Goal: Task Accomplishment & Management: Use online tool/utility

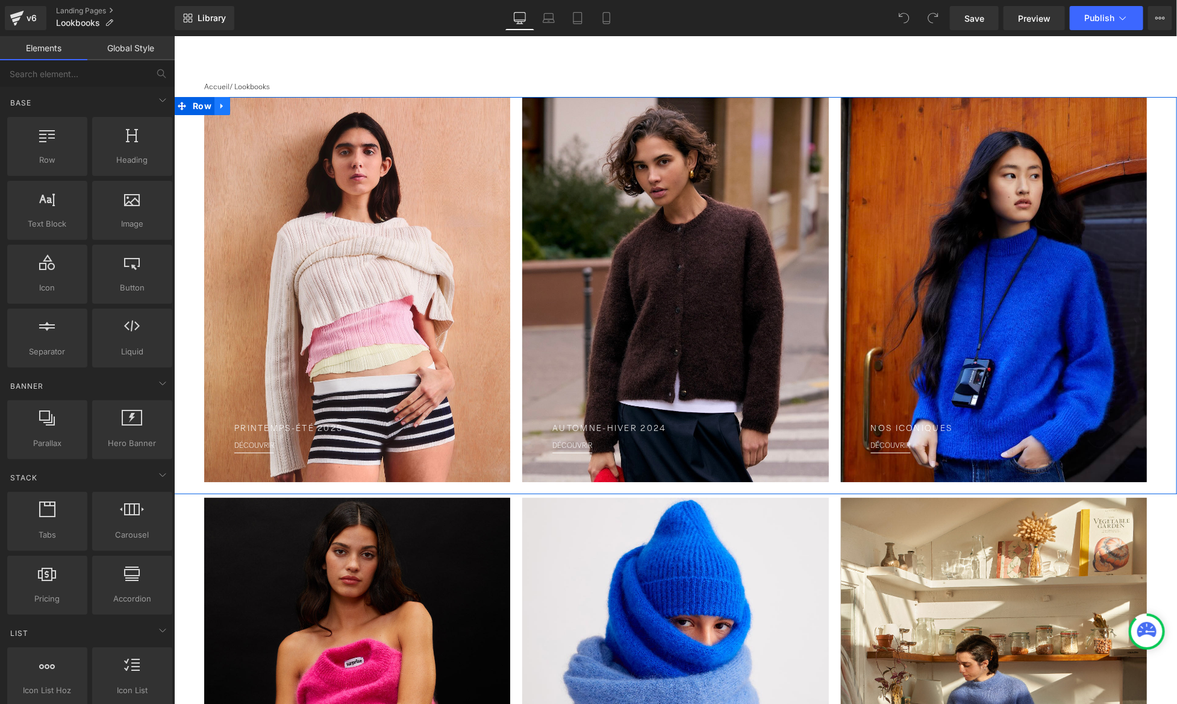
click at [225, 102] on link at bounding box center [222, 105] width 16 height 18
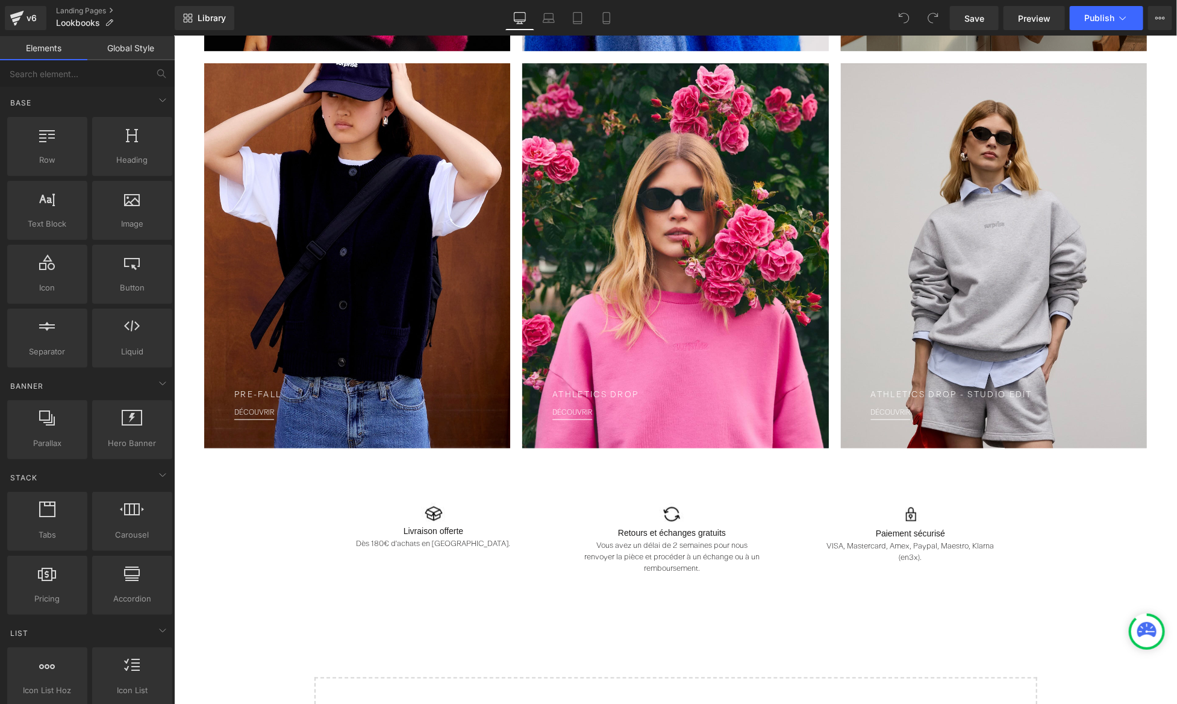
scroll to position [860, 0]
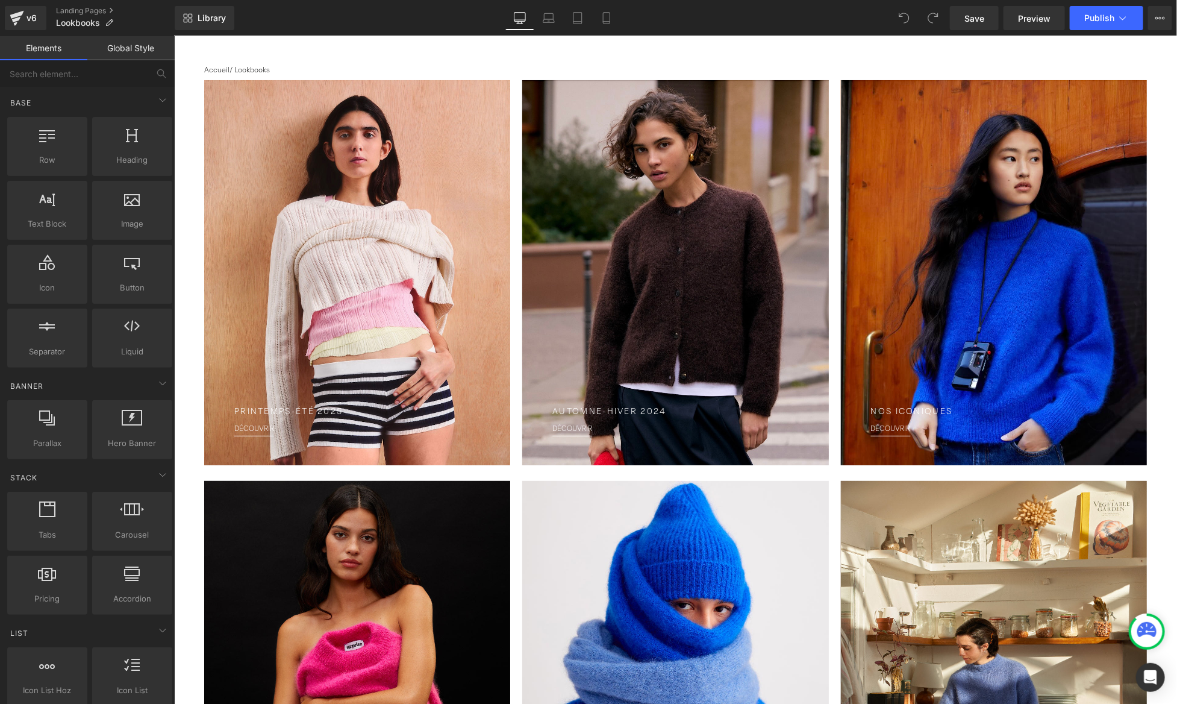
scroll to position [0, 0]
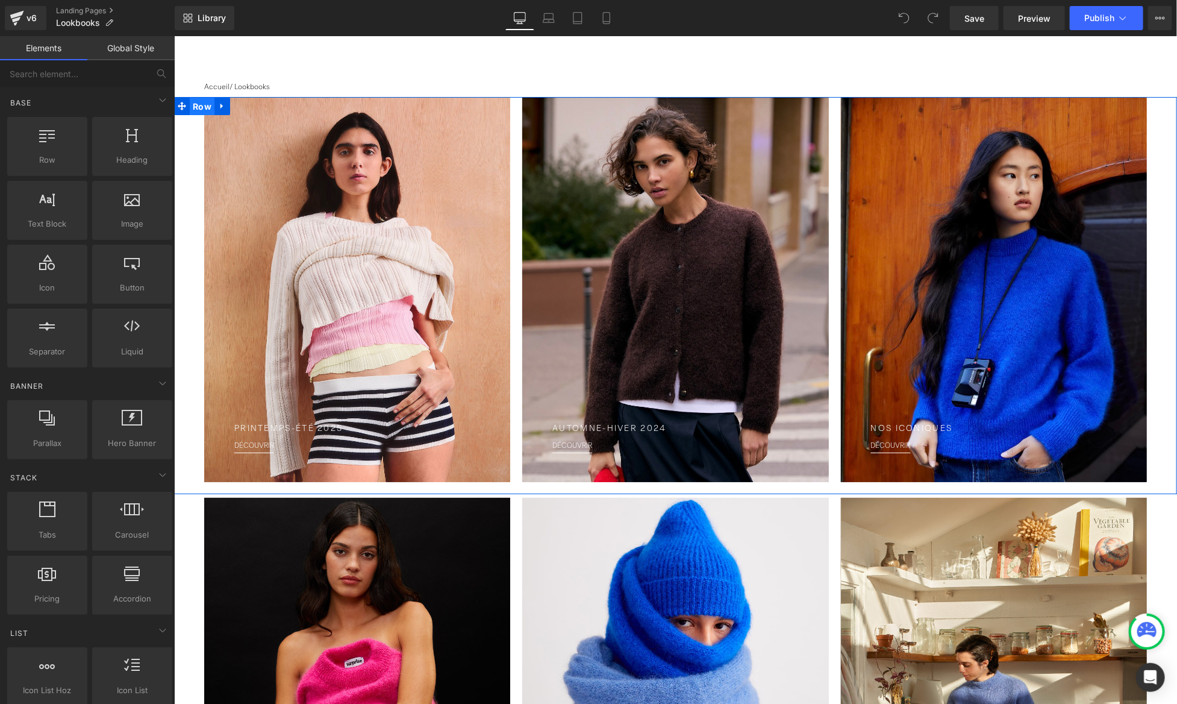
click at [209, 108] on span "Row" at bounding box center [201, 106] width 25 height 18
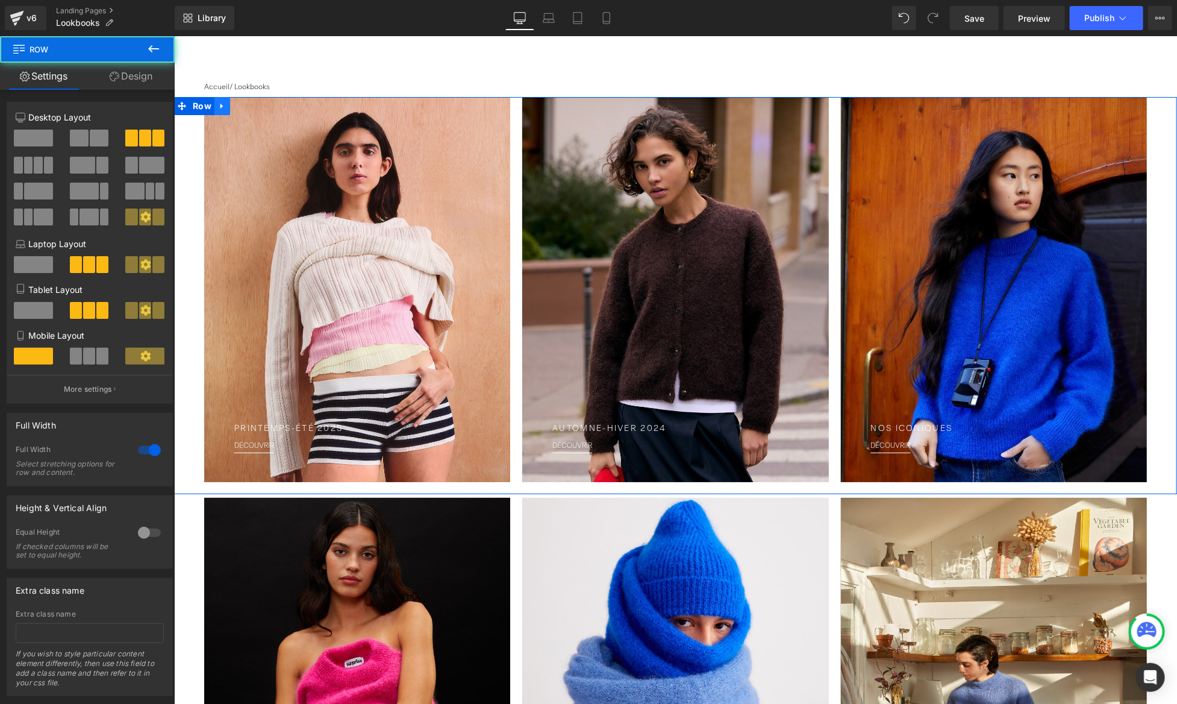
click at [218, 107] on icon at bounding box center [222, 105] width 8 height 9
click at [240, 107] on icon at bounding box center [237, 105] width 8 height 8
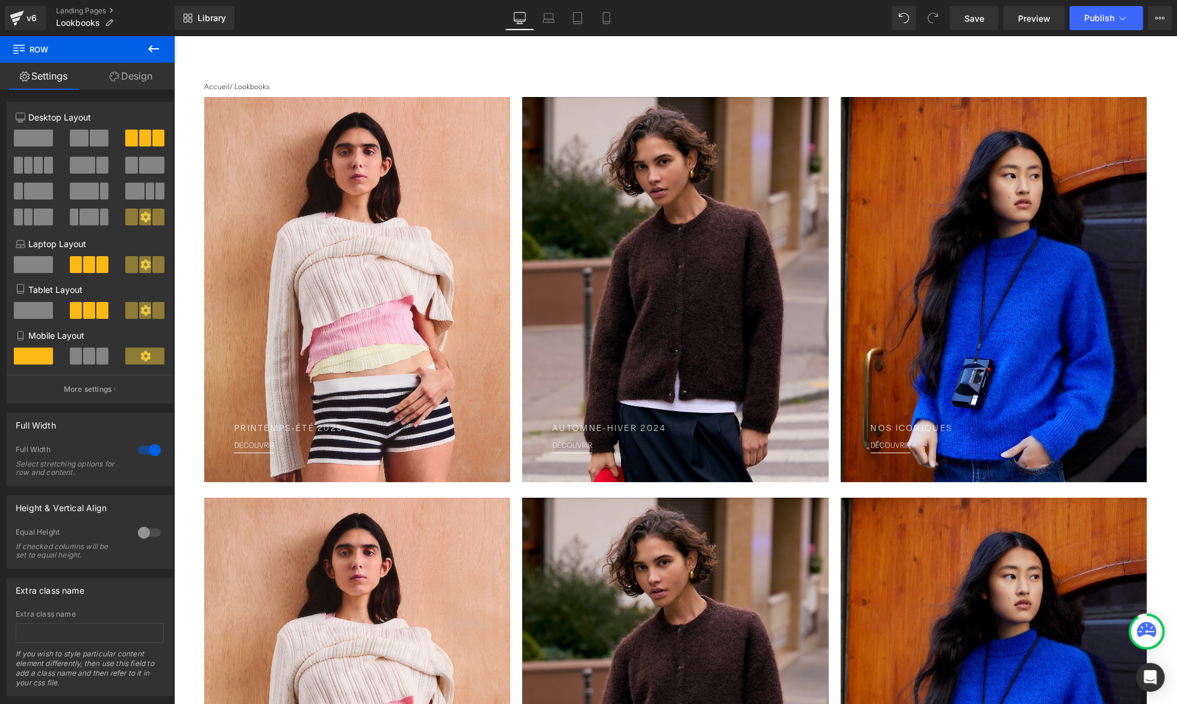
click at [306, 127] on div at bounding box center [357, 288] width 306 height 385
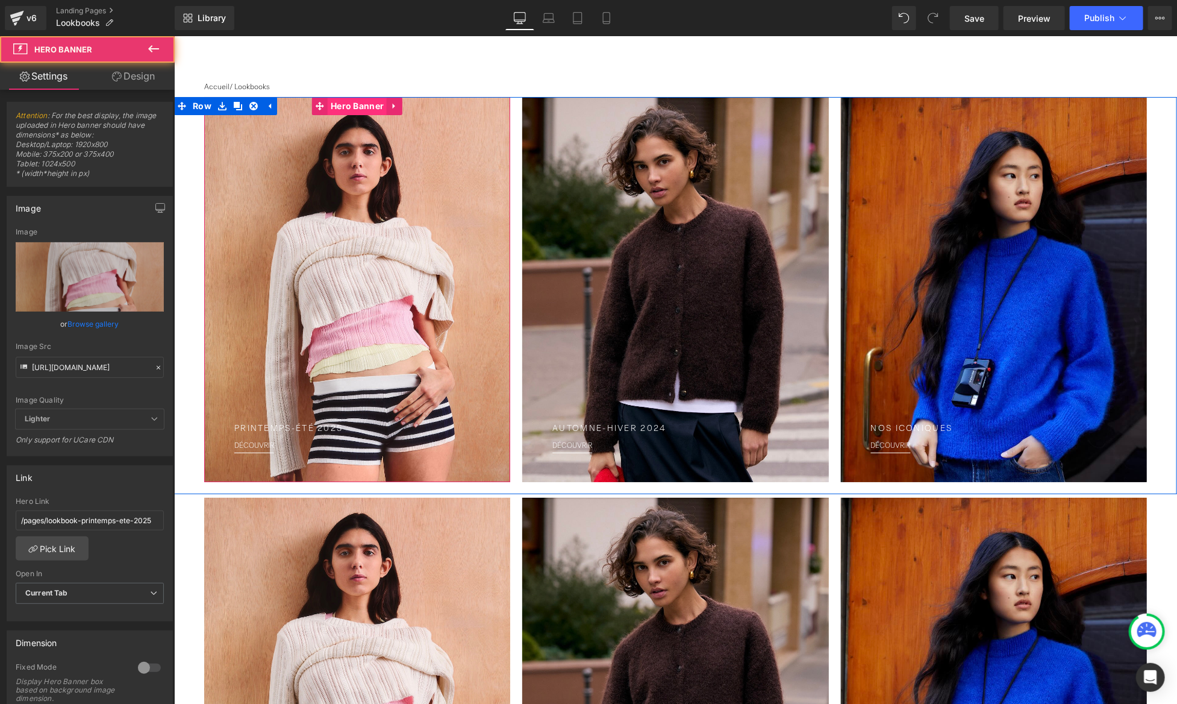
click at [351, 107] on span "Hero Banner" at bounding box center [356, 105] width 59 height 18
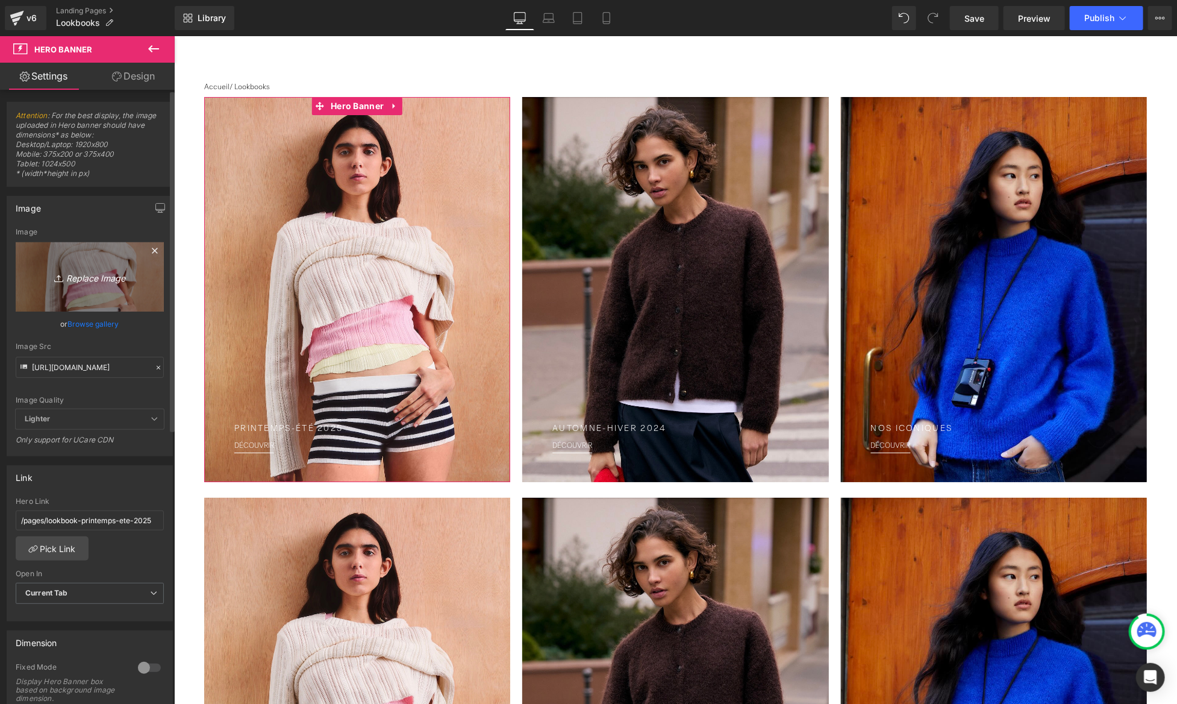
click at [96, 279] on icon "Replace Image" at bounding box center [90, 276] width 96 height 15
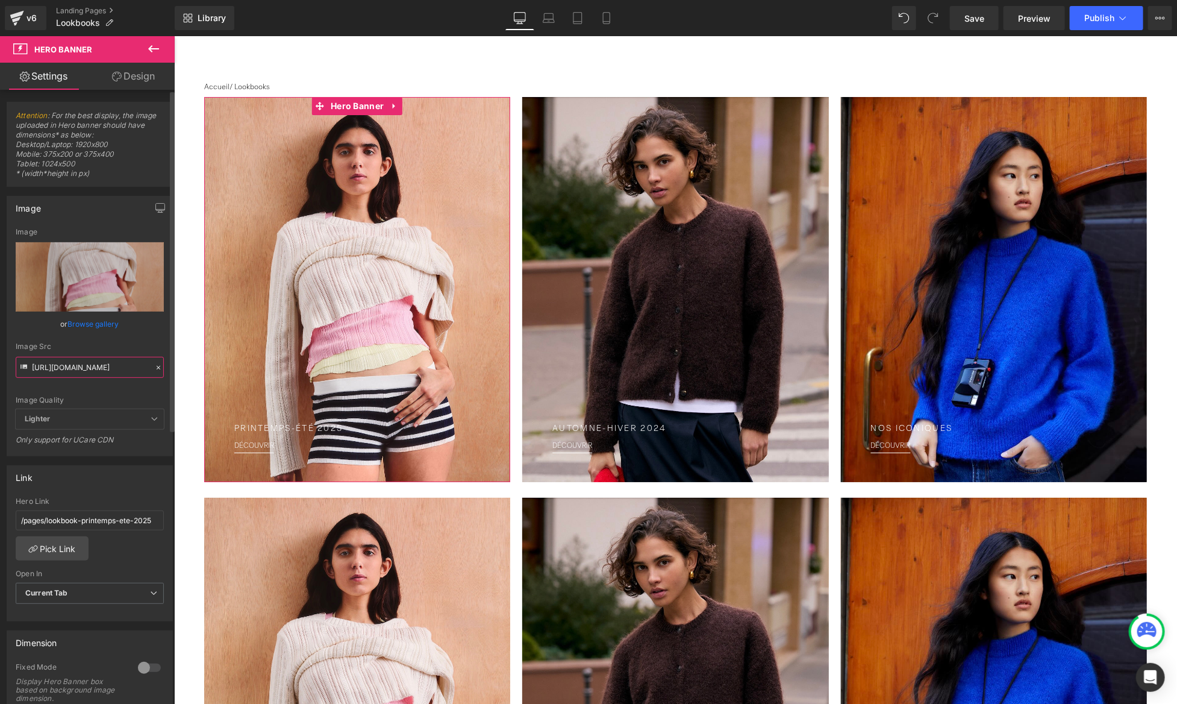
click at [67, 360] on input "[URL][DOMAIN_NAME]" at bounding box center [90, 367] width 148 height 21
paste input "com_oliviajaune2.jpg?v=1754558368"
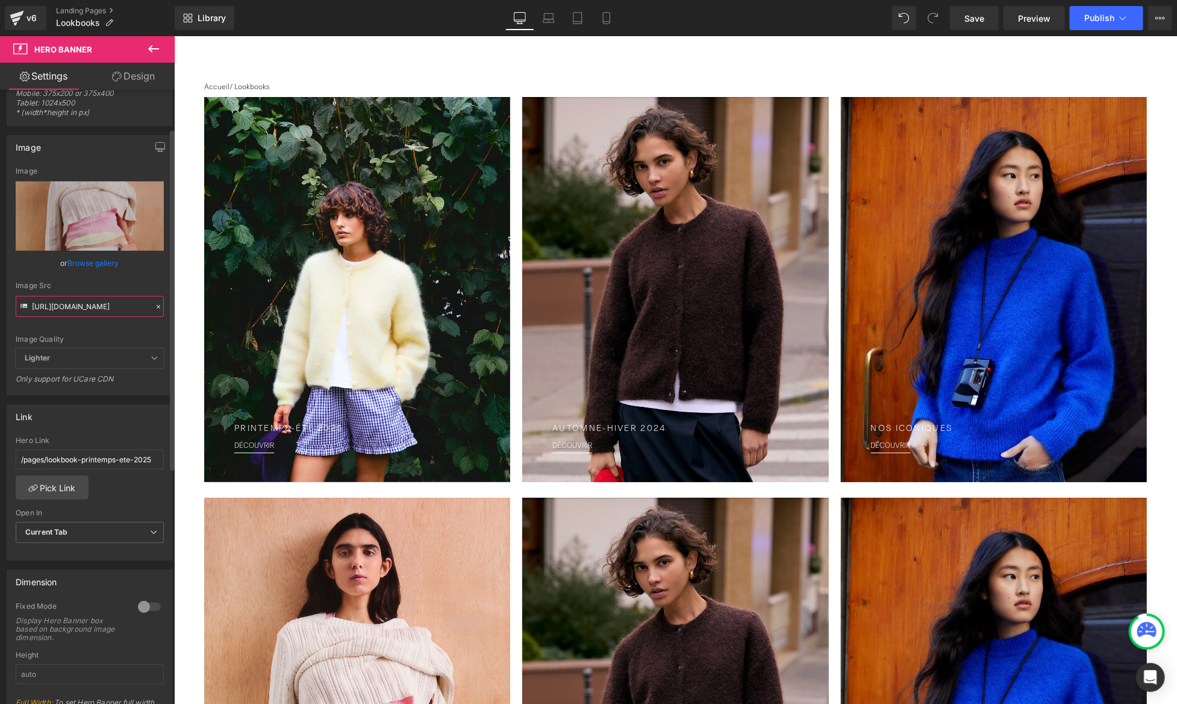
scroll to position [107, 0]
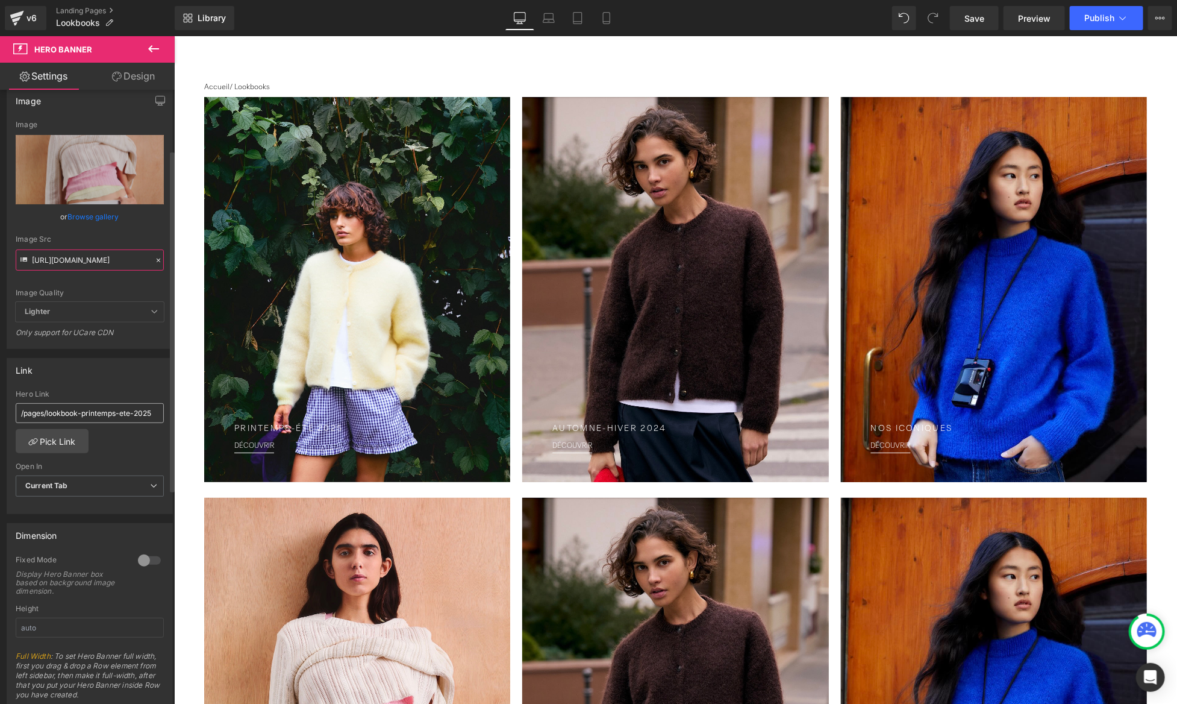
type input "[URL][DOMAIN_NAME]"
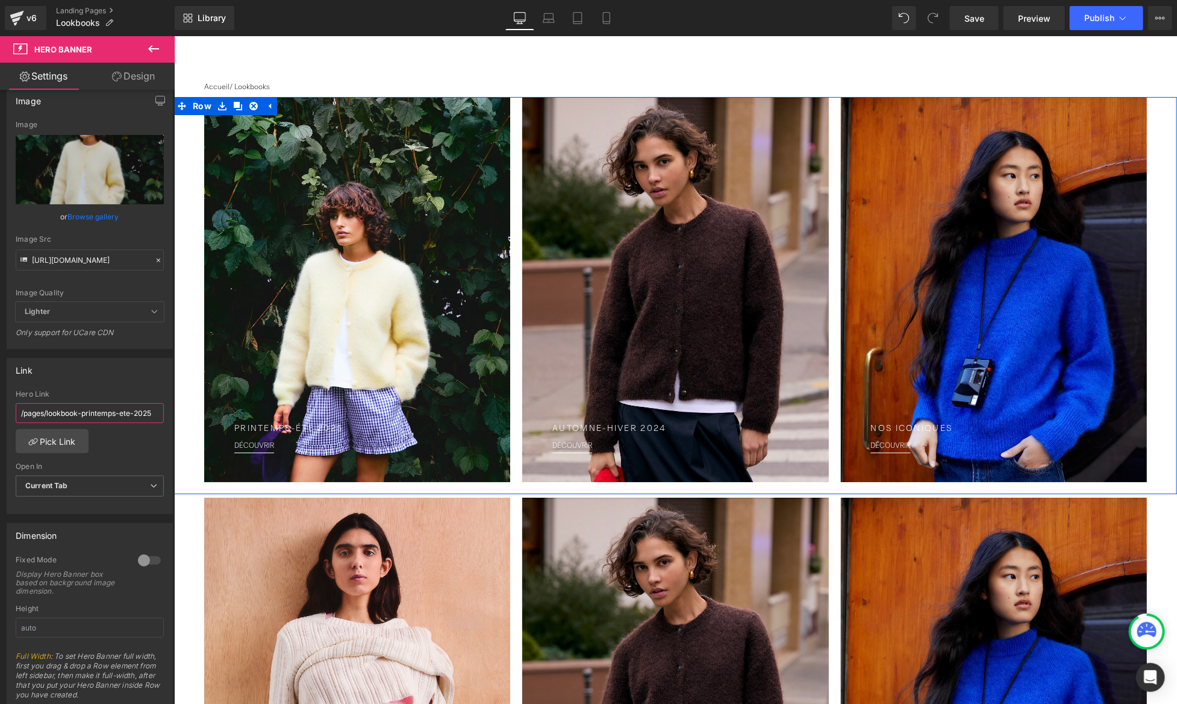
drag, startPoint x: 252, startPoint y: 447, endPoint x: 182, endPoint y: 413, distance: 77.6
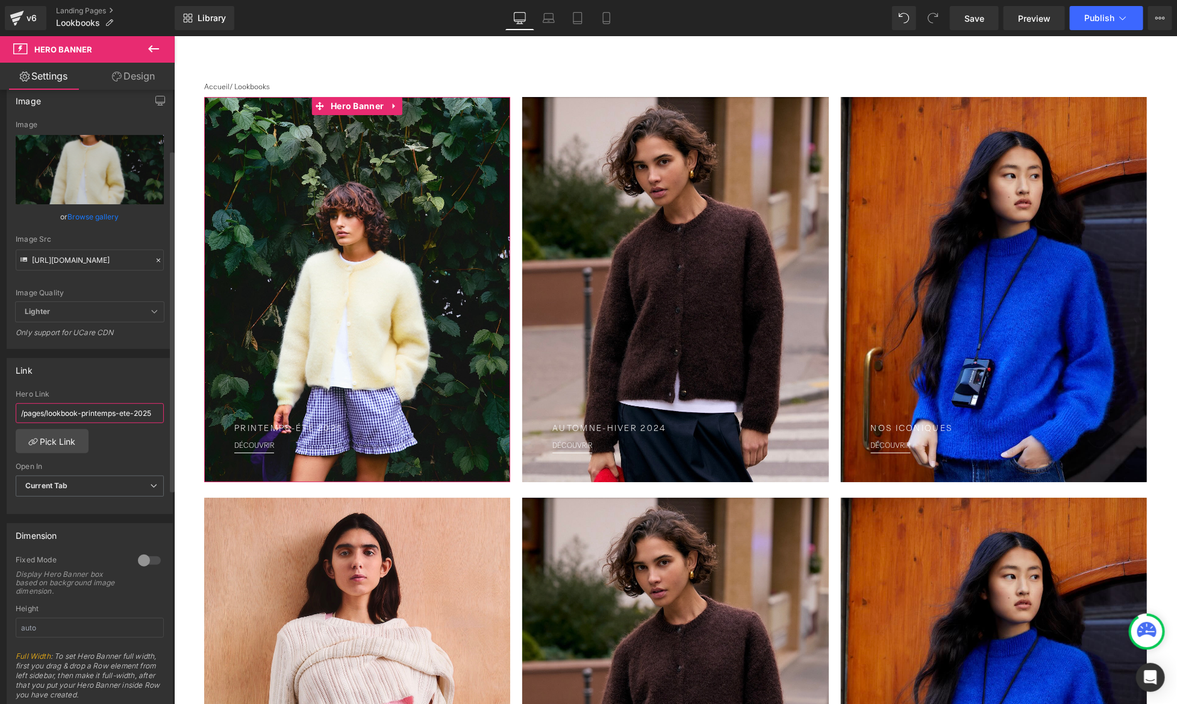
click at [81, 412] on input "/pages/lookbook-printemps-ete-2025" at bounding box center [90, 413] width 148 height 20
click at [92, 412] on input "/pages/lookbook-printemps-ete-2025" at bounding box center [90, 413] width 148 height 20
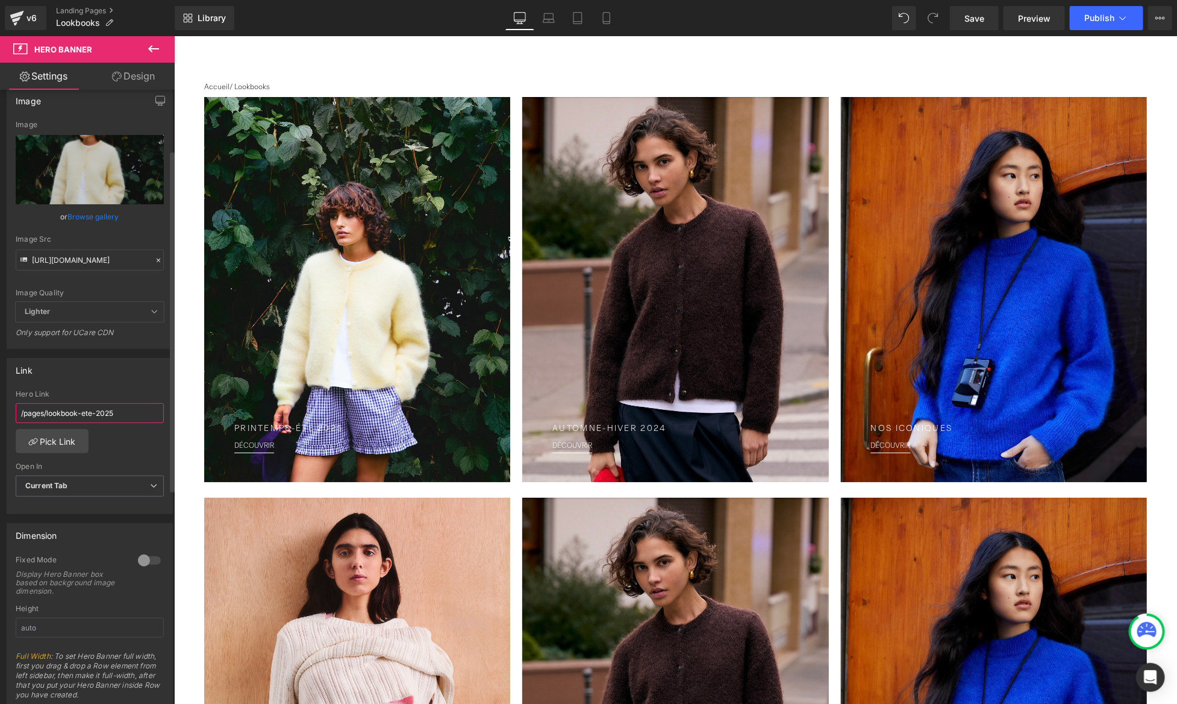
type input "/pages/lookbook-ete-2025"
click at [108, 431] on div "/pages/lookbook-ete-2025 Hero Link /pages/lookbook-ete-2025 Pick Link Current T…" at bounding box center [89, 452] width 165 height 124
click at [107, 407] on input "/pages/lookbook-ete-2025" at bounding box center [90, 413] width 148 height 20
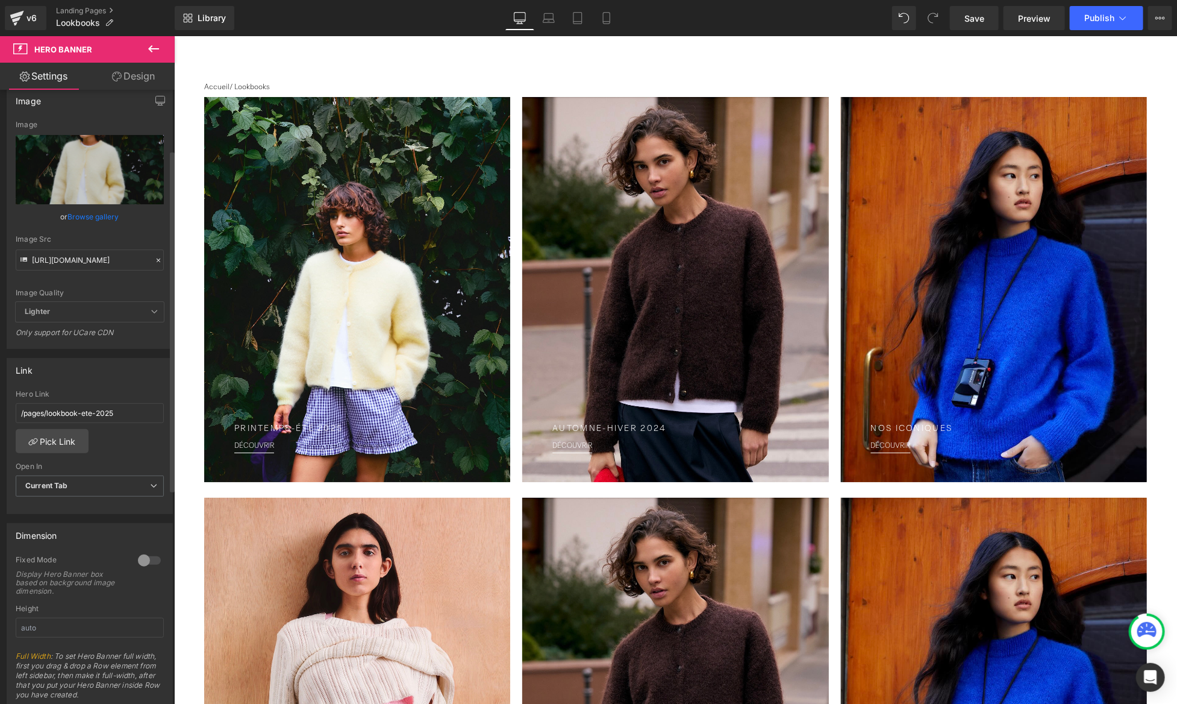
click at [125, 431] on div "/pages/lookbook-ete-2025 Hero Link /pages/lookbook-ete-2025 Pick Link Current T…" at bounding box center [89, 452] width 165 height 124
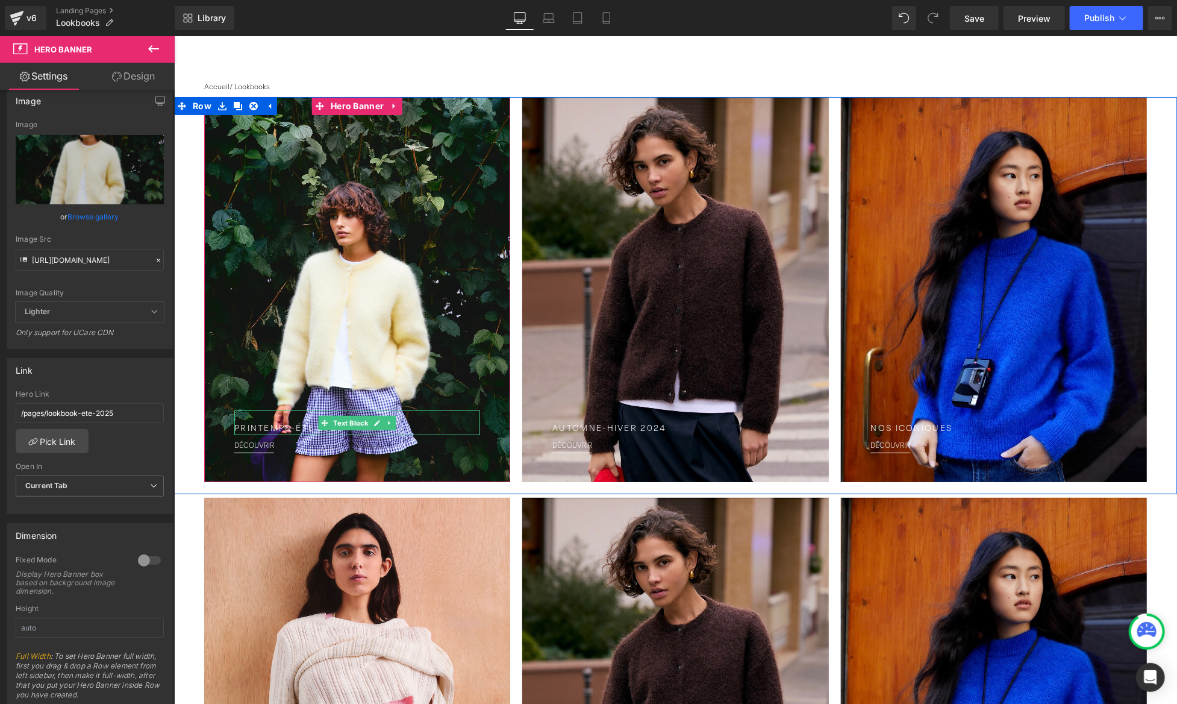
click at [279, 428] on p "Printemps-Été 2025" at bounding box center [357, 428] width 246 height 13
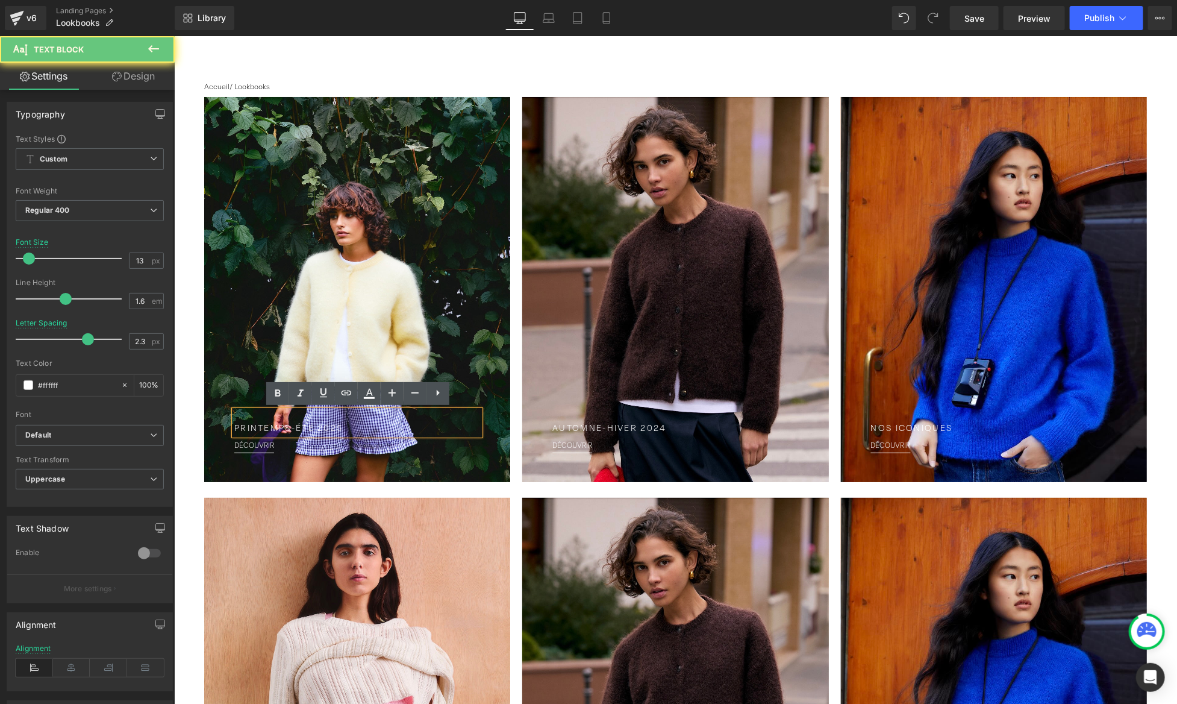
click at [297, 428] on p "Printemps-Été 2025" at bounding box center [357, 428] width 246 height 13
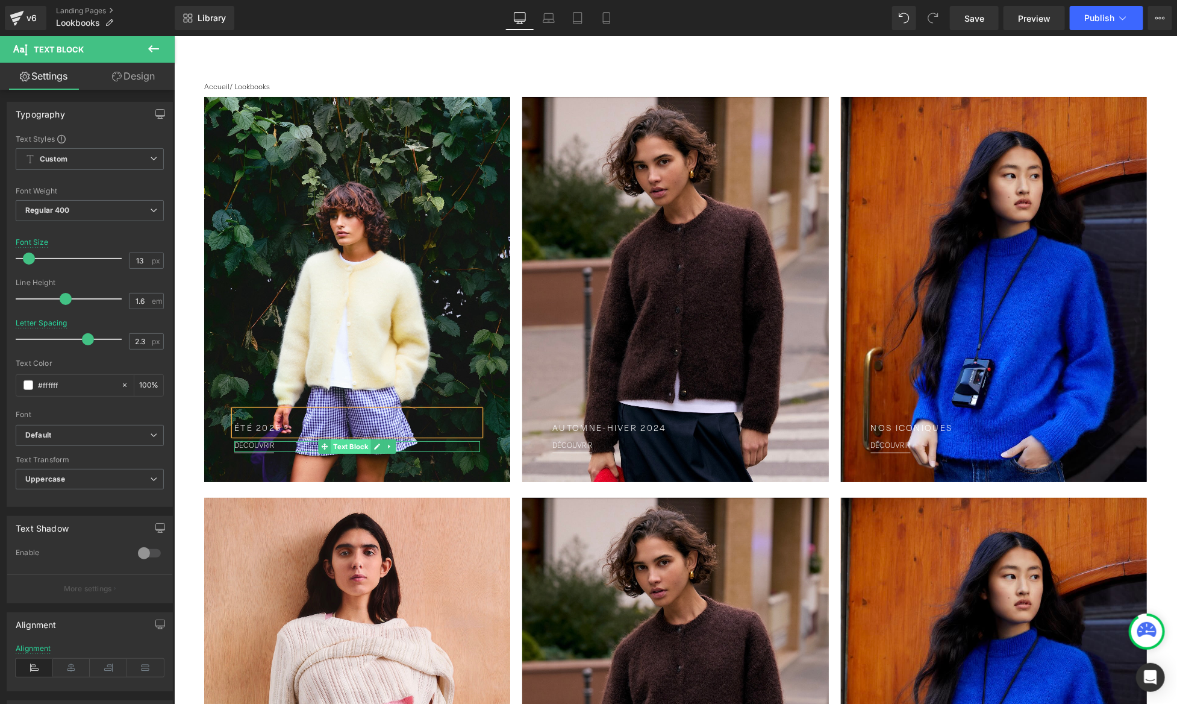
click at [334, 446] on span "Text Block" at bounding box center [351, 446] width 40 height 14
click at [263, 445] on link "DÉCOUVRIR" at bounding box center [254, 445] width 40 height 7
click at [266, 443] on div at bounding box center [357, 441] width 246 height 3
click at [266, 443] on link "DÉCOUVRIR" at bounding box center [254, 445] width 40 height 7
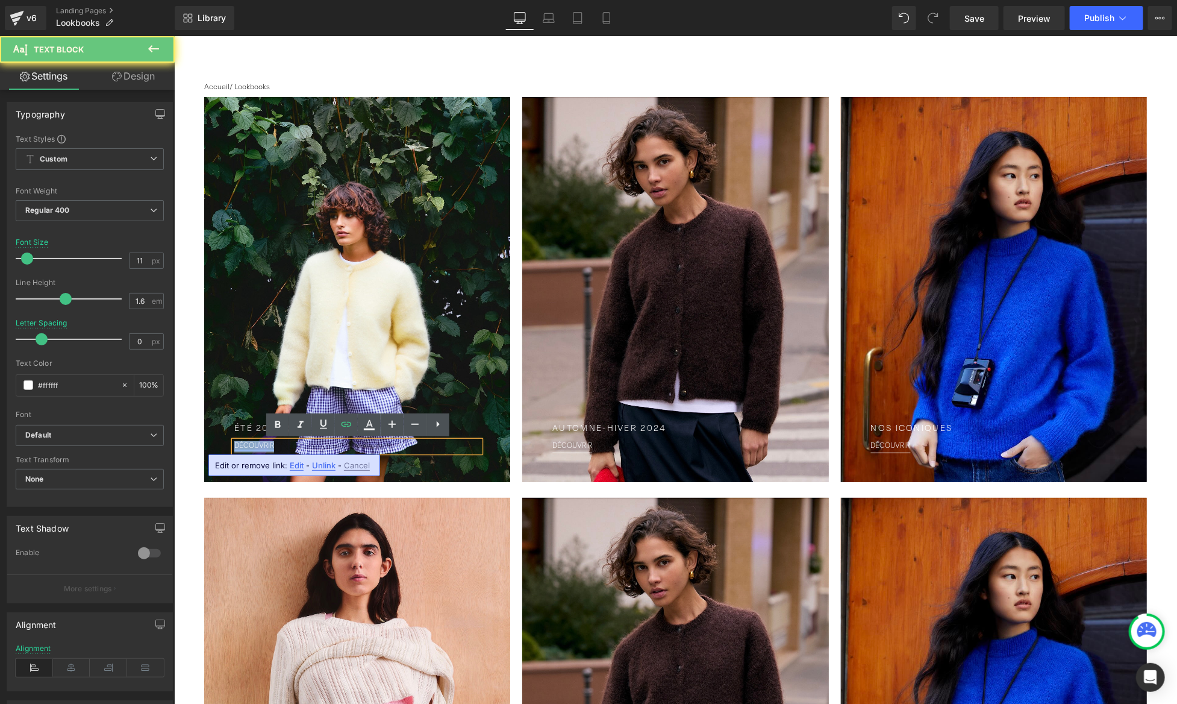
click at [266, 443] on link "DÉCOUVRIR" at bounding box center [254, 445] width 40 height 7
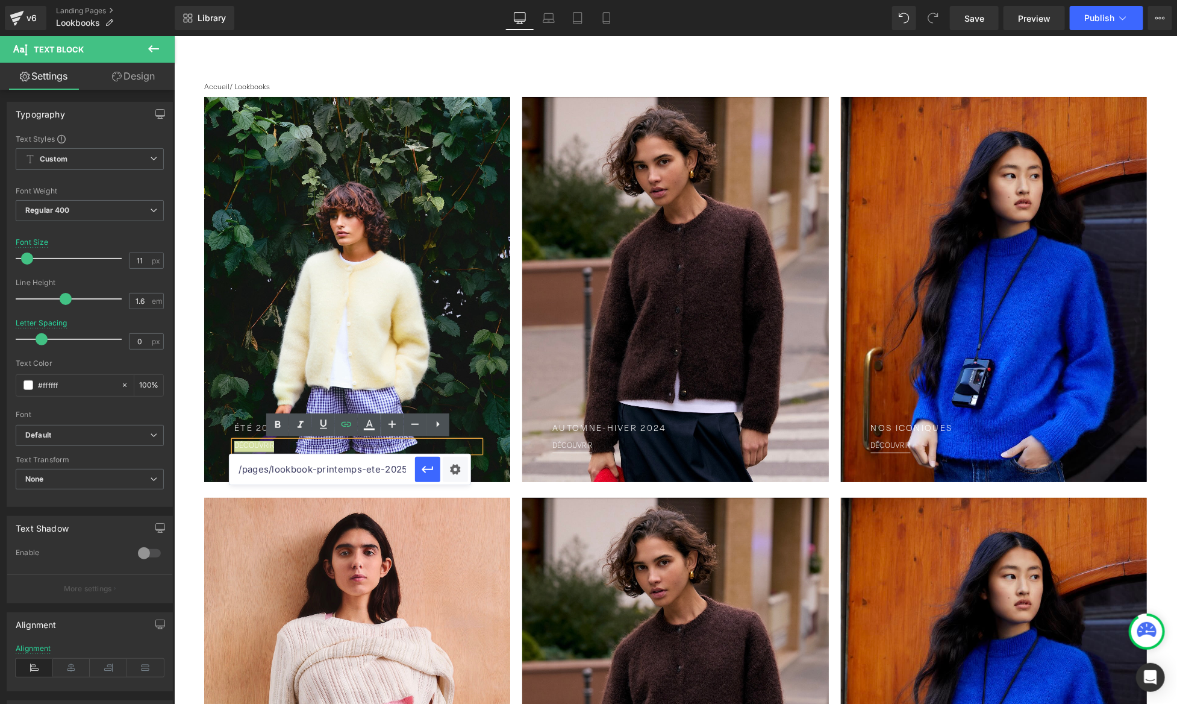
click at [0, 0] on input "/pages/lookbook-printemps-ete-2025" at bounding box center [0, 0] width 0 height 0
type input "/pages/lookbook-ete-2025"
click at [0, 0] on button "button" at bounding box center [0, 0] width 0 height 0
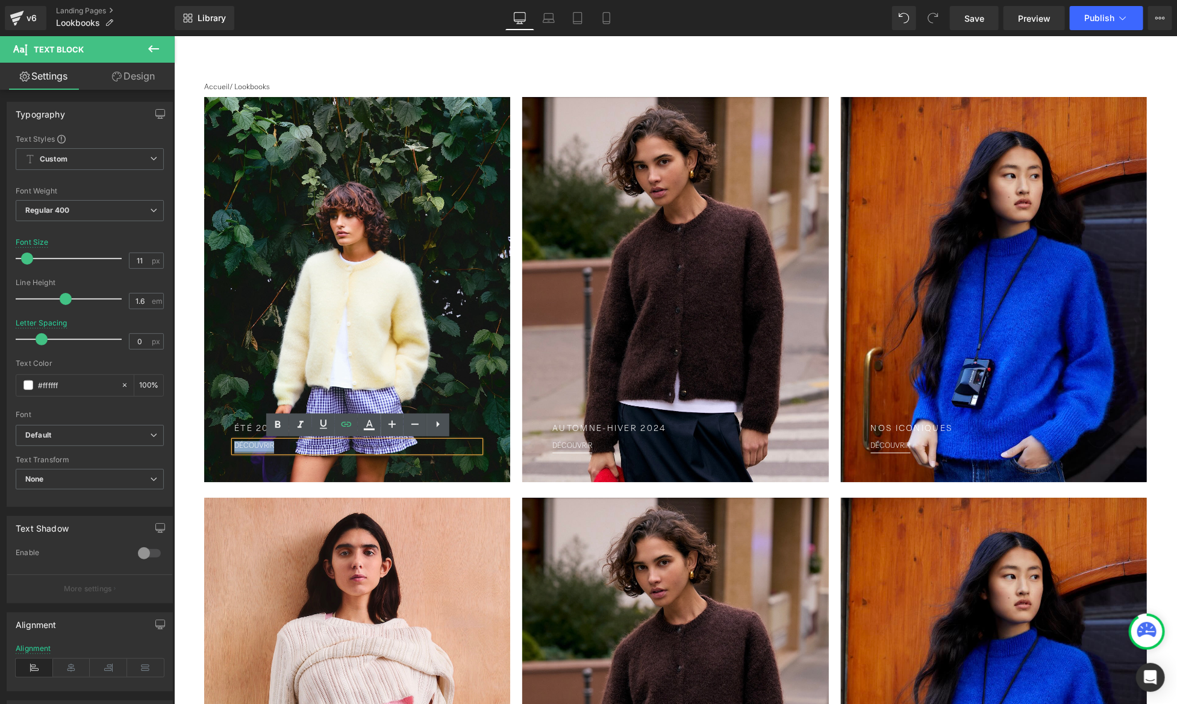
click at [352, 463] on div at bounding box center [357, 288] width 306 height 385
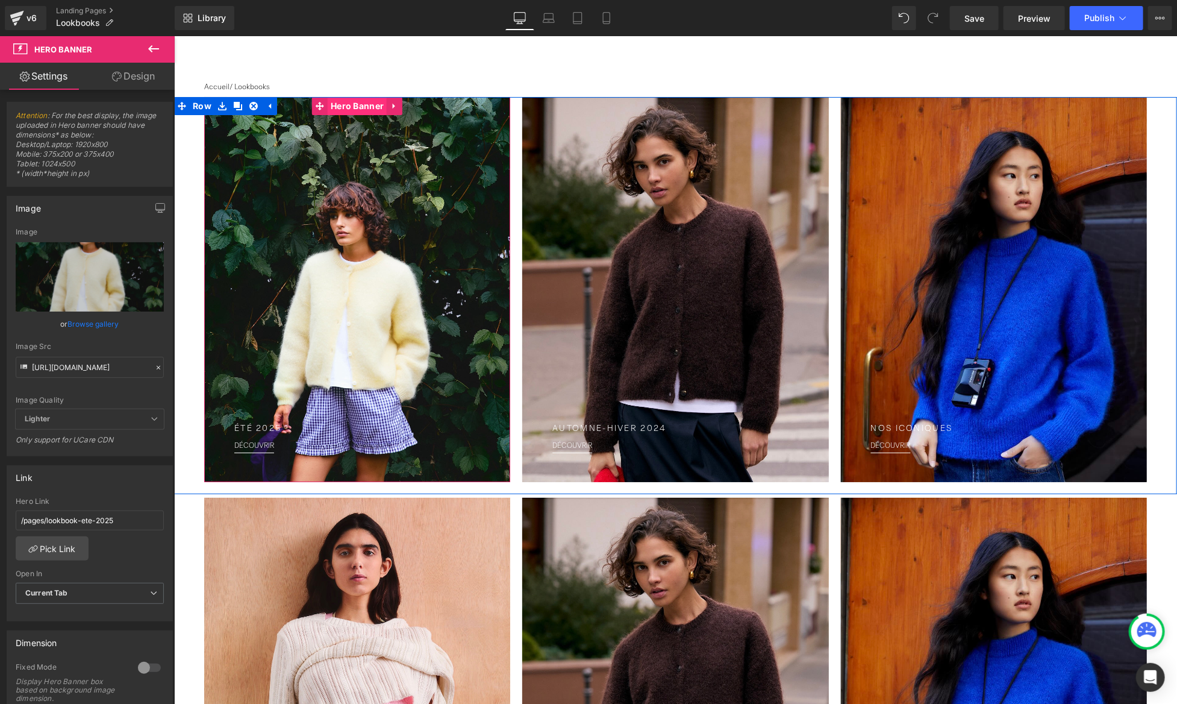
click at [361, 102] on span "Hero Banner" at bounding box center [356, 105] width 59 height 18
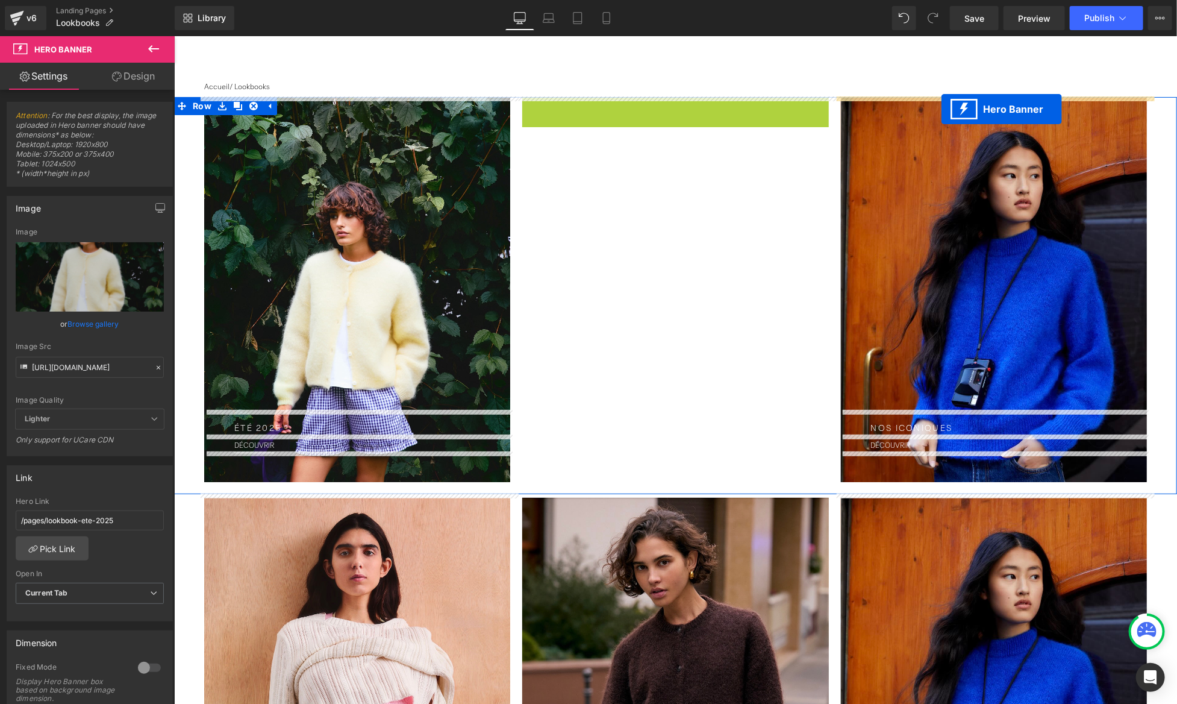
drag, startPoint x: 639, startPoint y: 108, endPoint x: 941, endPoint y: 108, distance: 301.9
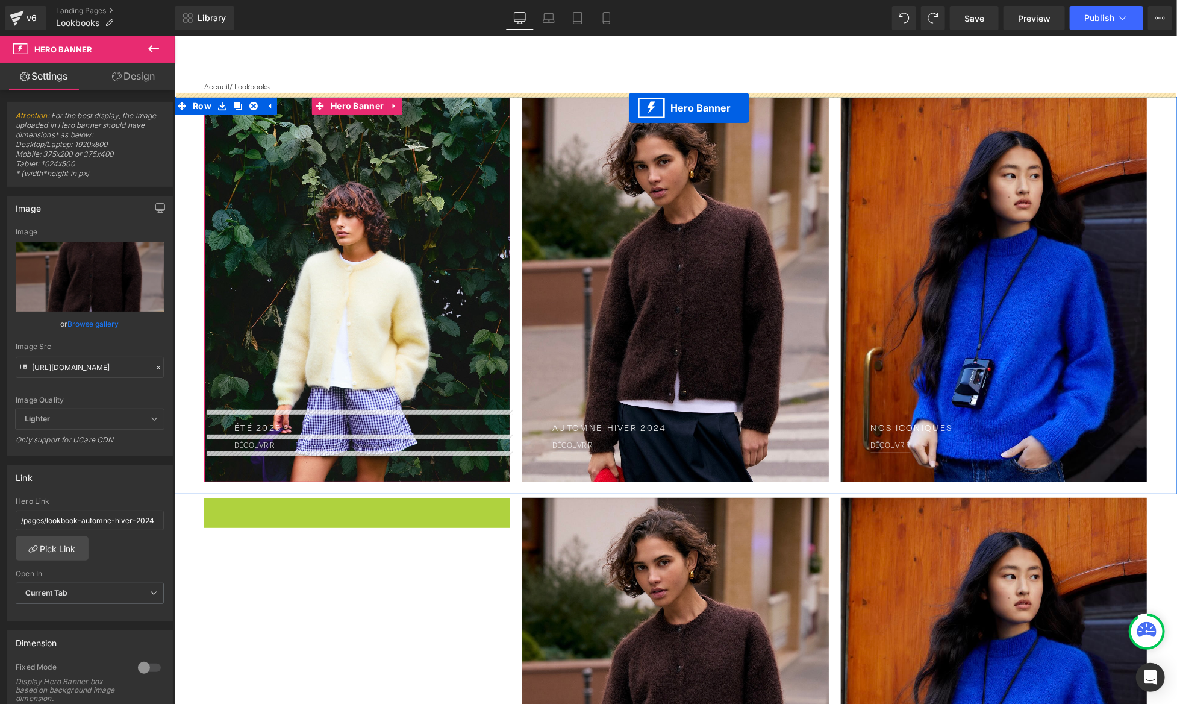
drag, startPoint x: 322, startPoint y: 505, endPoint x: 628, endPoint y: 107, distance: 502.6
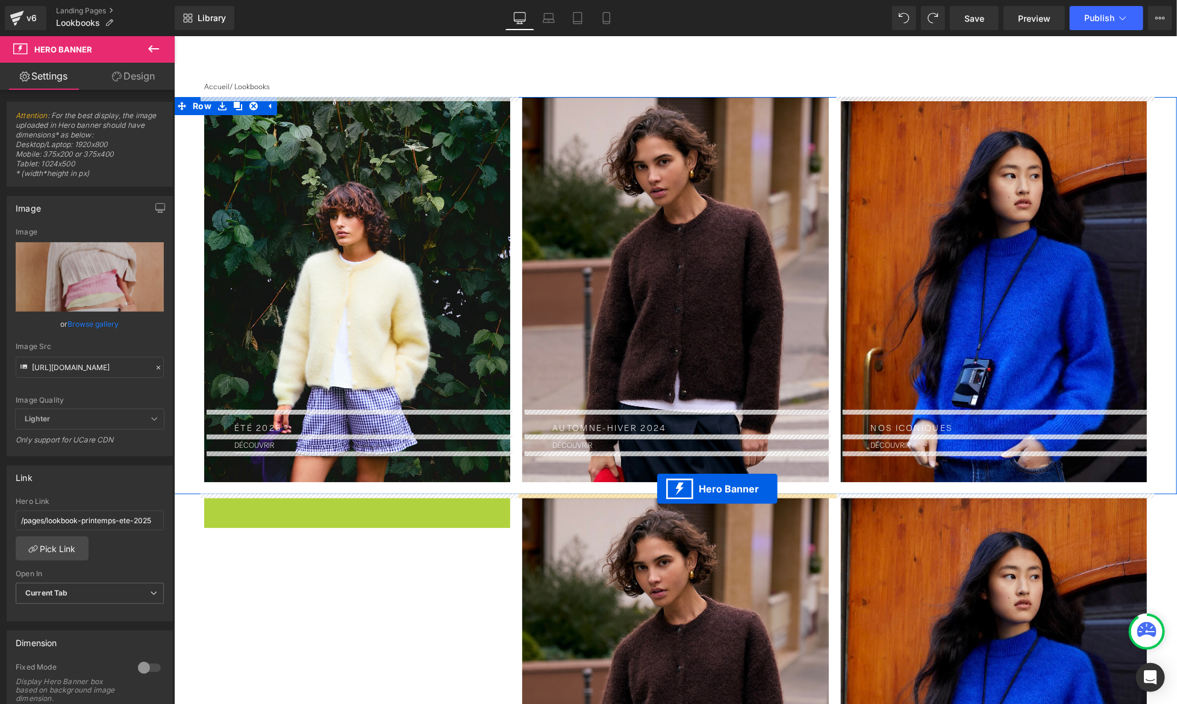
drag, startPoint x: 321, startPoint y: 510, endPoint x: 657, endPoint y: 488, distance: 336.9
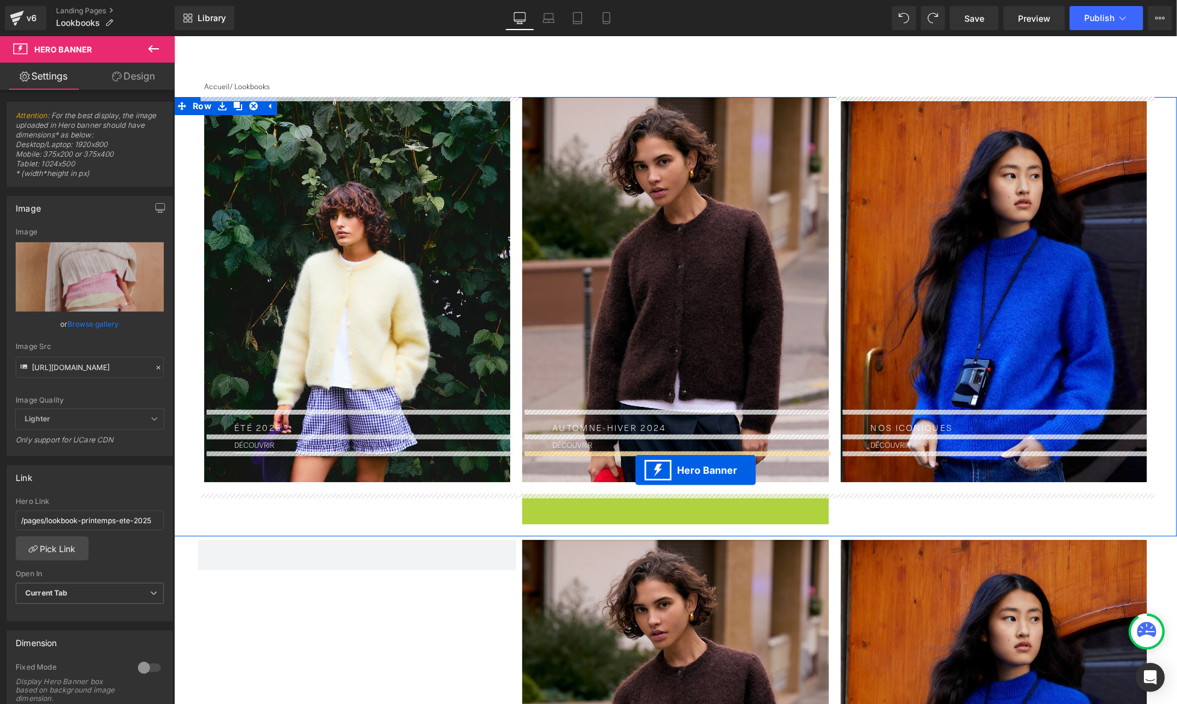
drag, startPoint x: 633, startPoint y: 502, endPoint x: 635, endPoint y: 469, distance: 32.6
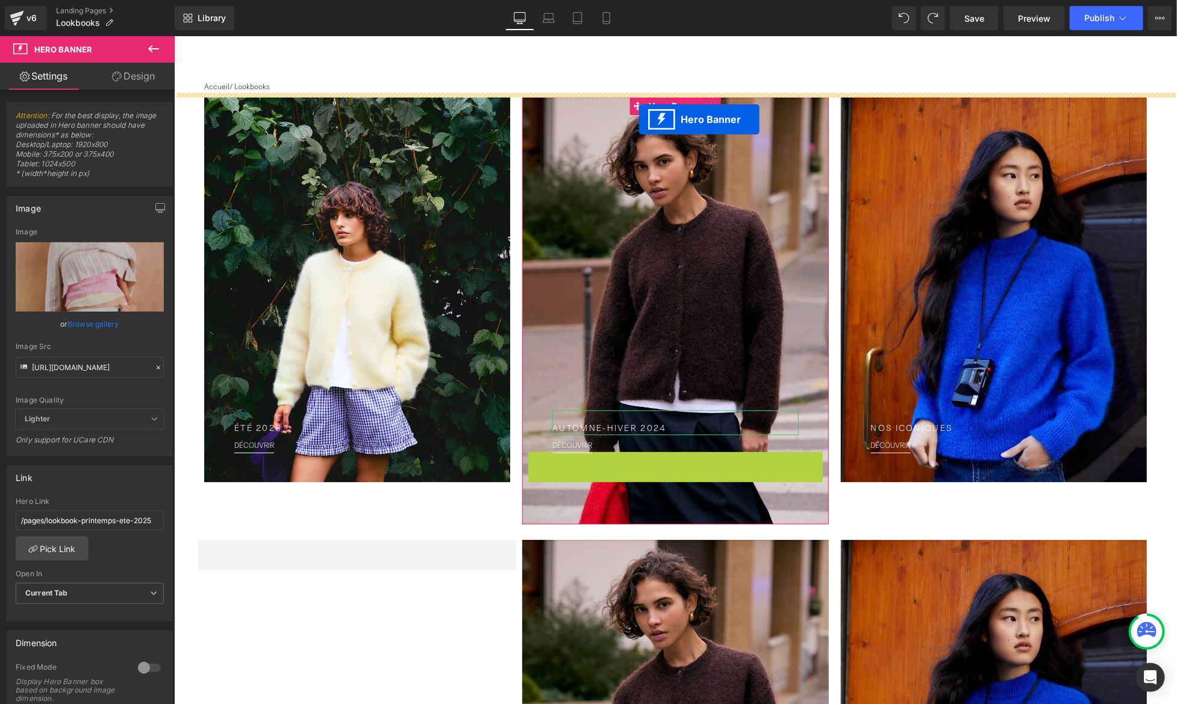
drag, startPoint x: 636, startPoint y: 463, endPoint x: 639, endPoint y: 119, distance: 344.6
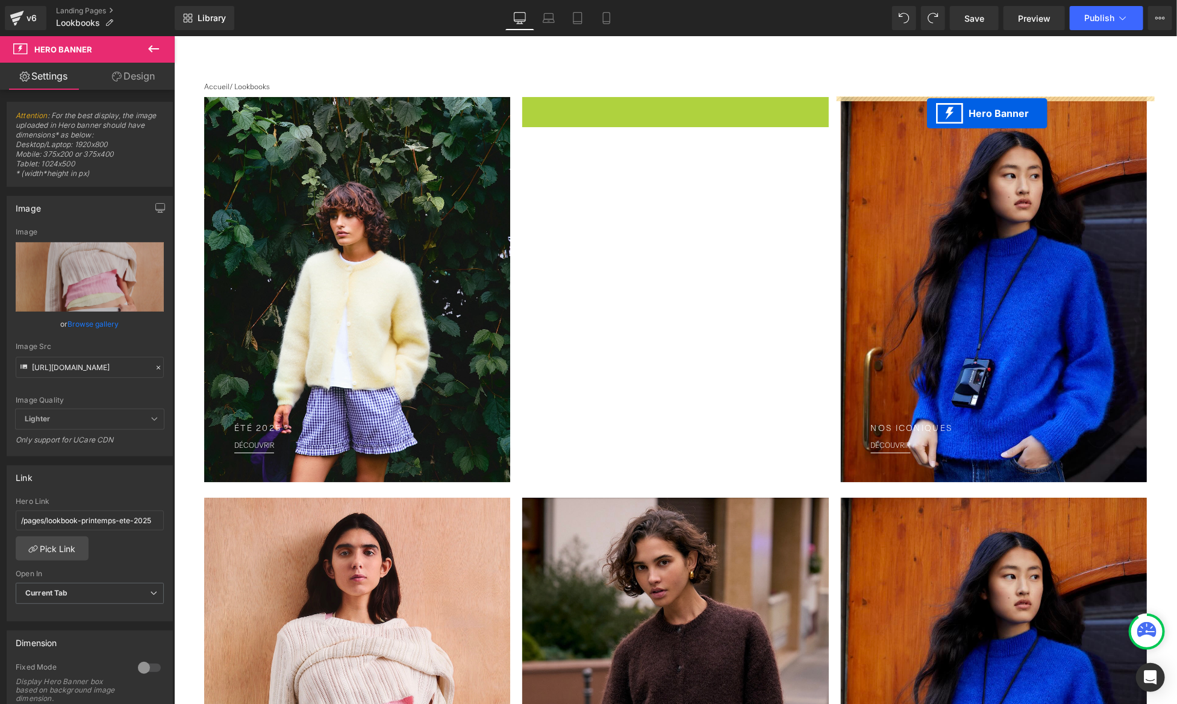
drag, startPoint x: 639, startPoint y: 109, endPoint x: 927, endPoint y: 113, distance: 287.4
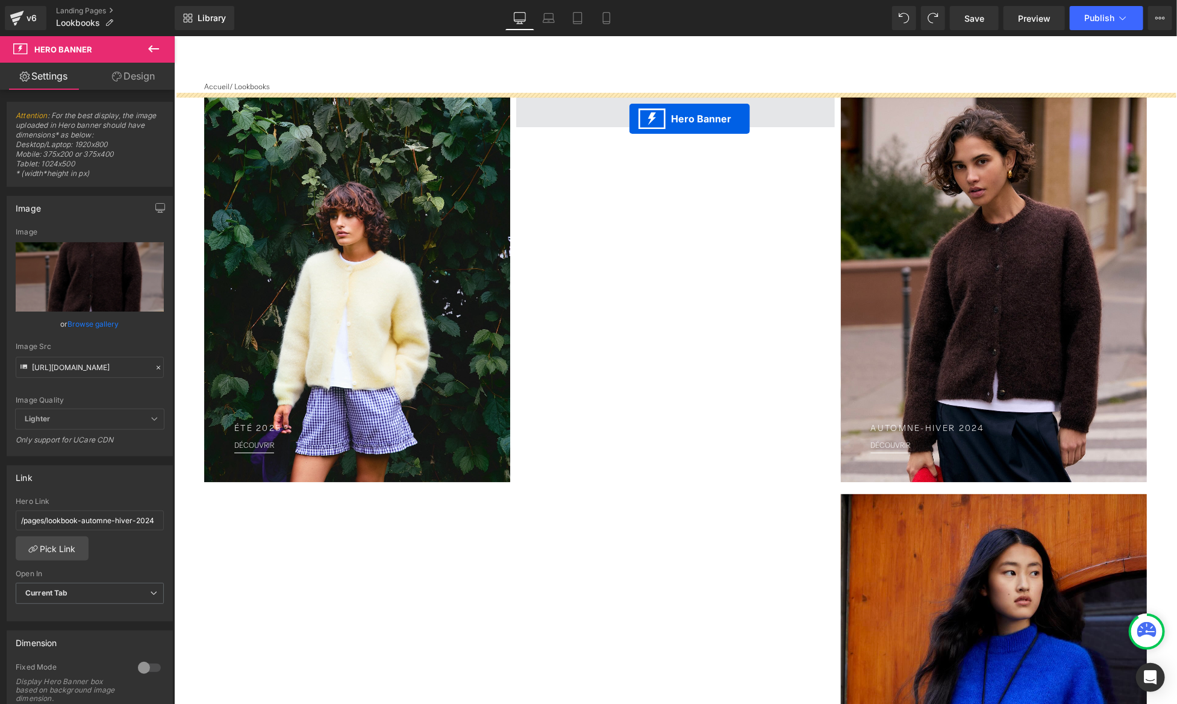
drag, startPoint x: 316, startPoint y: 474, endPoint x: 629, endPoint y: 118, distance: 473.4
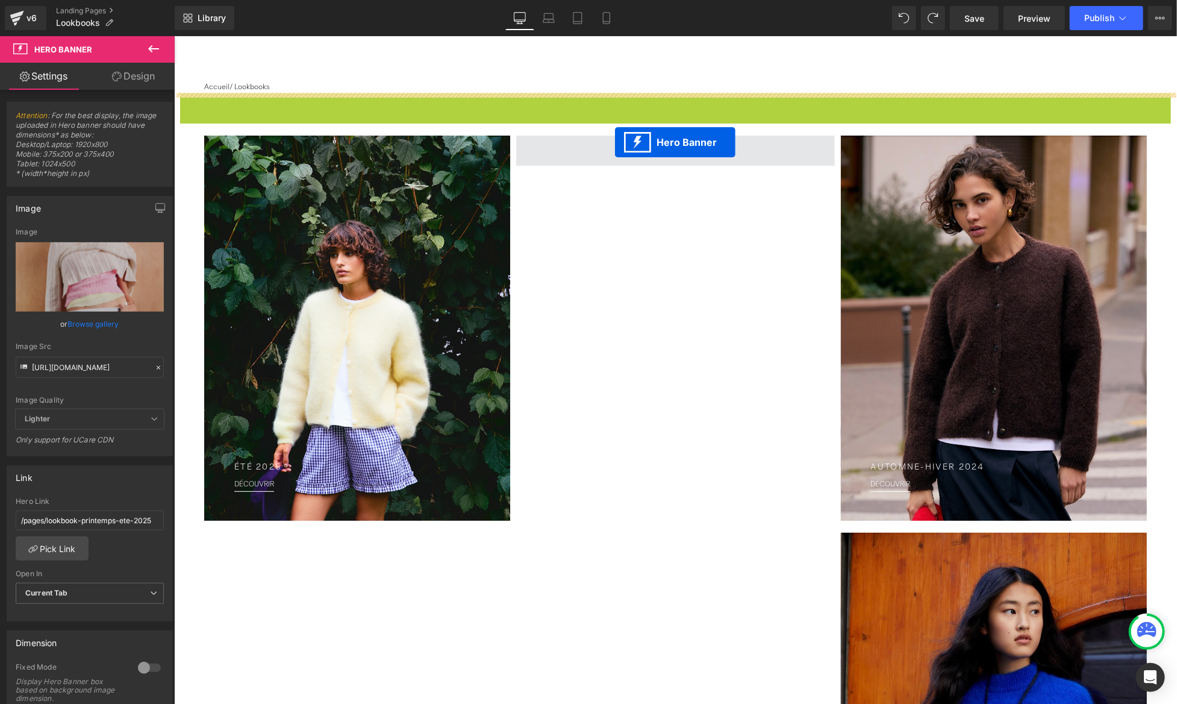
drag, startPoint x: 639, startPoint y: 102, endPoint x: 616, endPoint y: 144, distance: 47.5
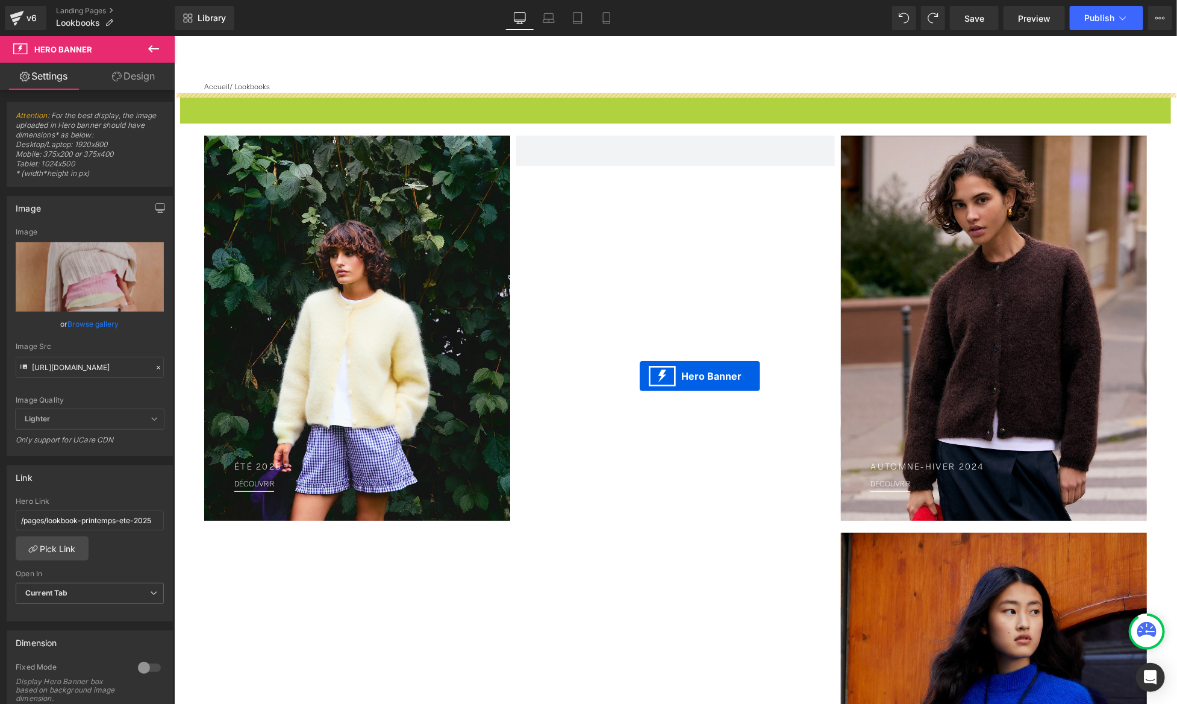
drag, startPoint x: 639, startPoint y: 95, endPoint x: 639, endPoint y: 375, distance: 280.2
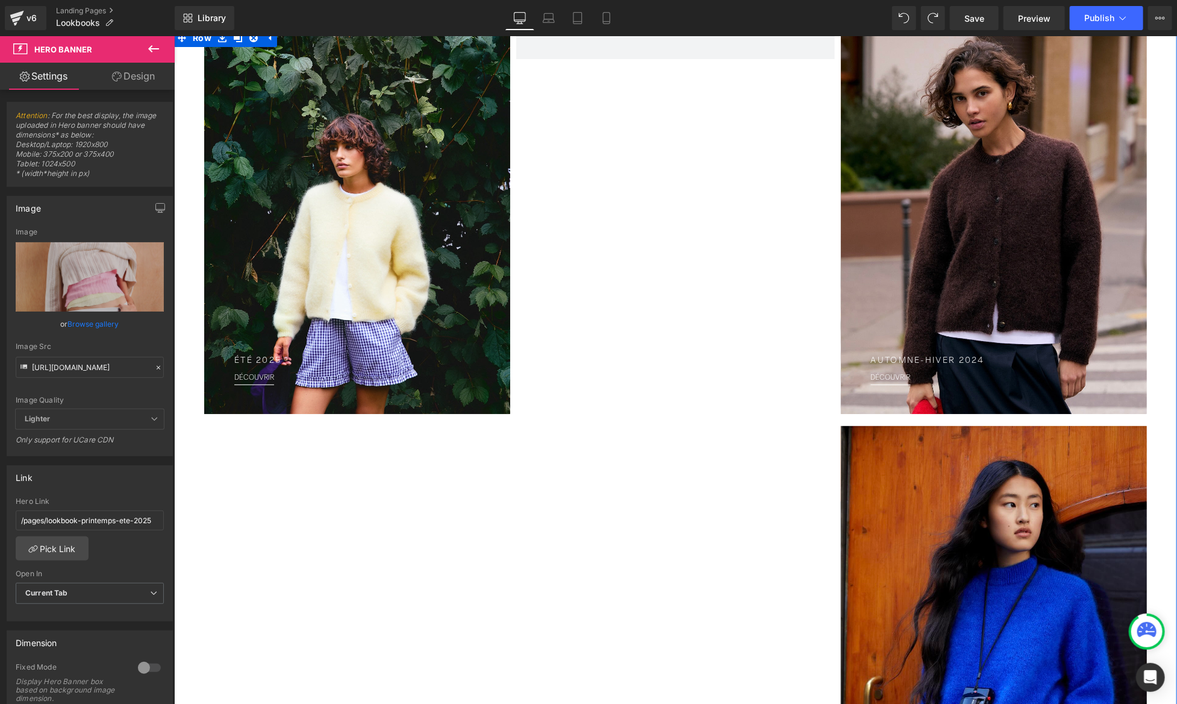
scroll to position [346, 0]
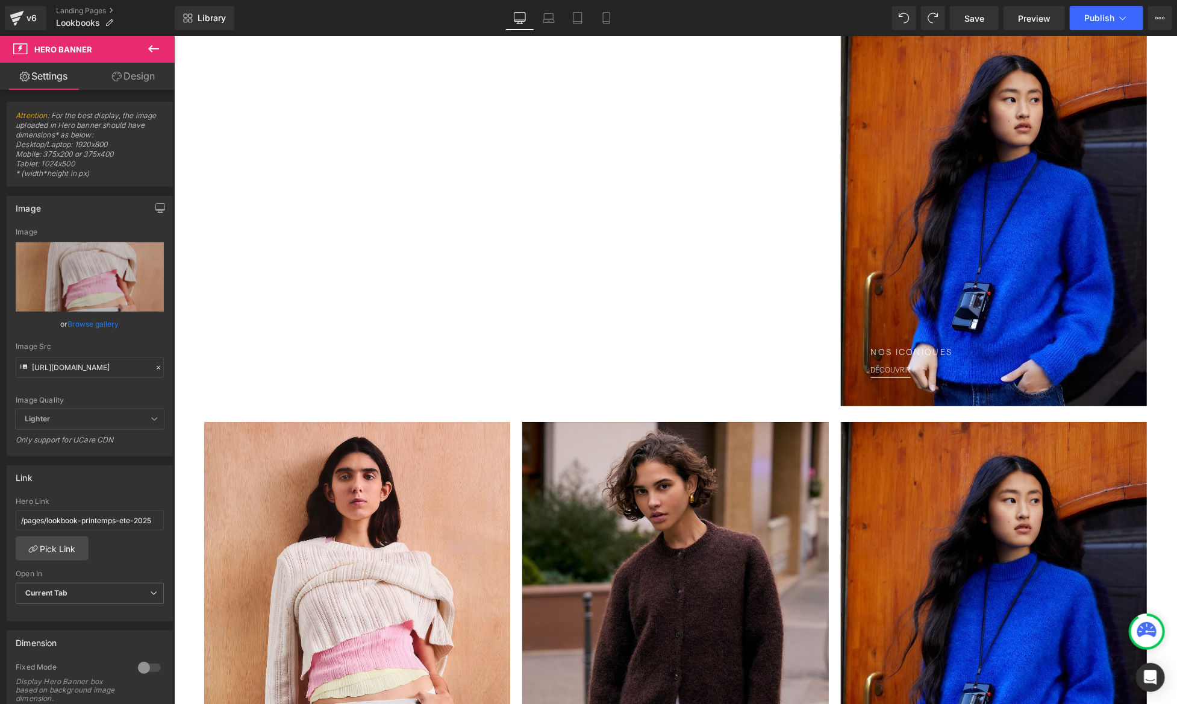
scroll to position [436, 0]
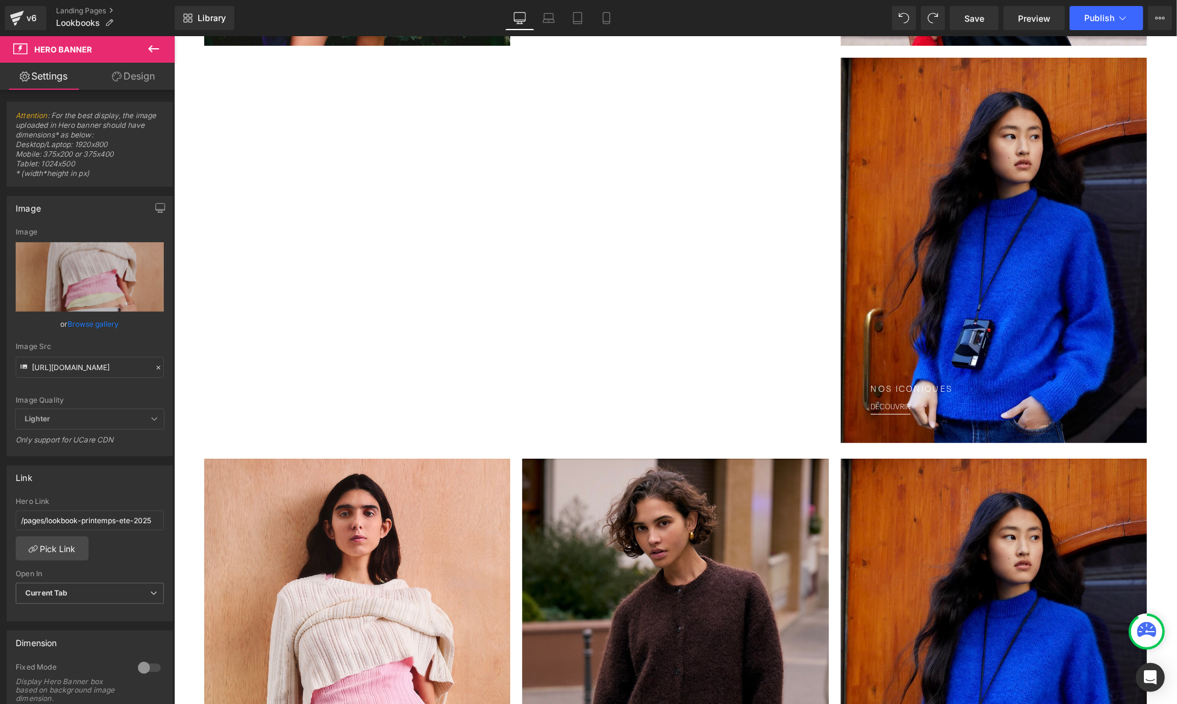
click at [663, 471] on span at bounding box center [669, 467] width 13 height 14
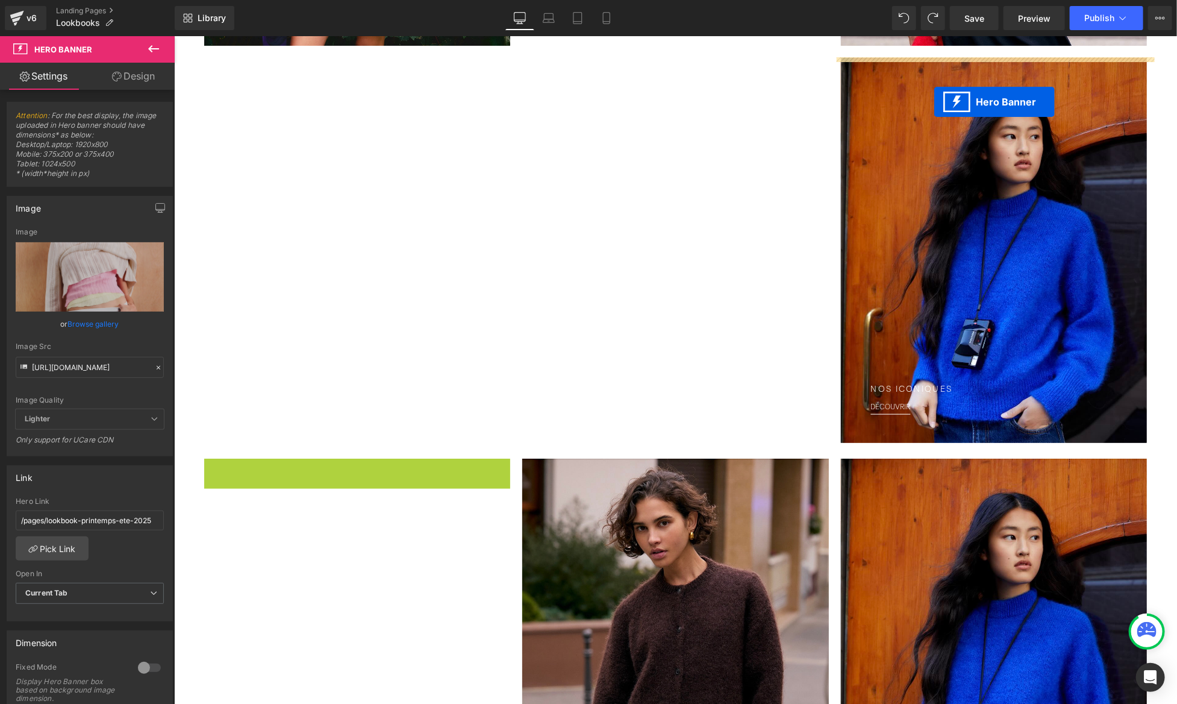
drag, startPoint x: 317, startPoint y: 470, endPoint x: 933, endPoint y: 98, distance: 719.6
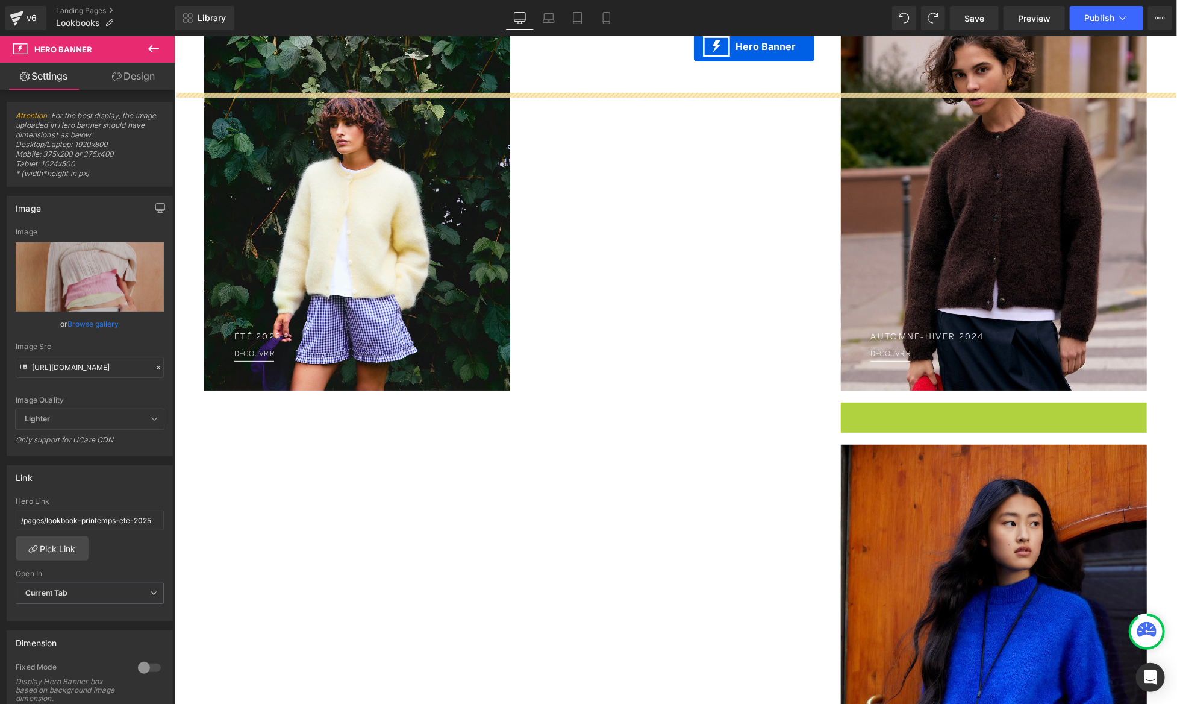
scroll to position [0, 0]
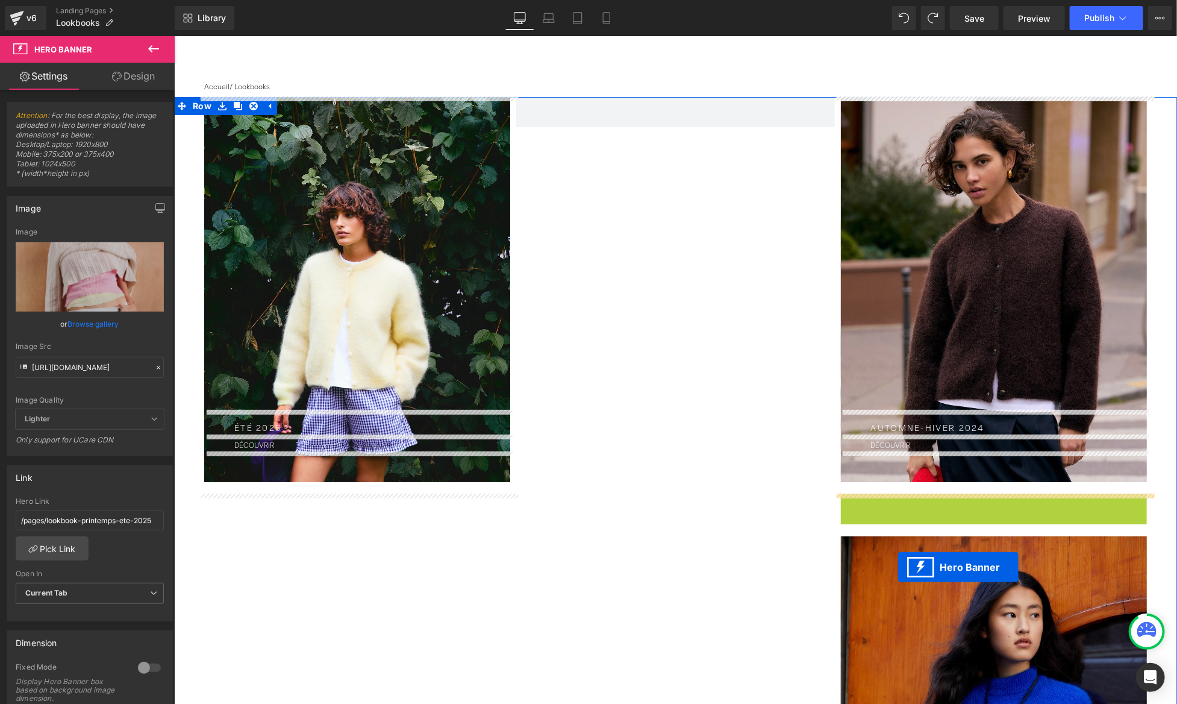
drag, startPoint x: 957, startPoint y: 310, endPoint x: 898, endPoint y: 565, distance: 262.3
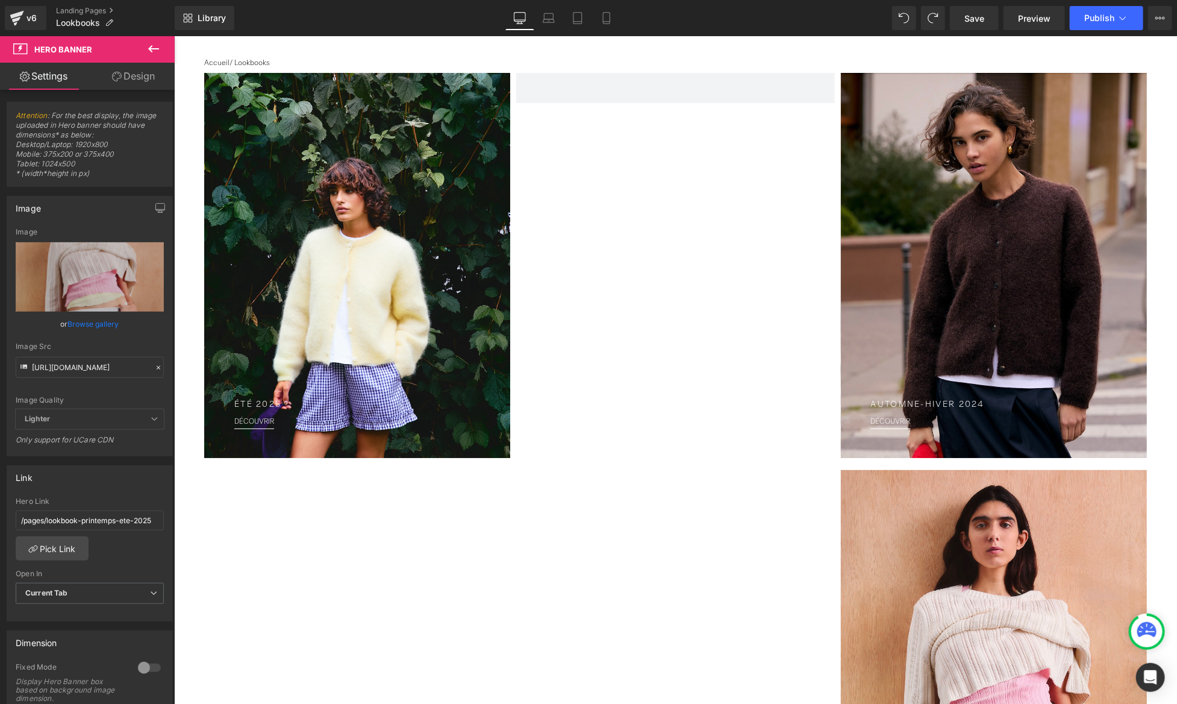
scroll to position [19, 0]
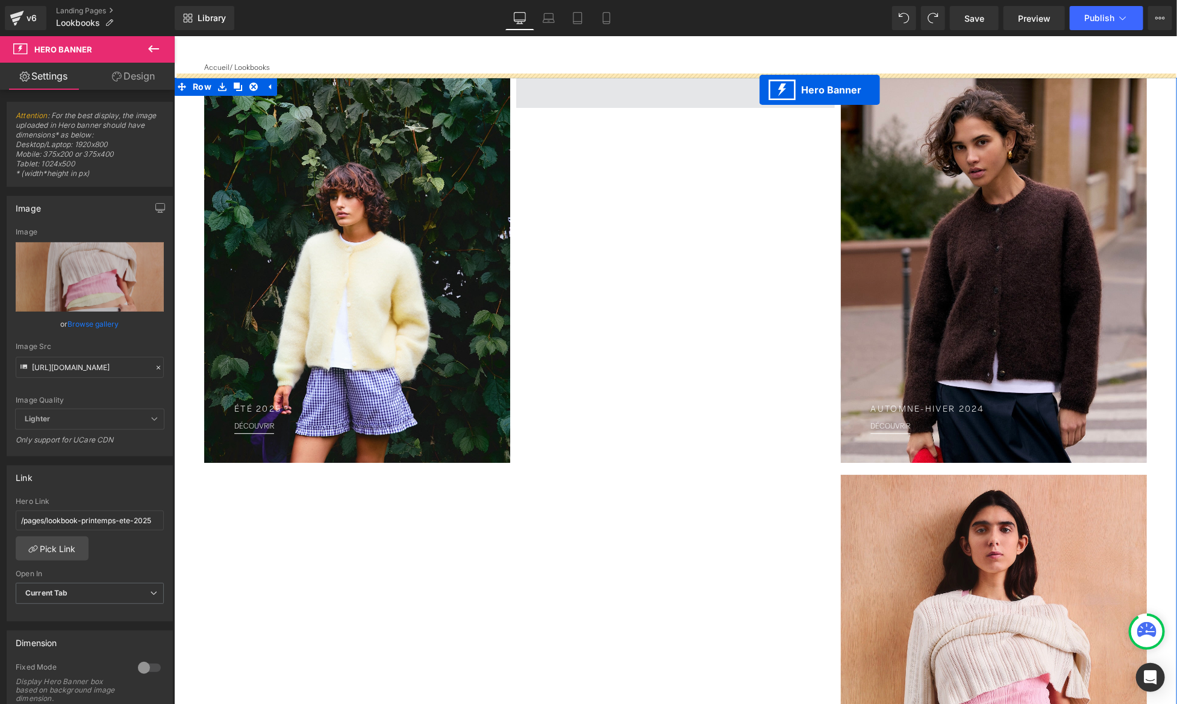
drag, startPoint x: 954, startPoint y: 89, endPoint x: 759, endPoint y: 89, distance: 194.6
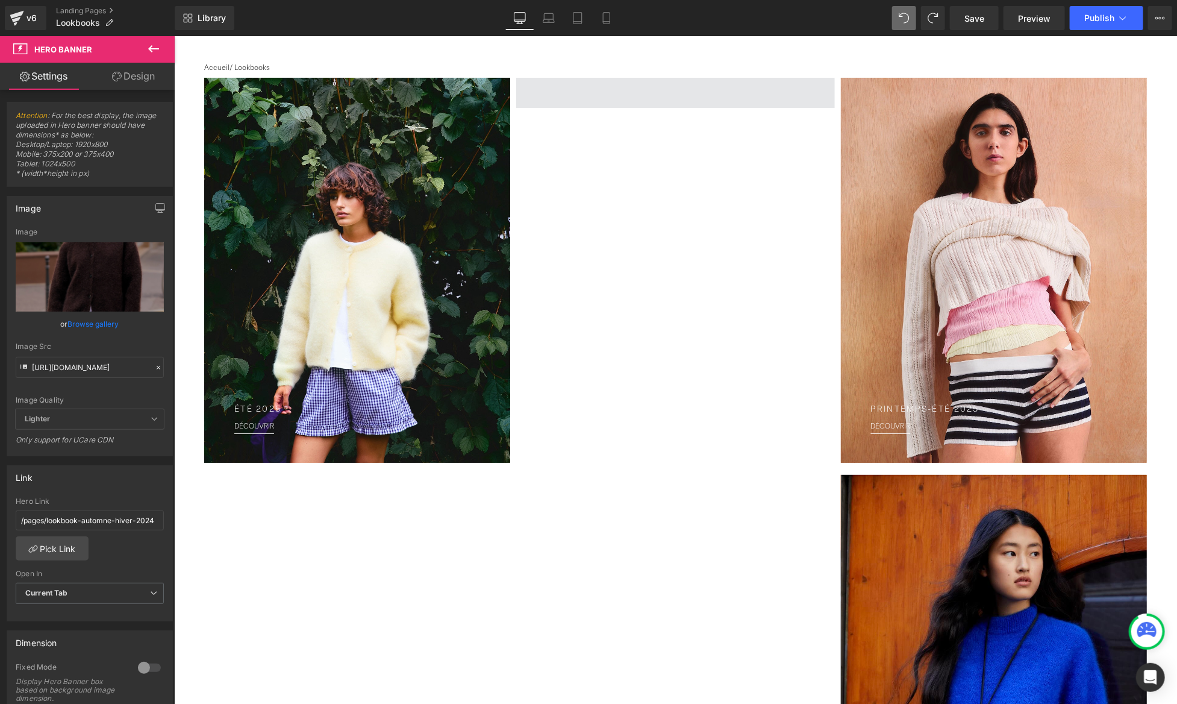
click at [731, 102] on span at bounding box center [675, 92] width 318 height 30
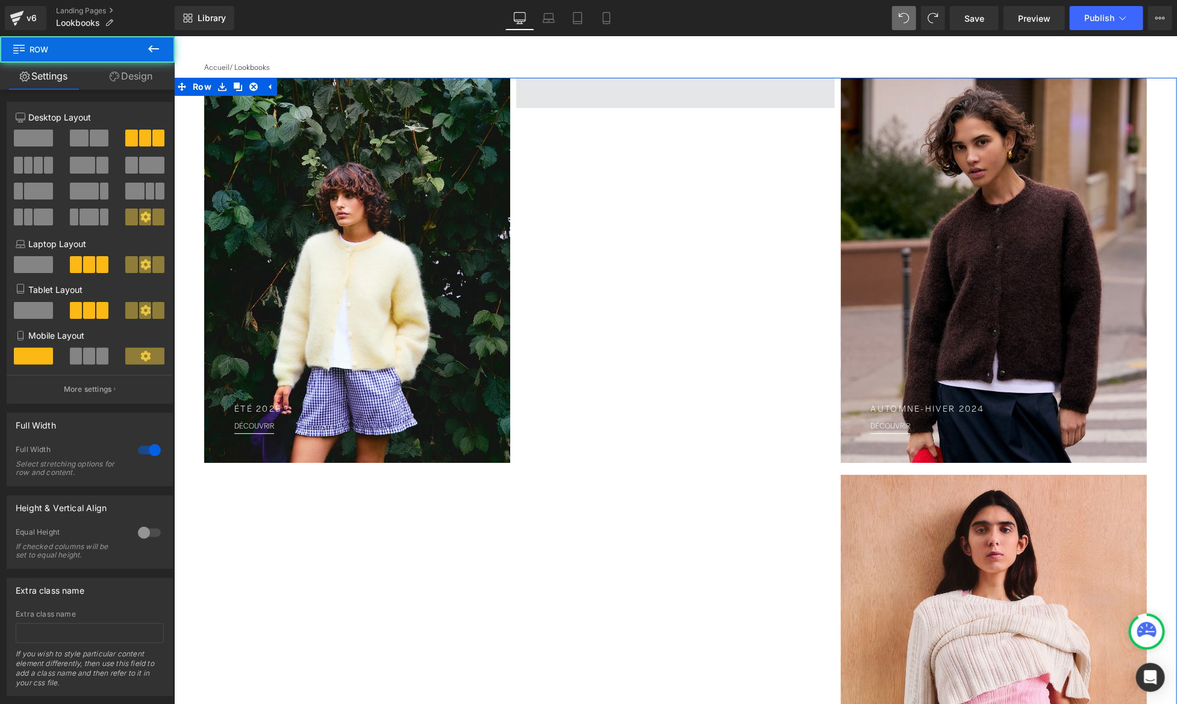
click at [731, 95] on span at bounding box center [675, 92] width 318 height 30
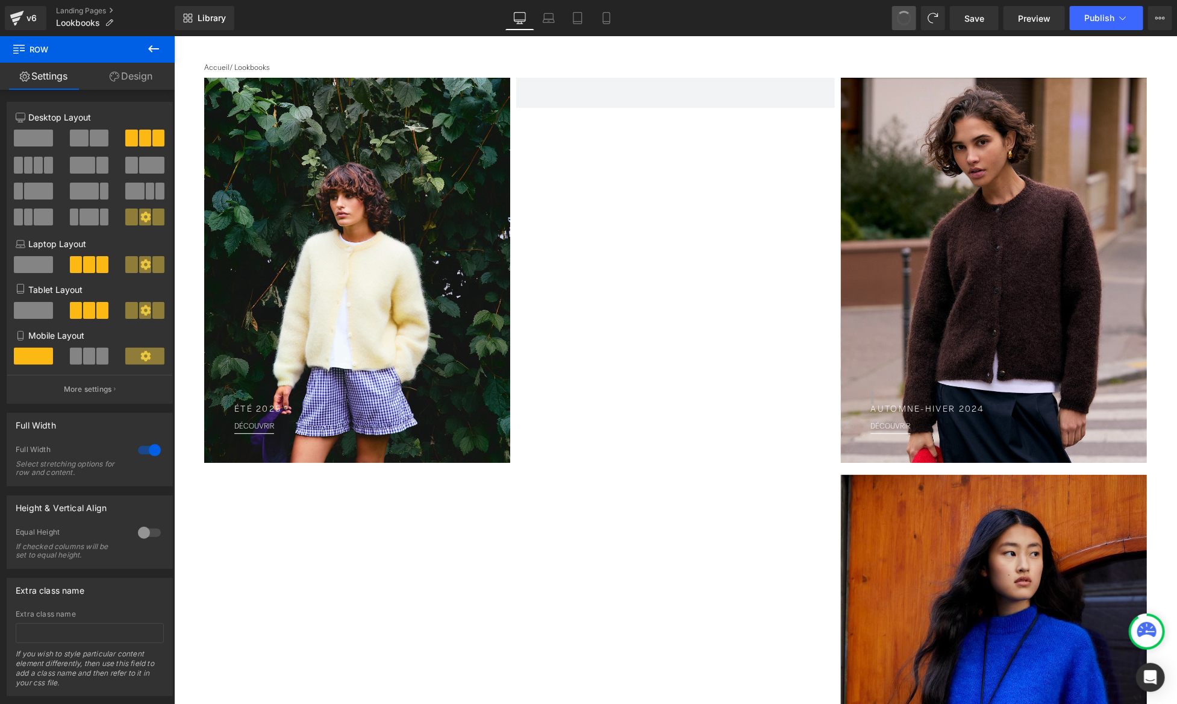
click at [916, 20] on button at bounding box center [904, 18] width 24 height 24
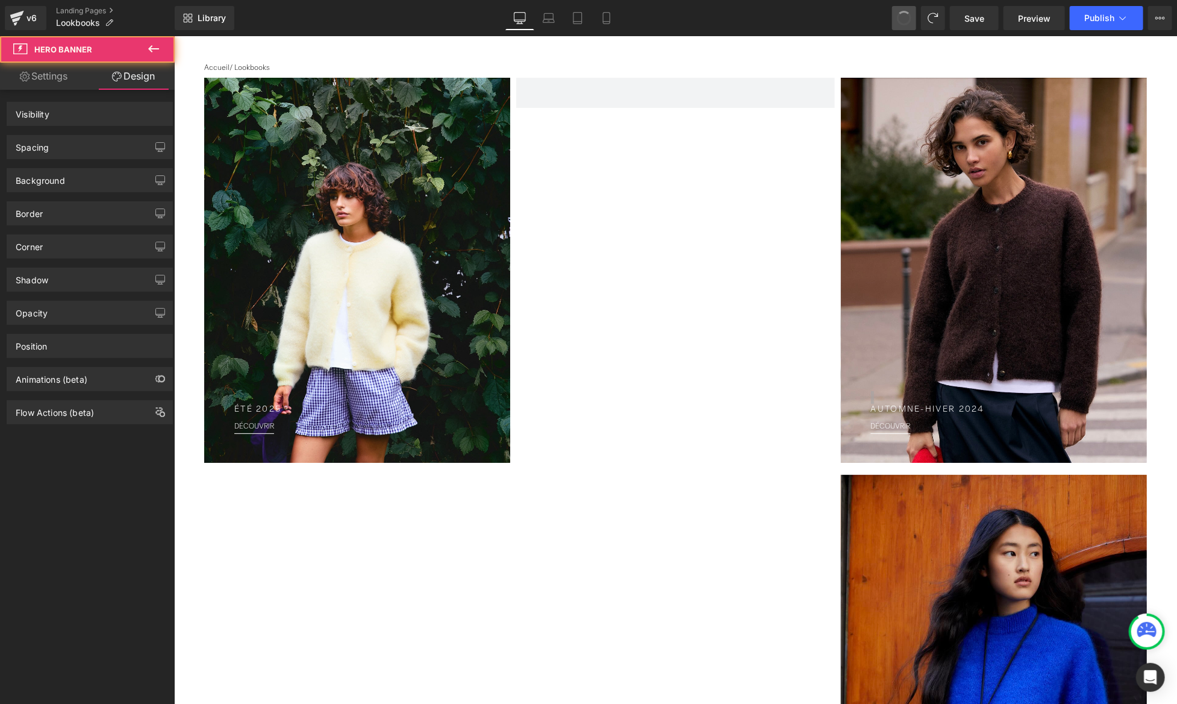
click at [916, 20] on button at bounding box center [904, 18] width 24 height 24
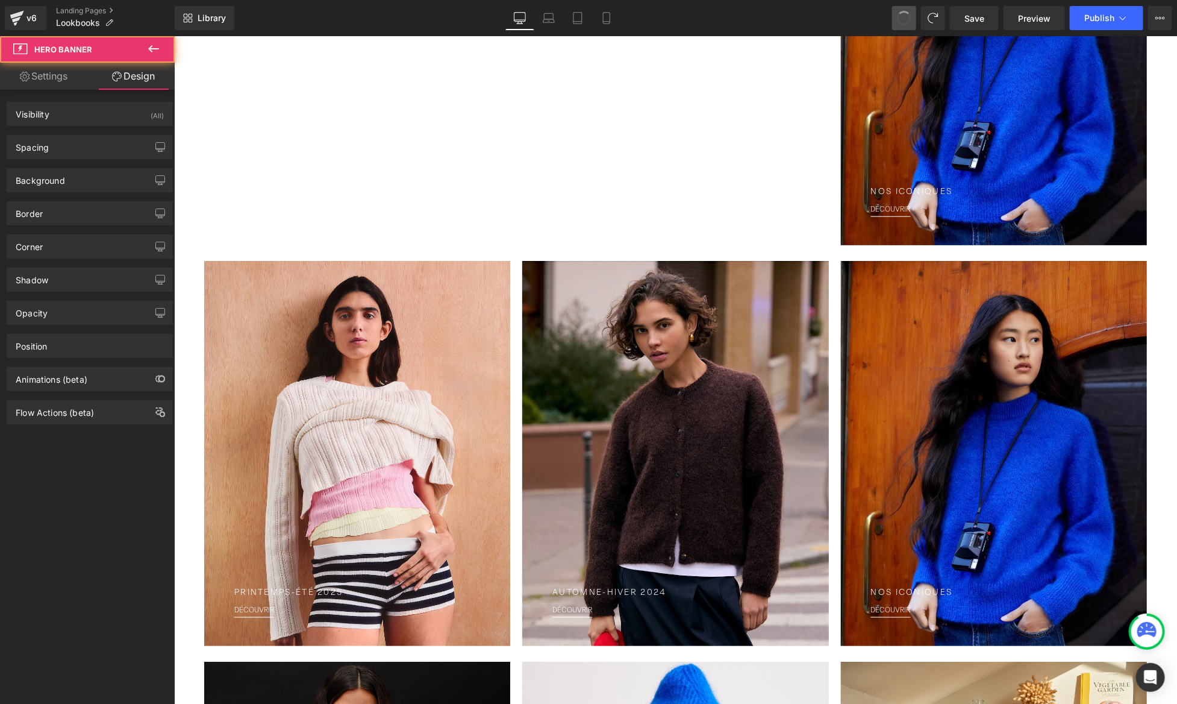
click at [916, 20] on button at bounding box center [904, 18] width 24 height 24
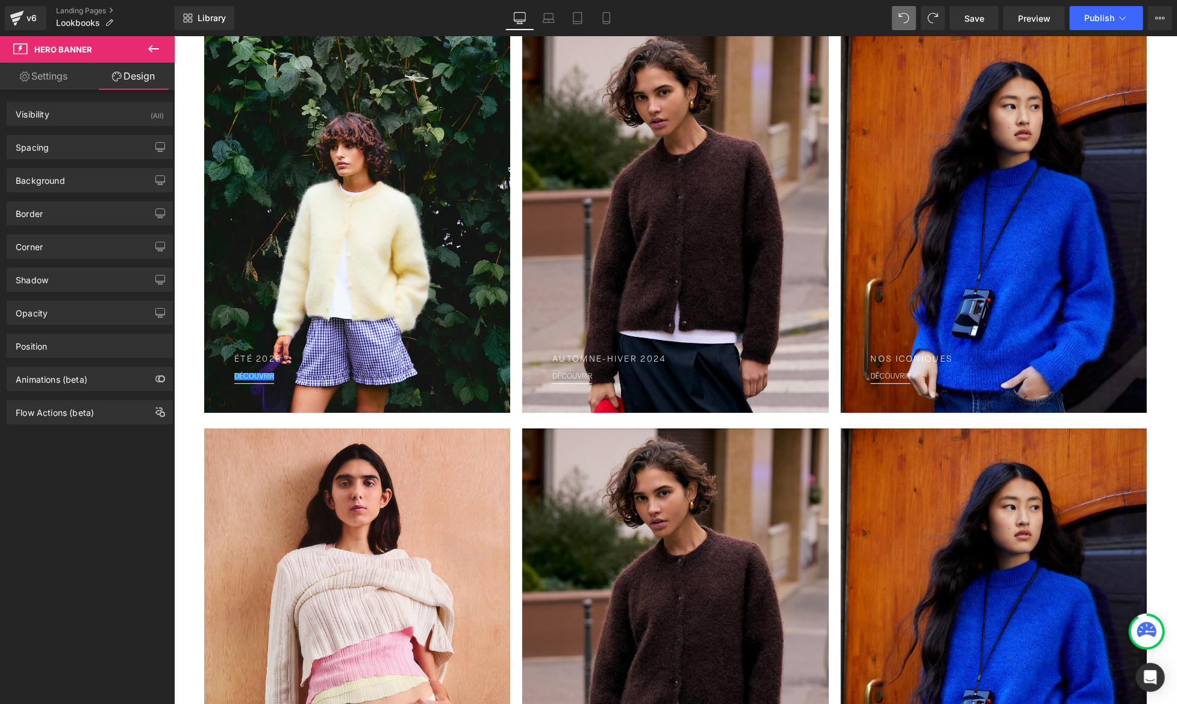
scroll to position [0, 0]
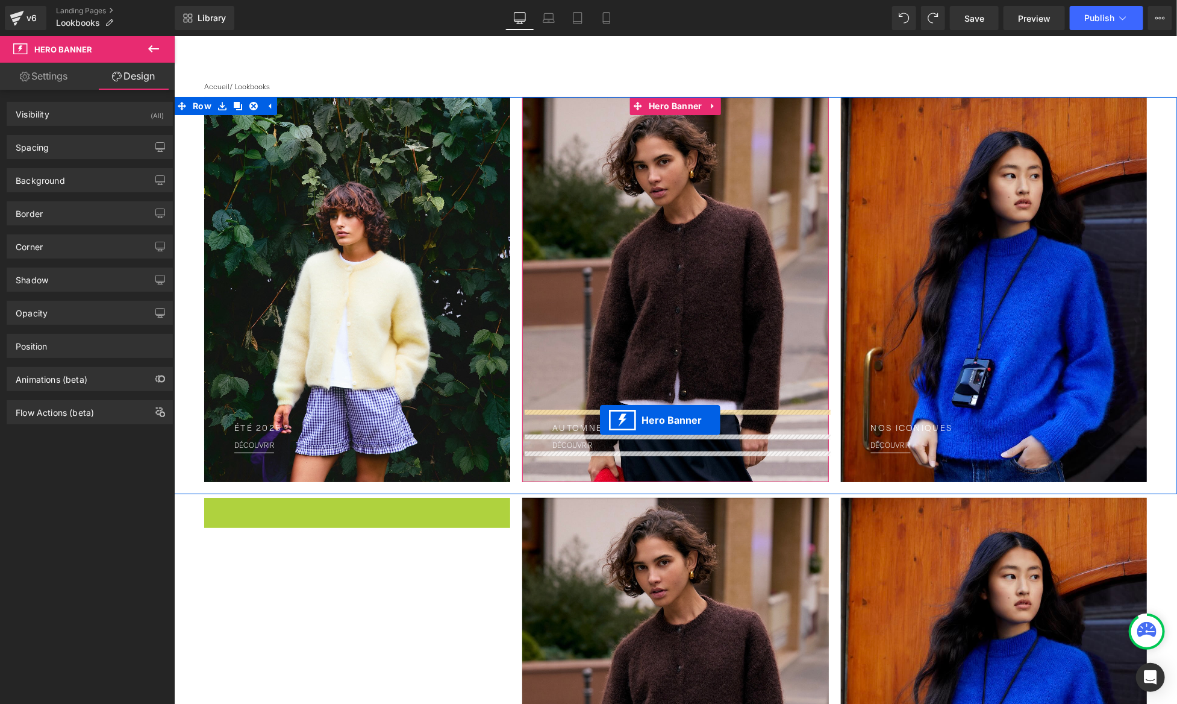
drag, startPoint x: 323, startPoint y: 513, endPoint x: 600, endPoint y: 419, distance: 292.7
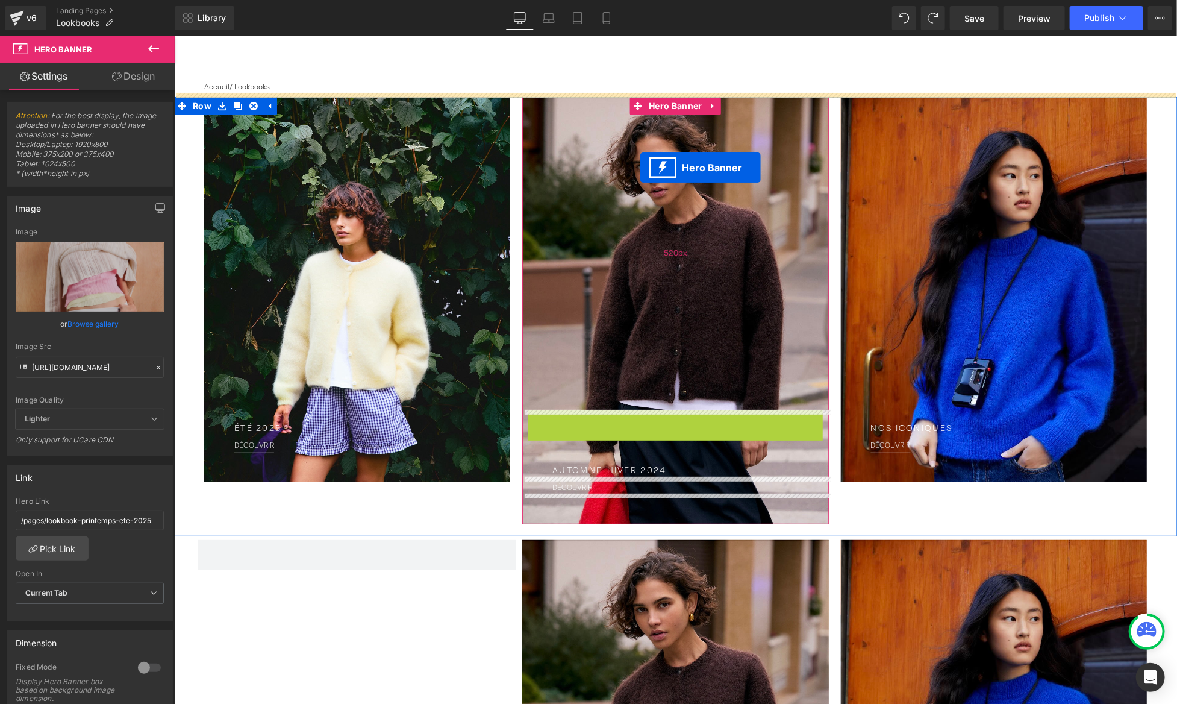
drag, startPoint x: 640, startPoint y: 425, endPoint x: 640, endPoint y: 170, distance: 254.9
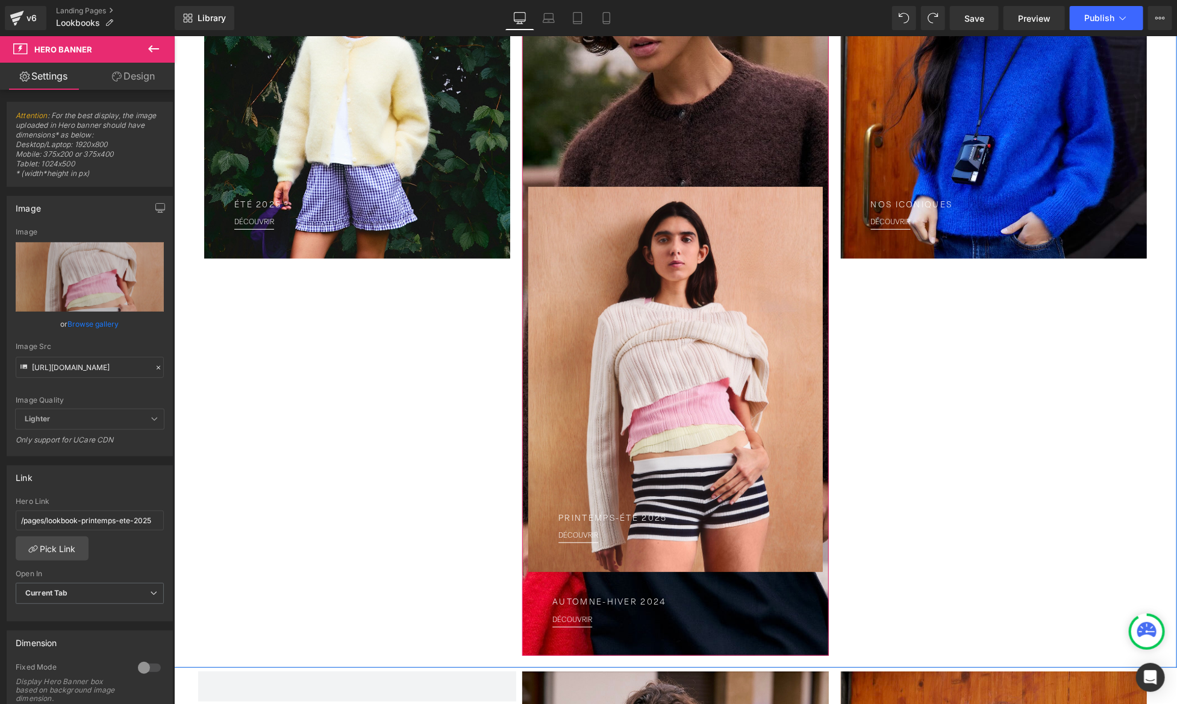
scroll to position [333, 0]
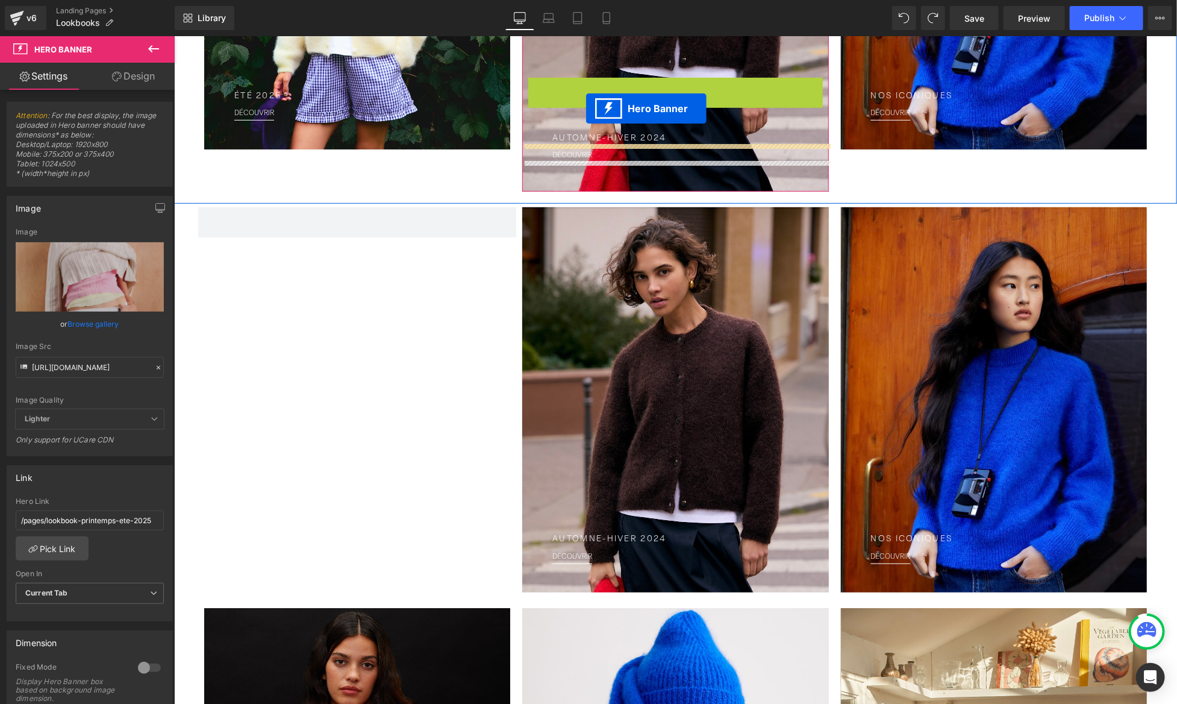
drag, startPoint x: 637, startPoint y: 87, endPoint x: 586, endPoint y: 107, distance: 55.2
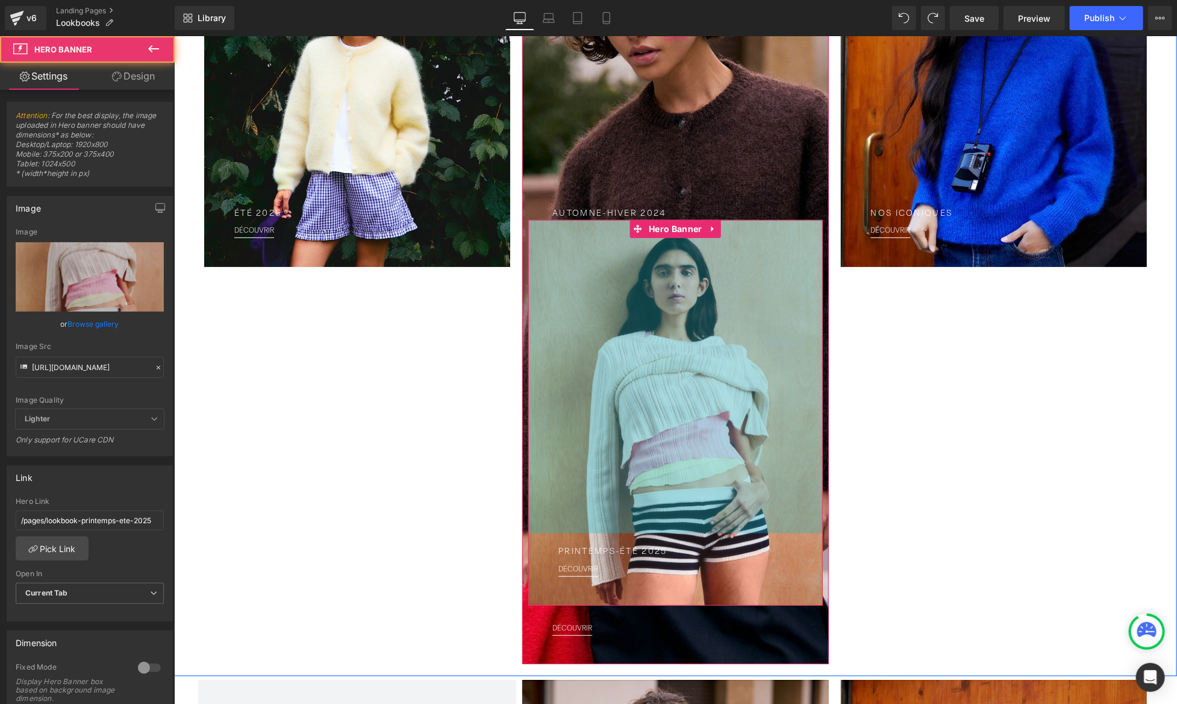
scroll to position [211, 0]
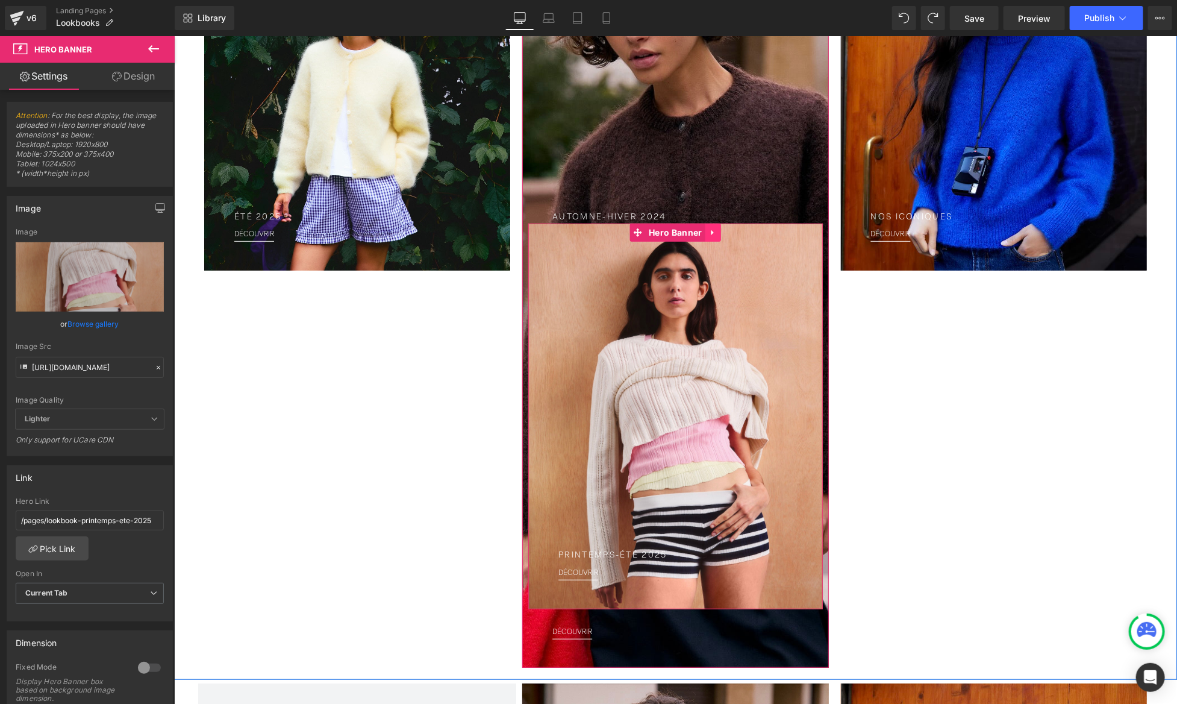
click at [705, 229] on link at bounding box center [713, 232] width 16 height 18
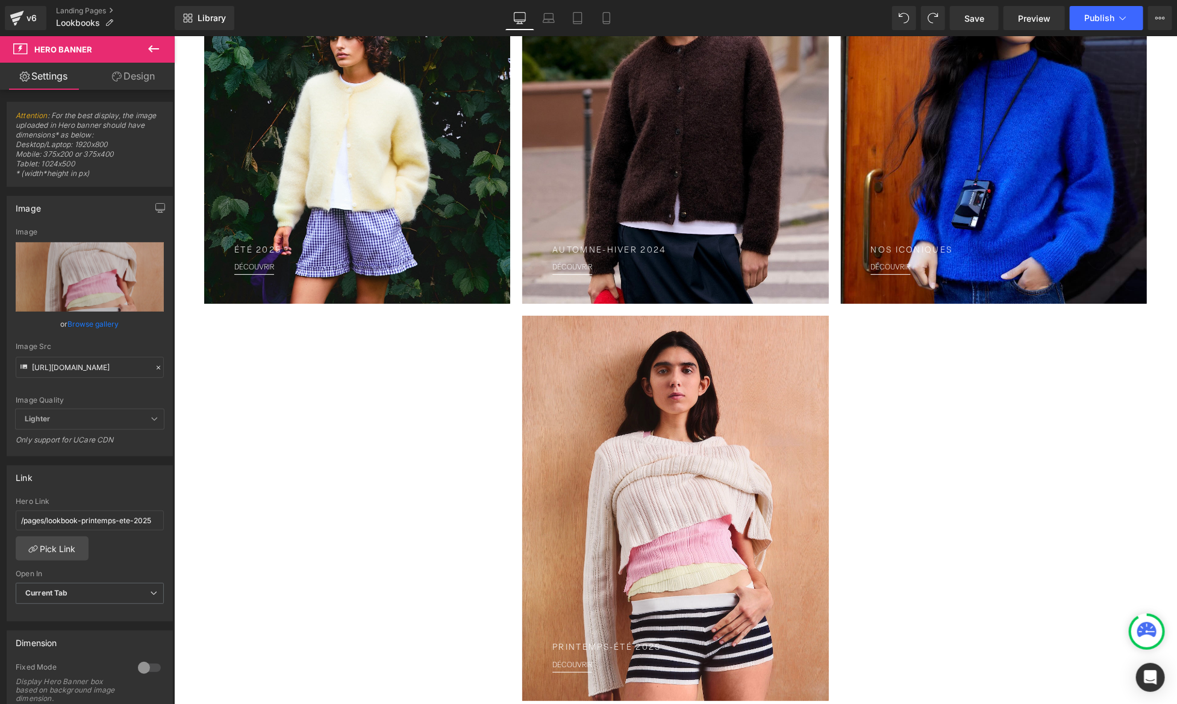
scroll to position [0, 0]
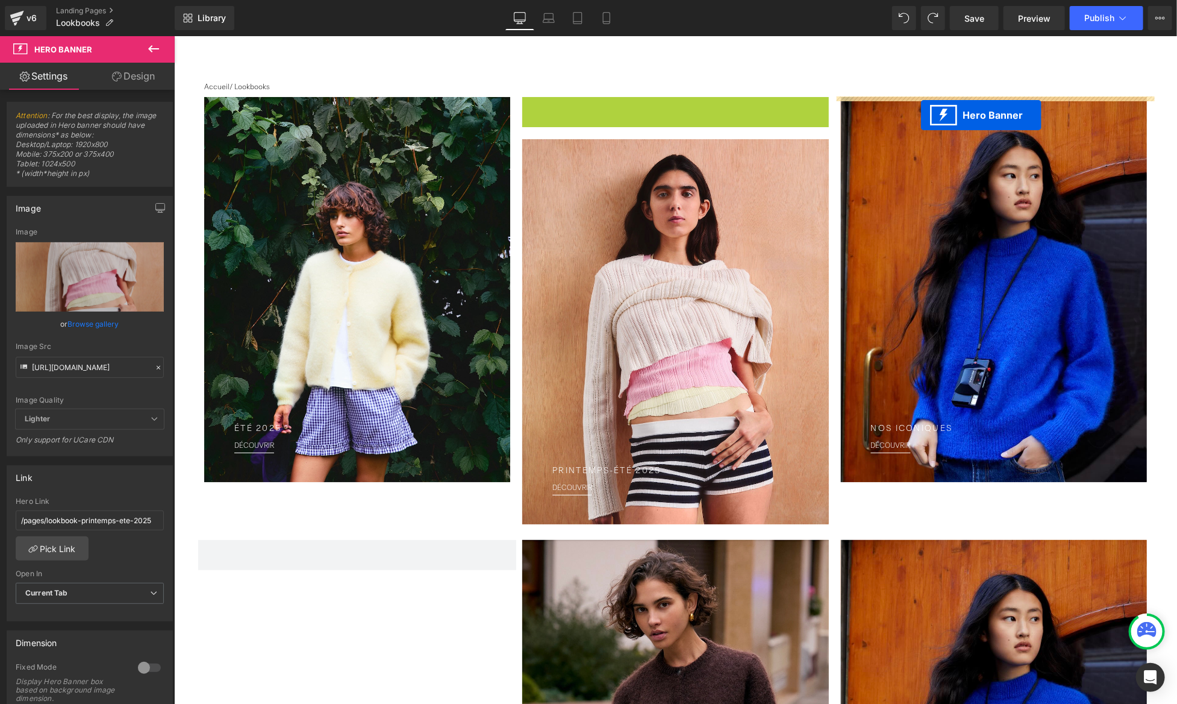
drag, startPoint x: 639, startPoint y: 107, endPoint x: 921, endPoint y: 114, distance: 281.4
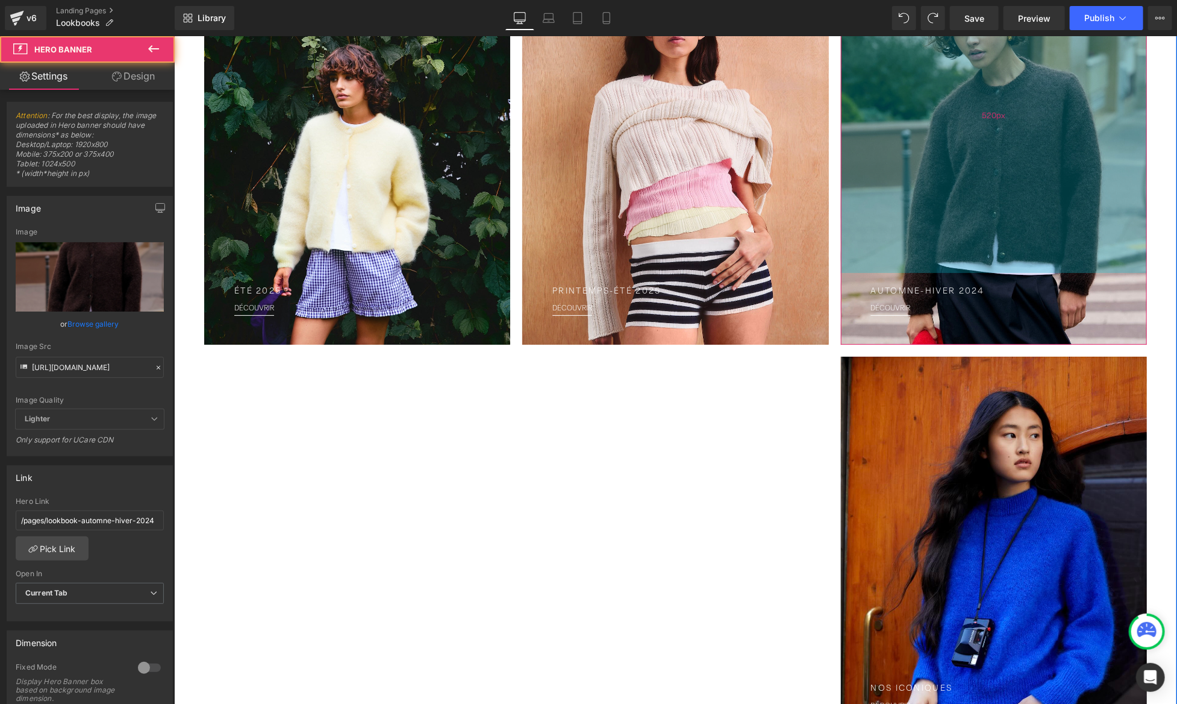
scroll to position [331, 0]
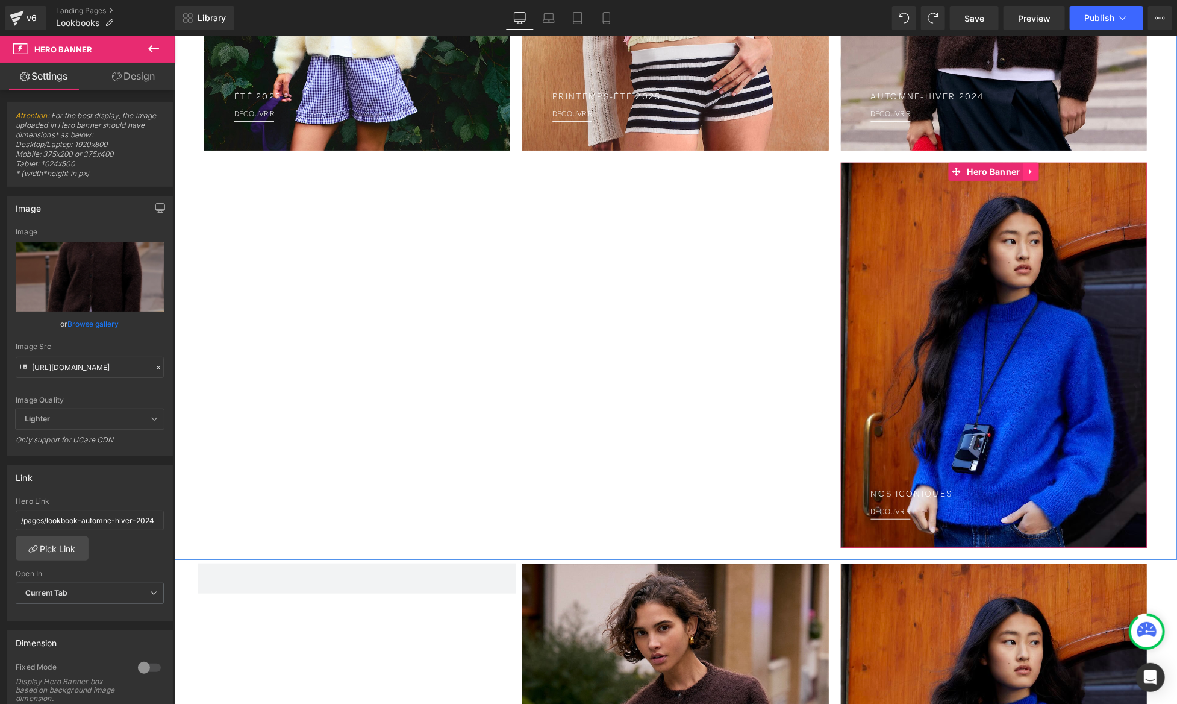
click at [1024, 168] on link at bounding box center [1031, 171] width 16 height 18
click at [1042, 168] on icon at bounding box center [1038, 171] width 8 height 8
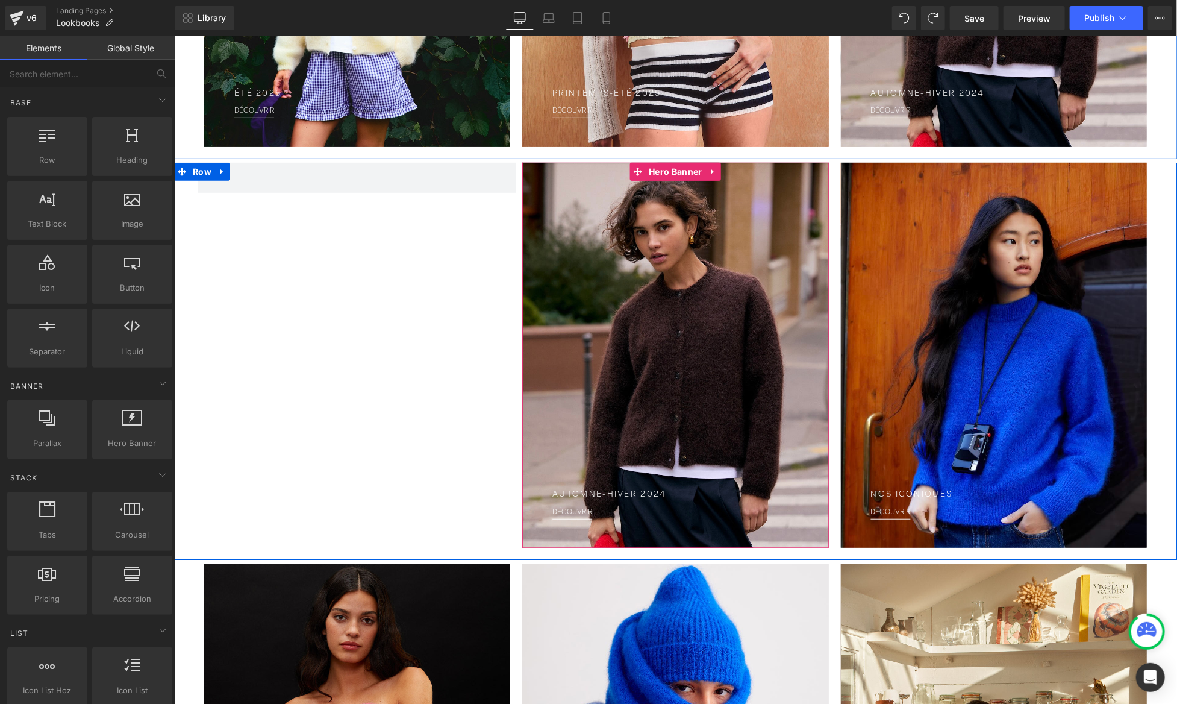
scroll to position [314, 0]
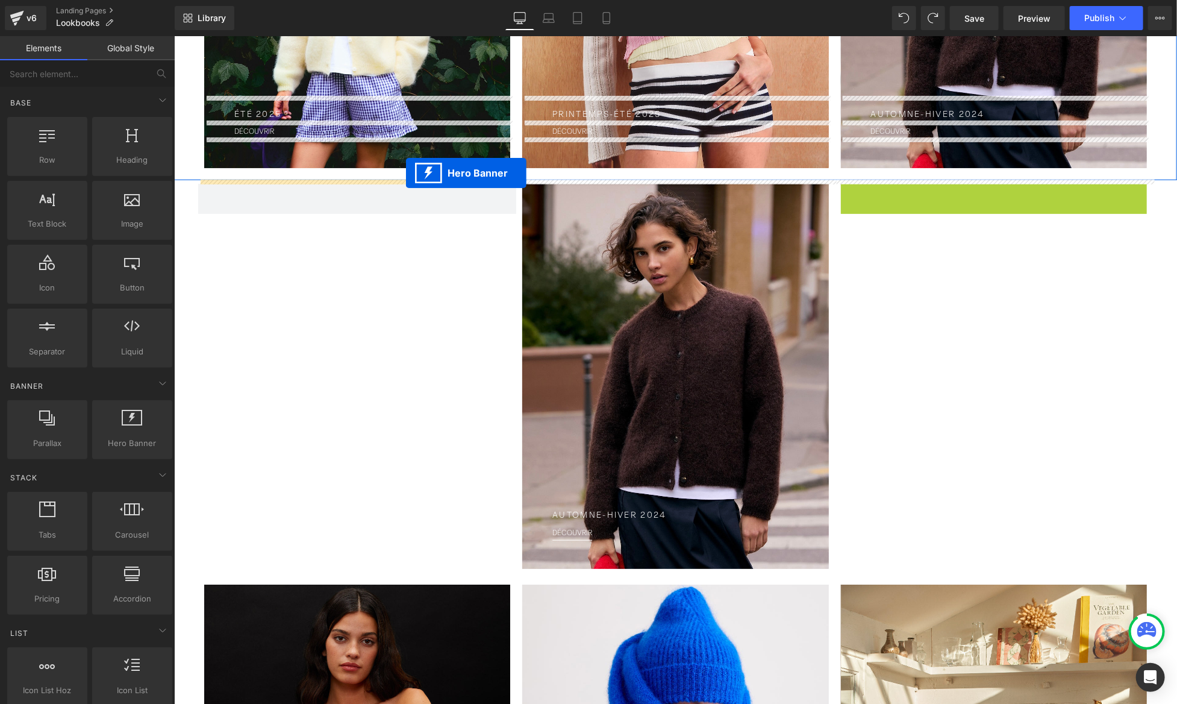
drag, startPoint x: 967, startPoint y: 196, endPoint x: 405, endPoint y: 172, distance: 562.0
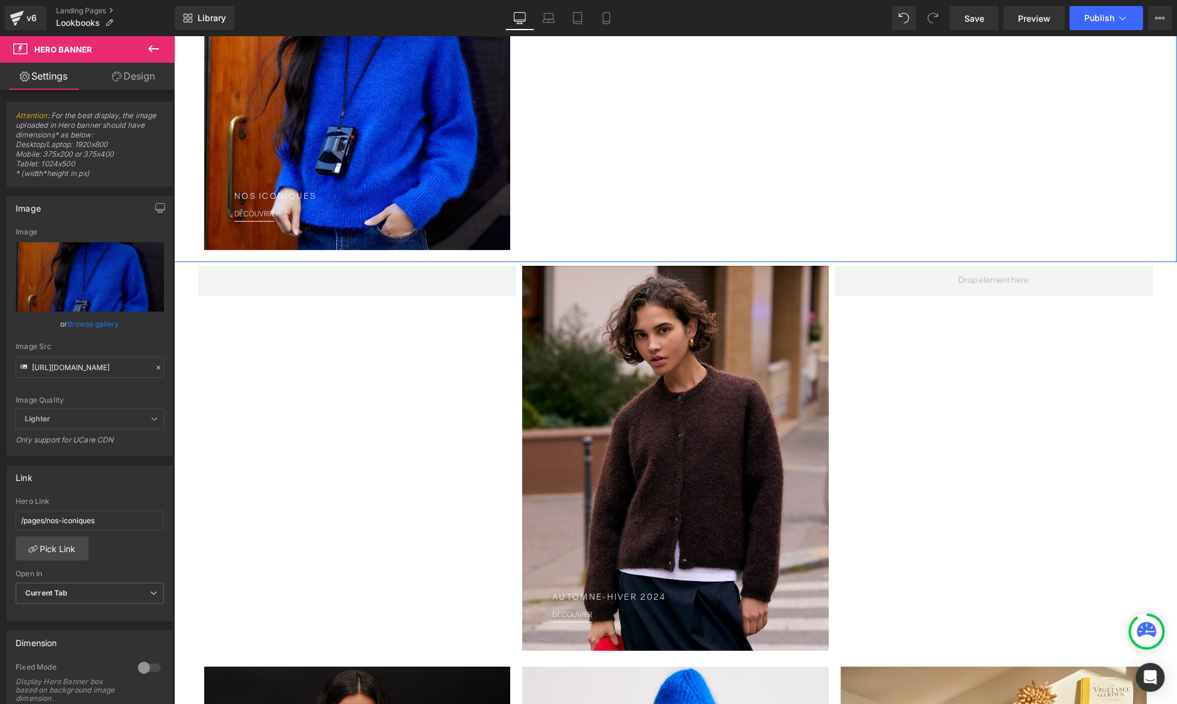
scroll to position [751, 0]
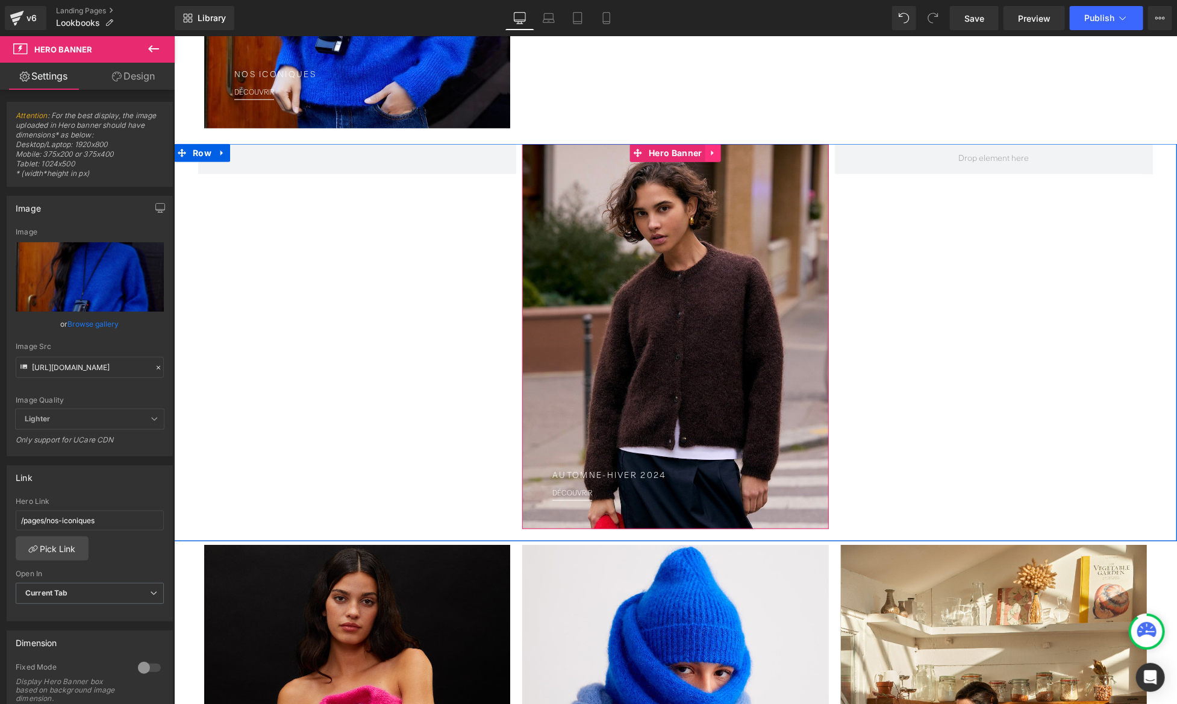
click at [717, 154] on link at bounding box center [713, 152] width 16 height 18
click at [723, 155] on icon at bounding box center [720, 152] width 8 height 9
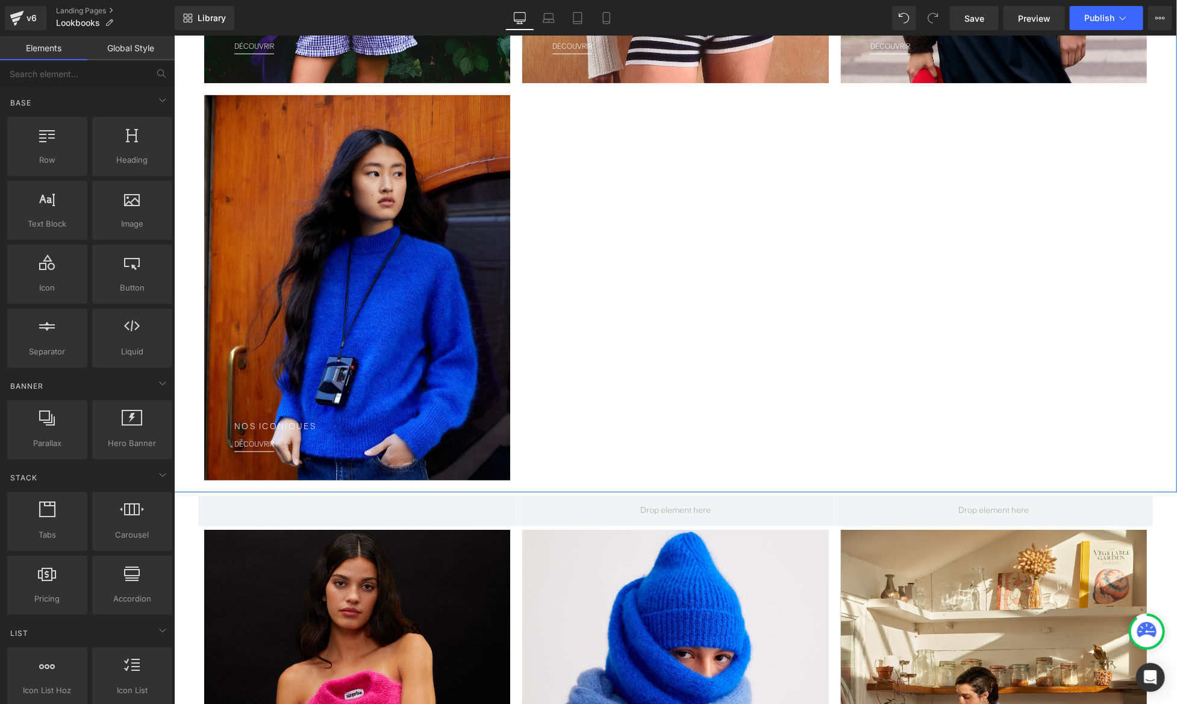
scroll to position [352, 0]
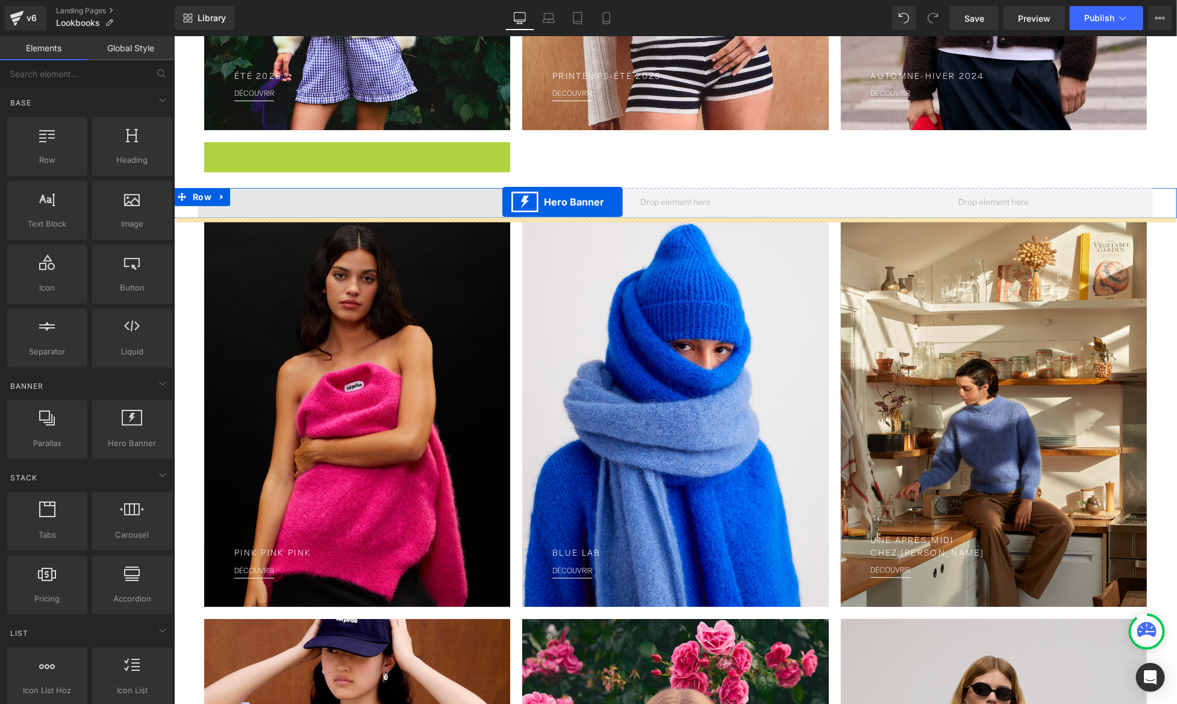
drag, startPoint x: 323, startPoint y: 153, endPoint x: 501, endPoint y: 201, distance: 184.6
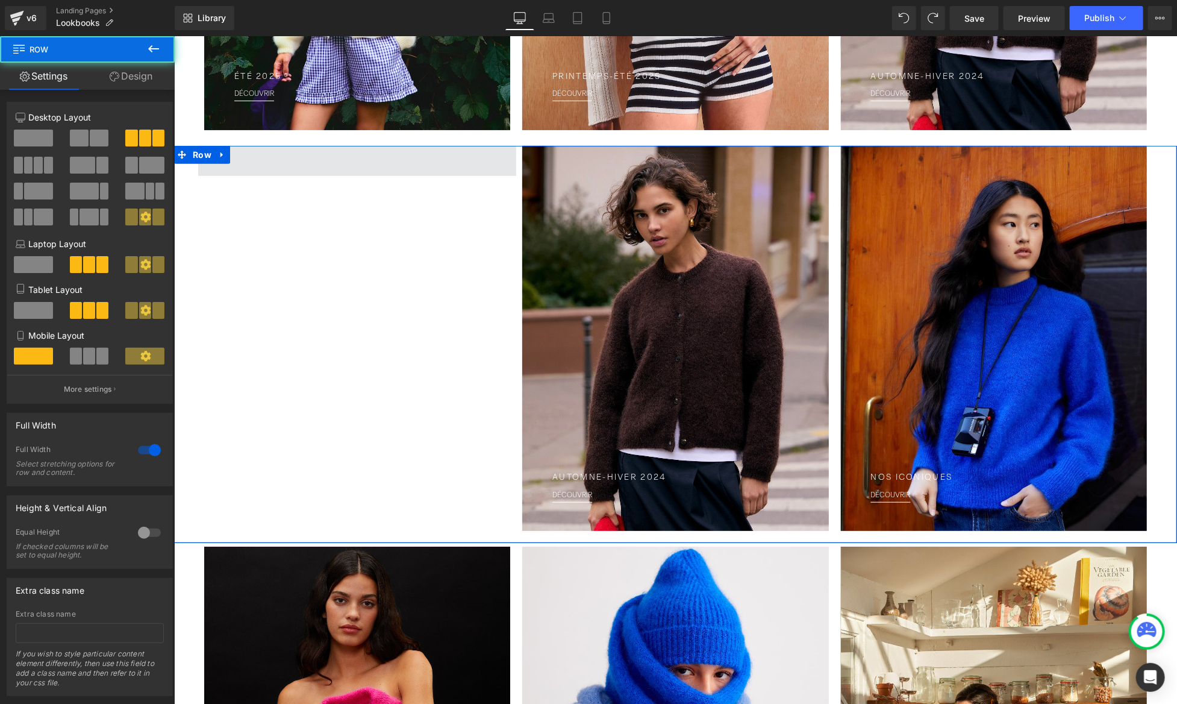
click at [454, 171] on span at bounding box center [357, 160] width 318 height 30
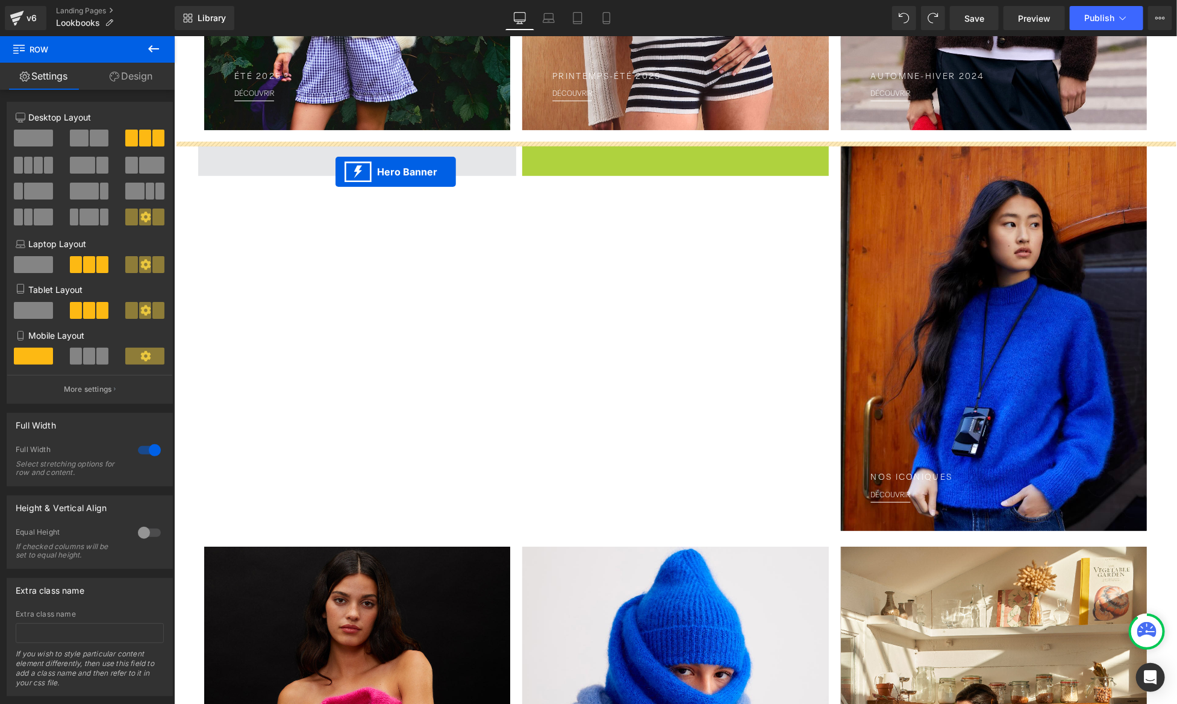
drag, startPoint x: 633, startPoint y: 158, endPoint x: 335, endPoint y: 171, distance: 297.9
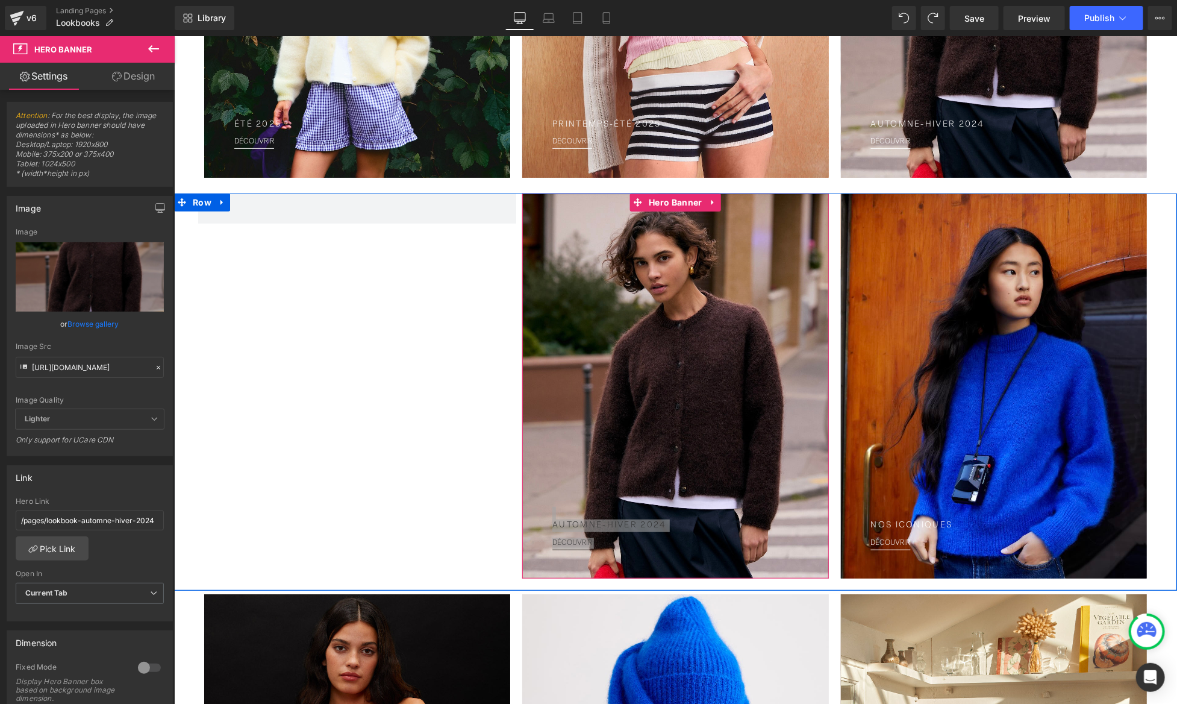
scroll to position [280, 0]
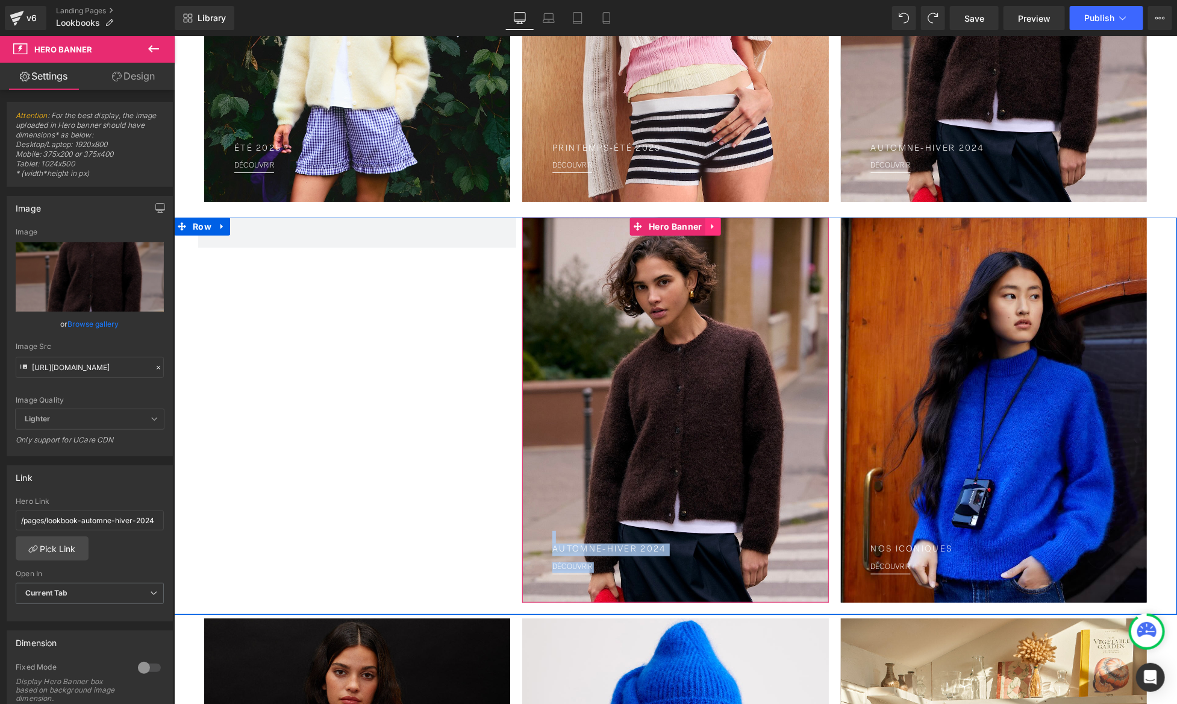
click at [709, 224] on icon at bounding box center [713, 225] width 8 height 9
click at [722, 228] on icon at bounding box center [720, 226] width 8 height 8
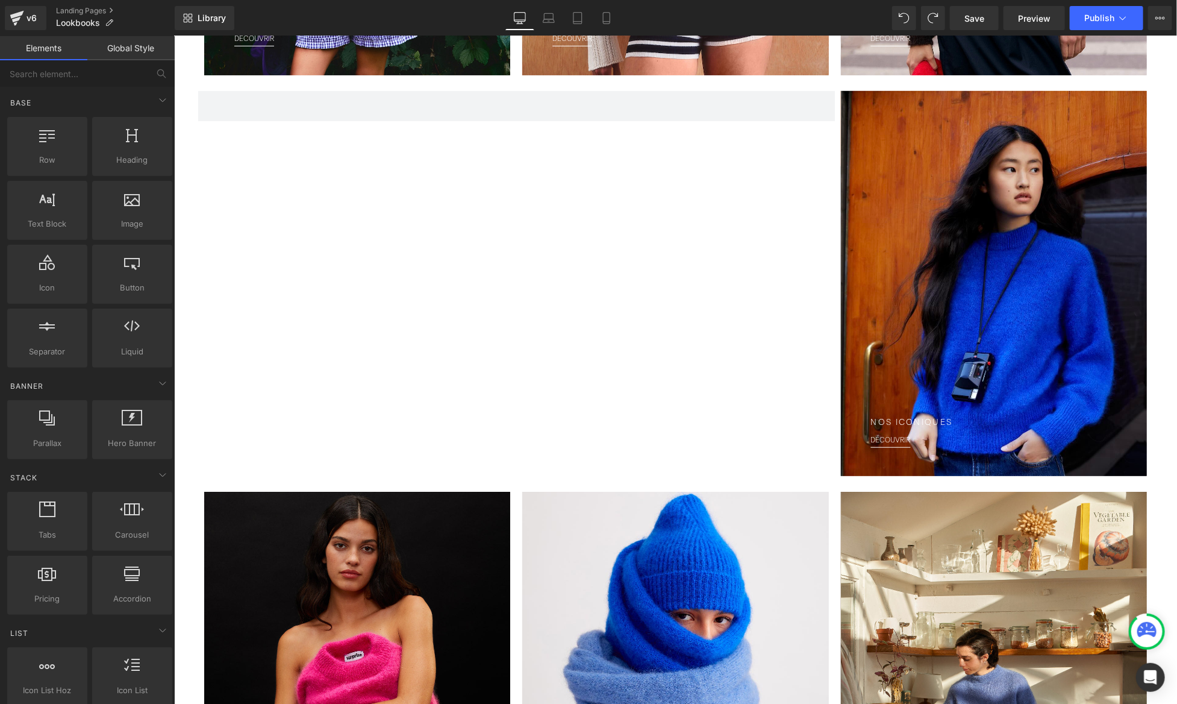
scroll to position [398, 0]
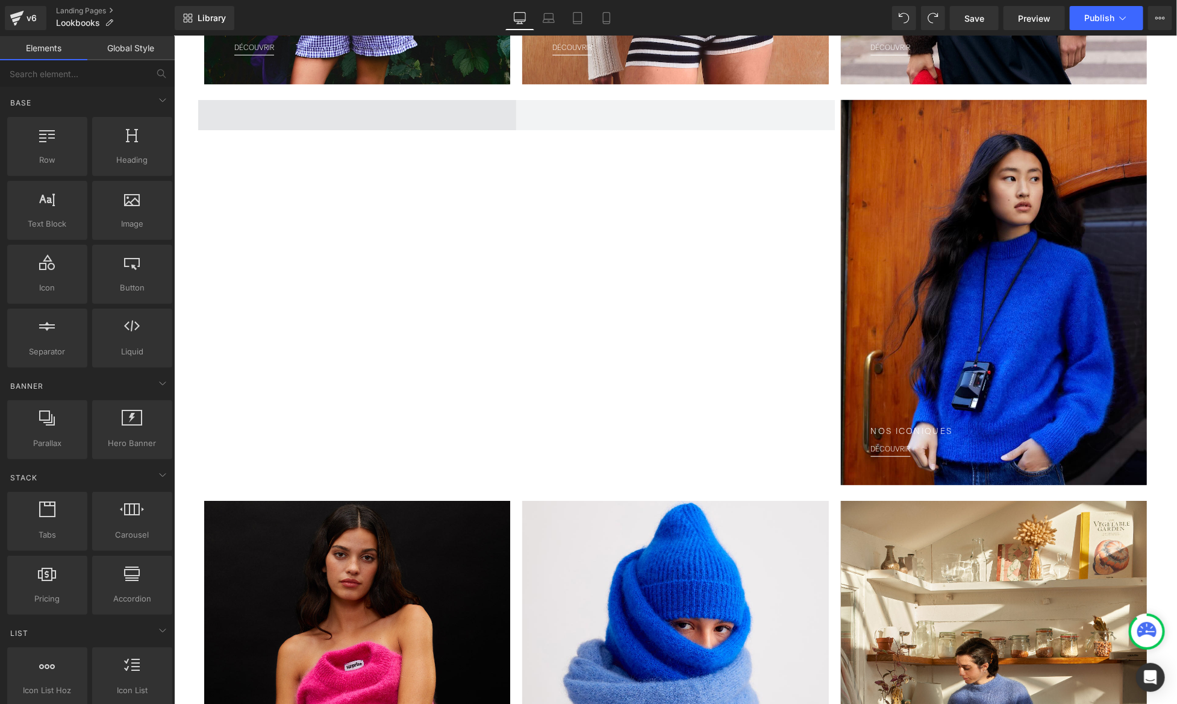
click at [297, 118] on span at bounding box center [357, 114] width 318 height 30
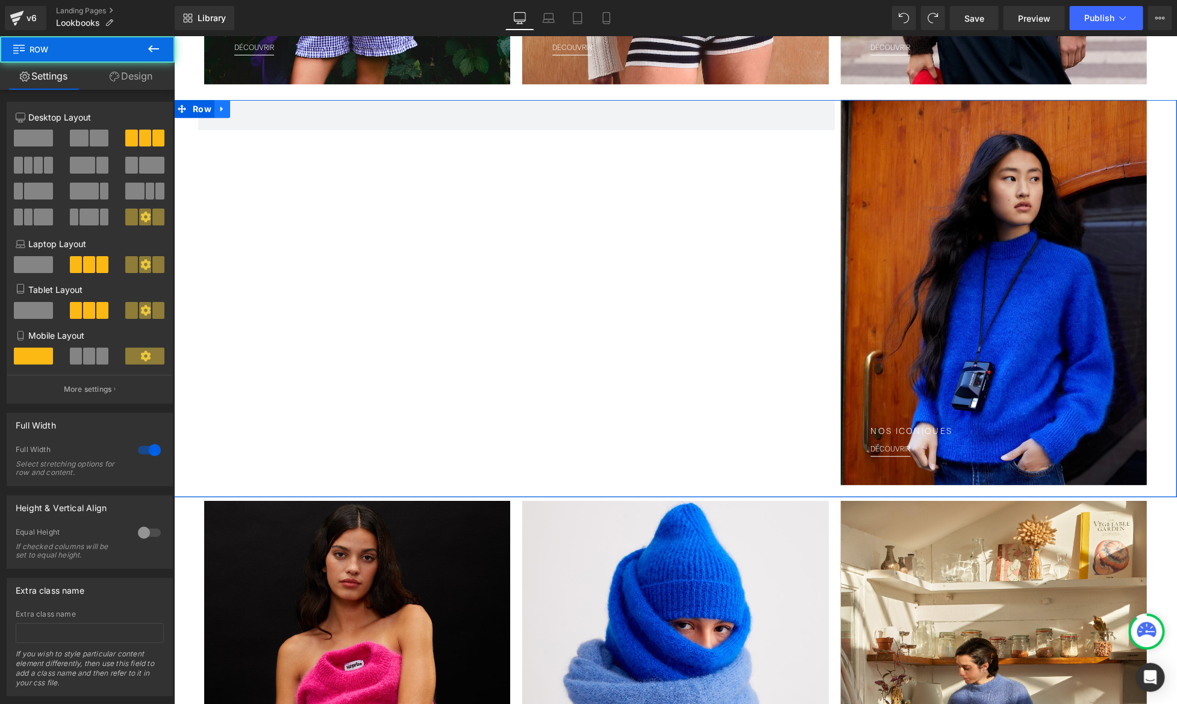
click at [225, 107] on icon at bounding box center [222, 108] width 8 height 9
click at [240, 105] on icon at bounding box center [237, 108] width 8 height 9
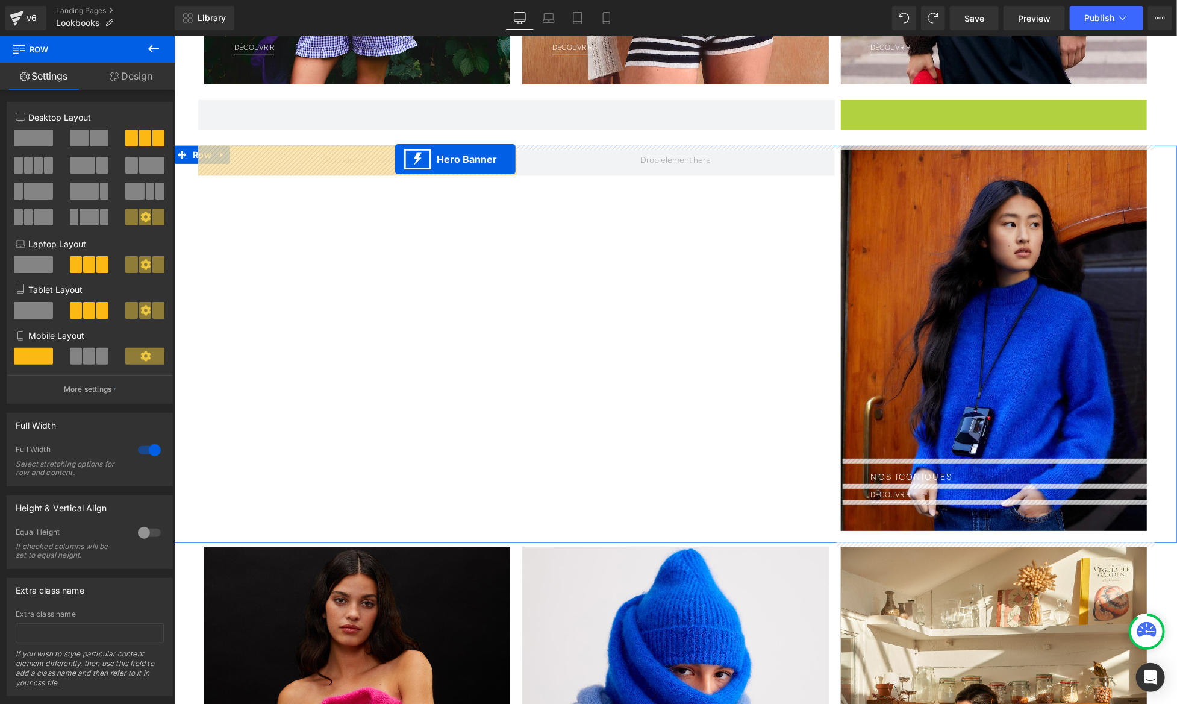
drag, startPoint x: 961, startPoint y: 111, endPoint x: 394, endPoint y: 157, distance: 568.7
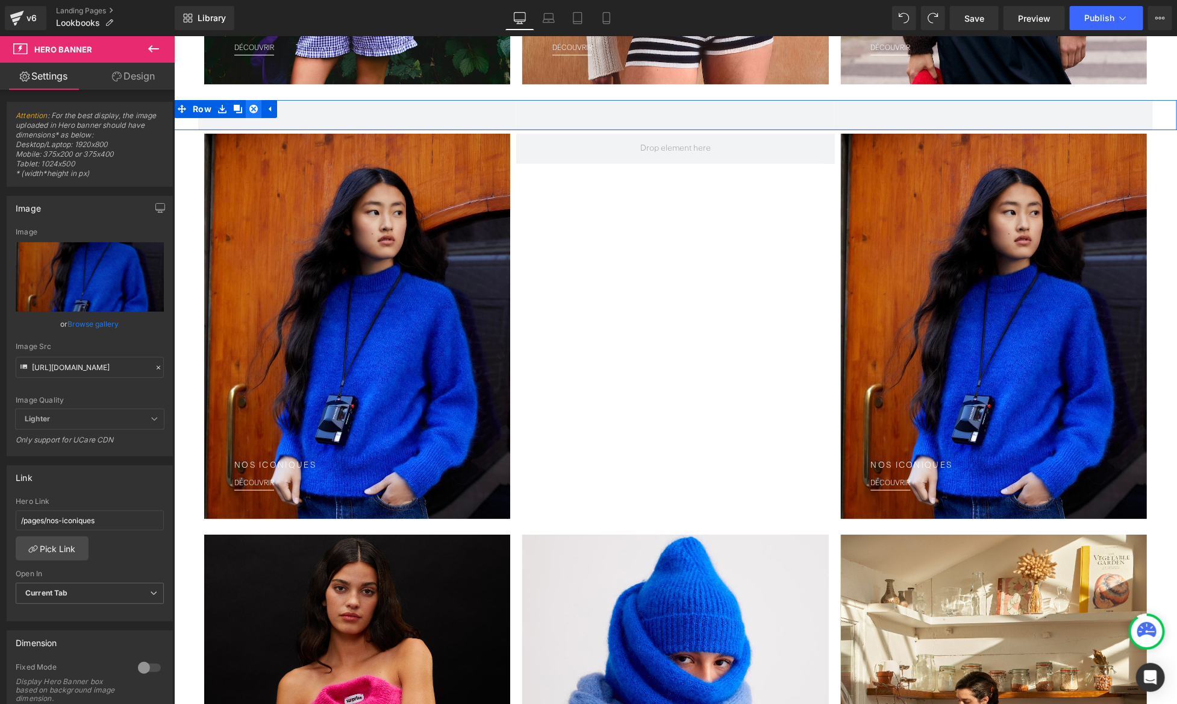
click at [251, 110] on icon at bounding box center [253, 108] width 8 height 9
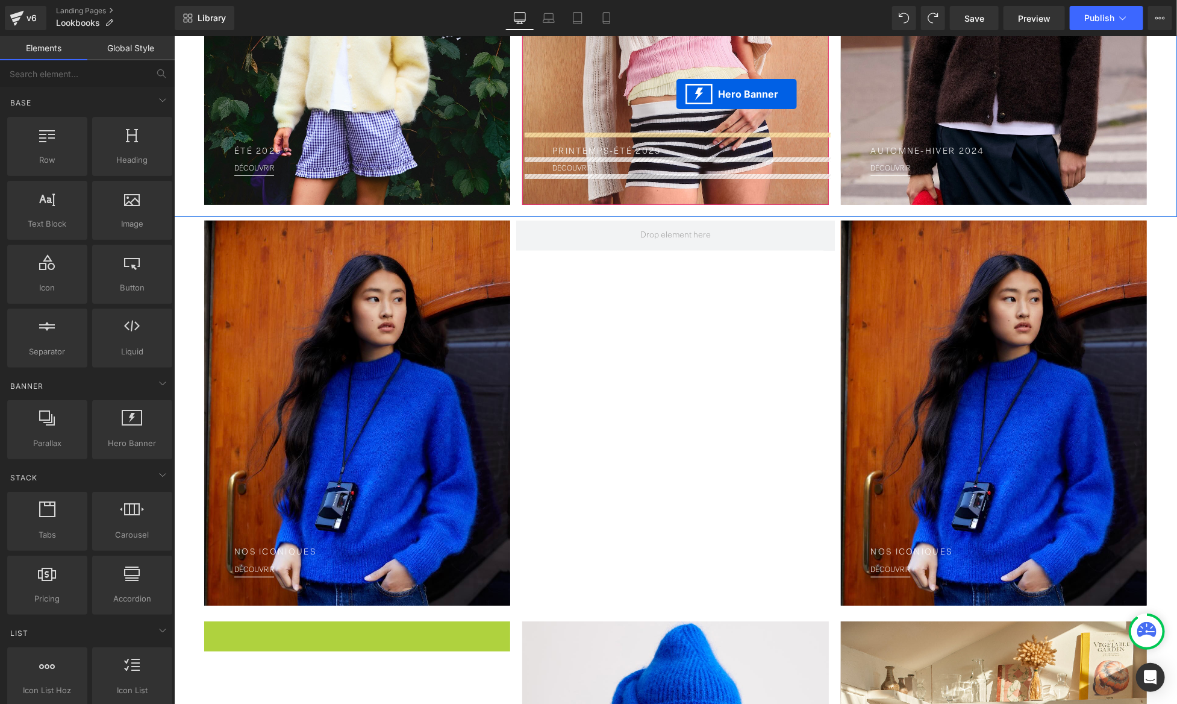
scroll to position [241, 0]
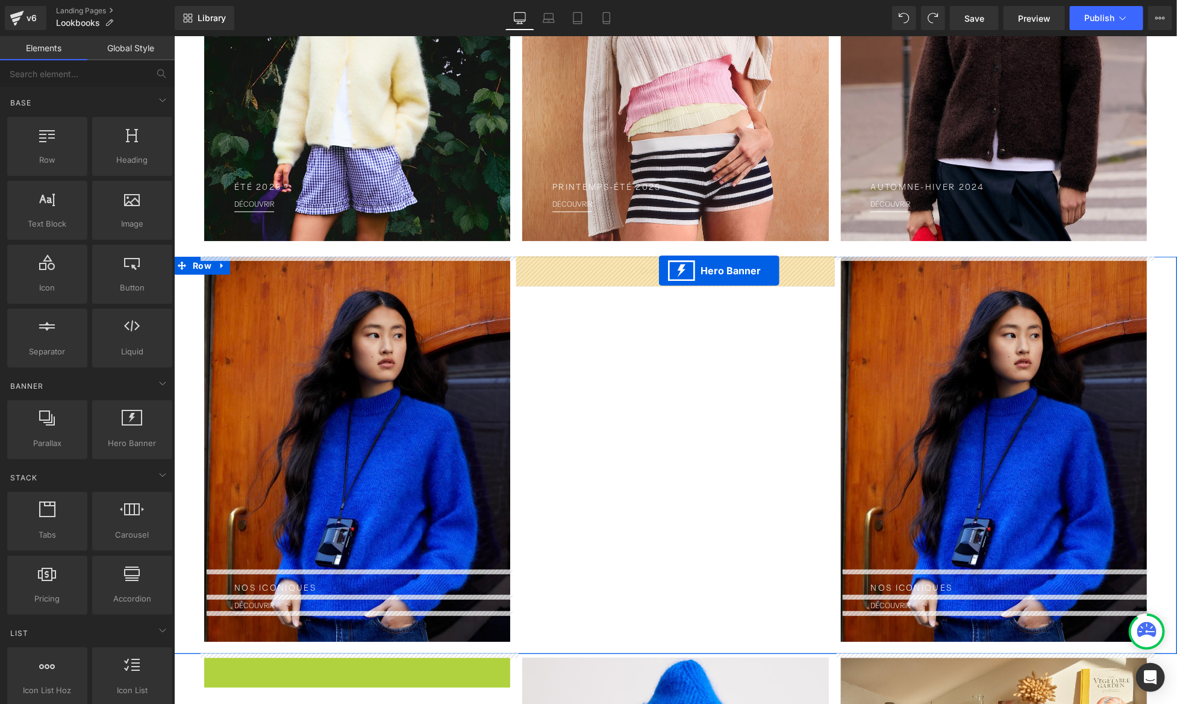
drag, startPoint x: 319, startPoint y: 514, endPoint x: 659, endPoint y: 270, distance: 418.3
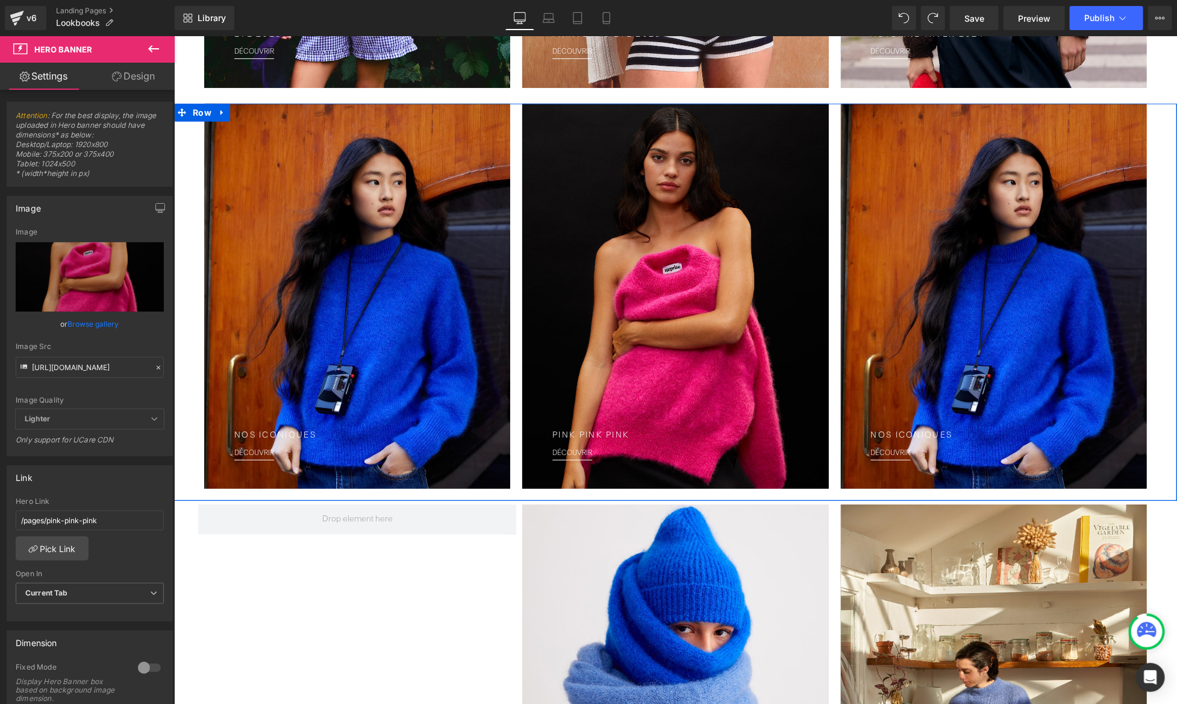
scroll to position [344, 0]
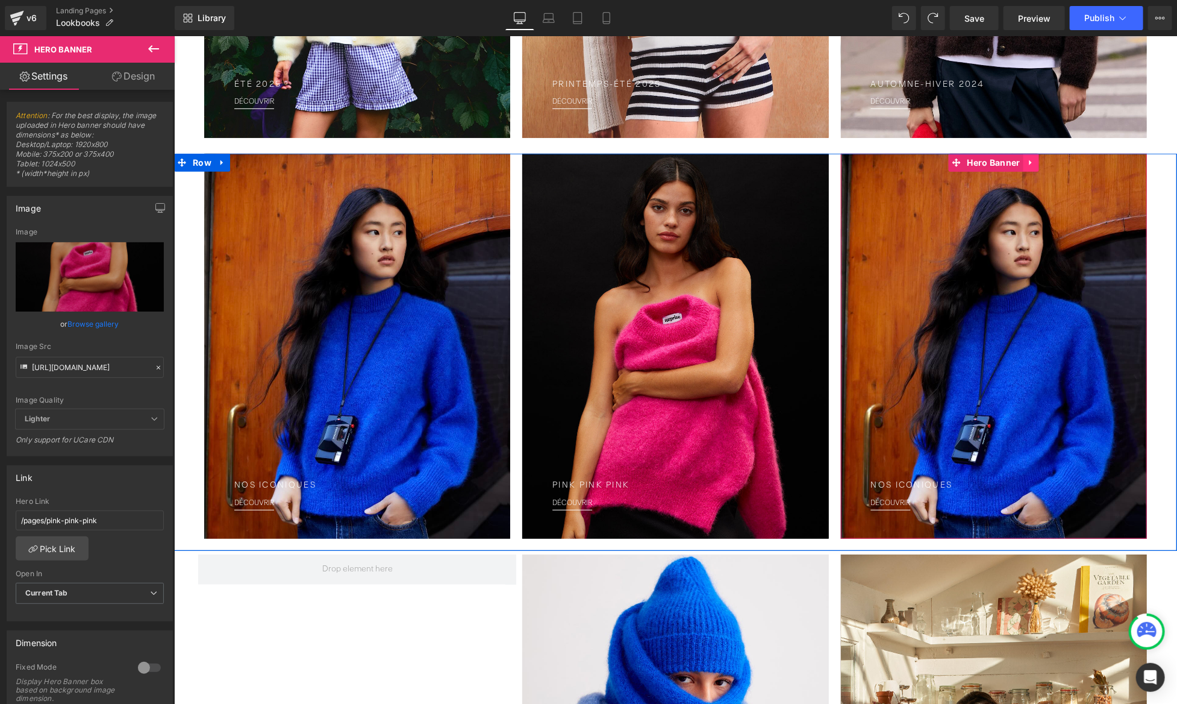
click at [1034, 161] on icon at bounding box center [1031, 161] width 8 height 9
click at [1040, 164] on icon at bounding box center [1038, 162] width 8 height 8
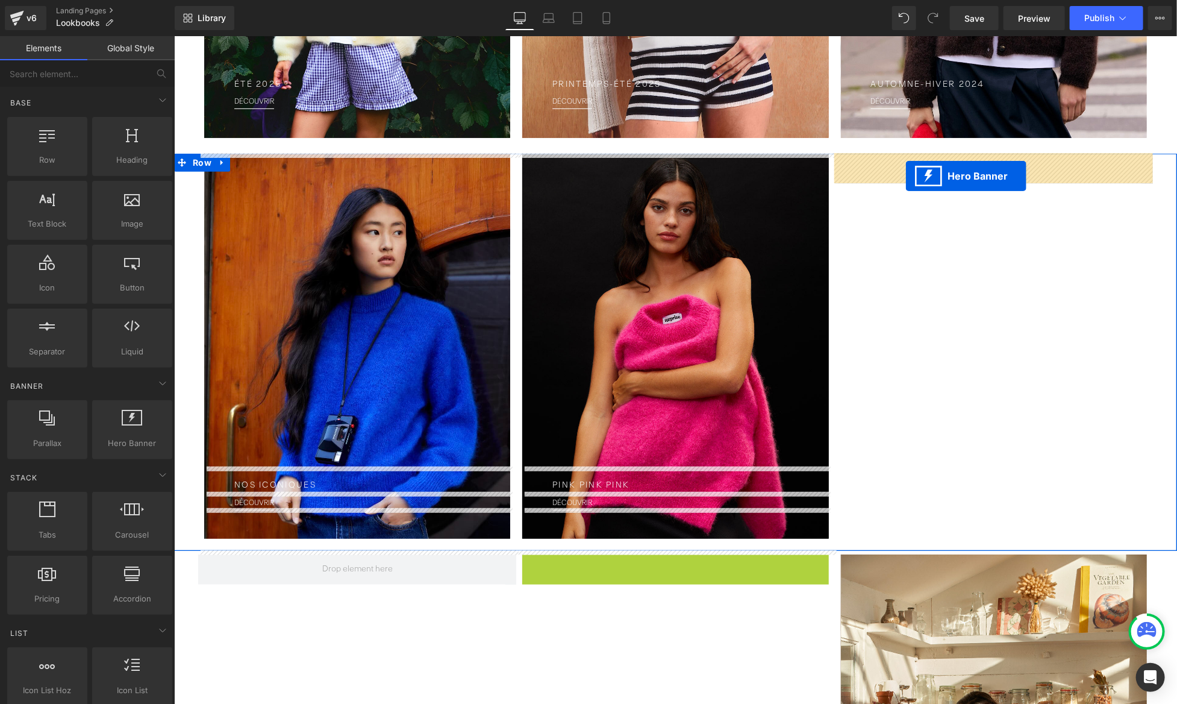
drag, startPoint x: 633, startPoint y: 560, endPoint x: 907, endPoint y: 174, distance: 473.6
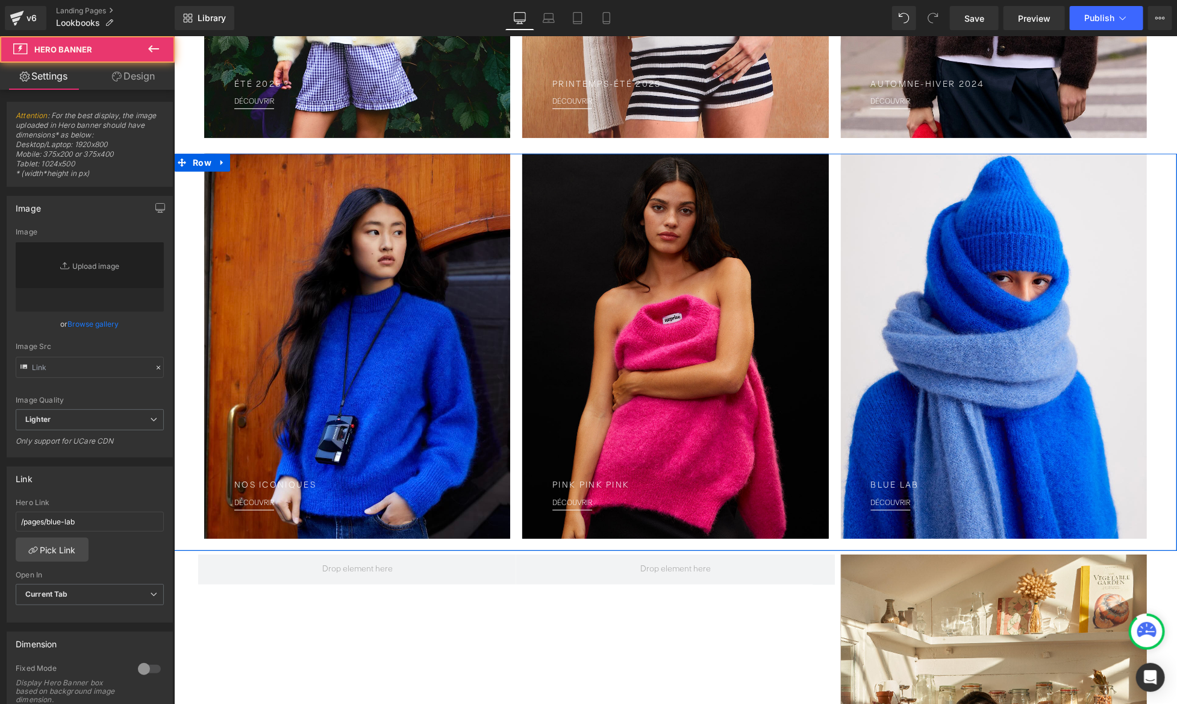
type input "[URL][DOMAIN_NAME]"
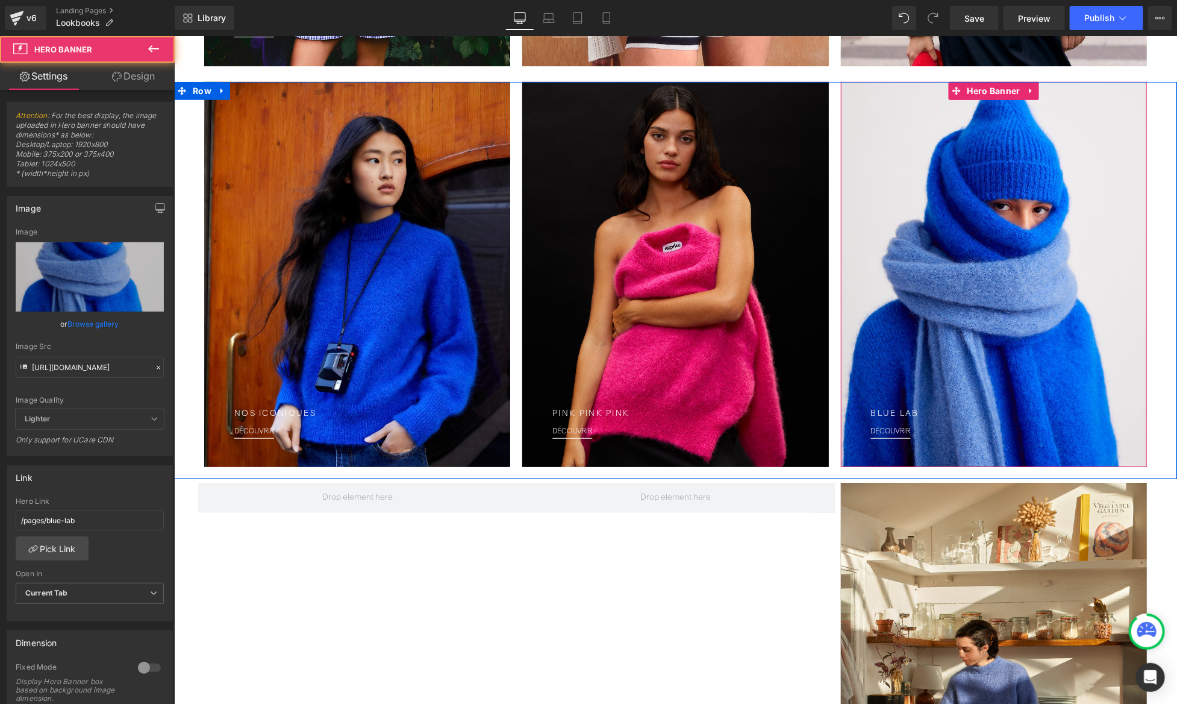
scroll to position [534, 0]
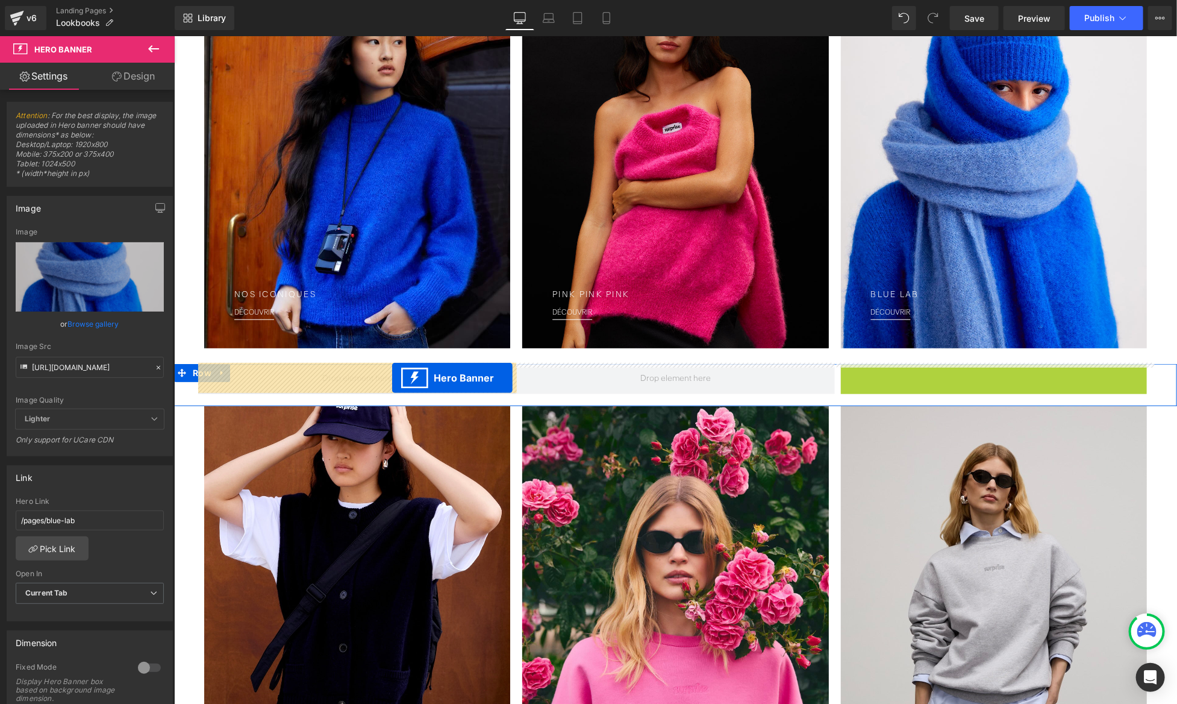
drag, startPoint x: 957, startPoint y: 377, endPoint x: 392, endPoint y: 377, distance: 565.1
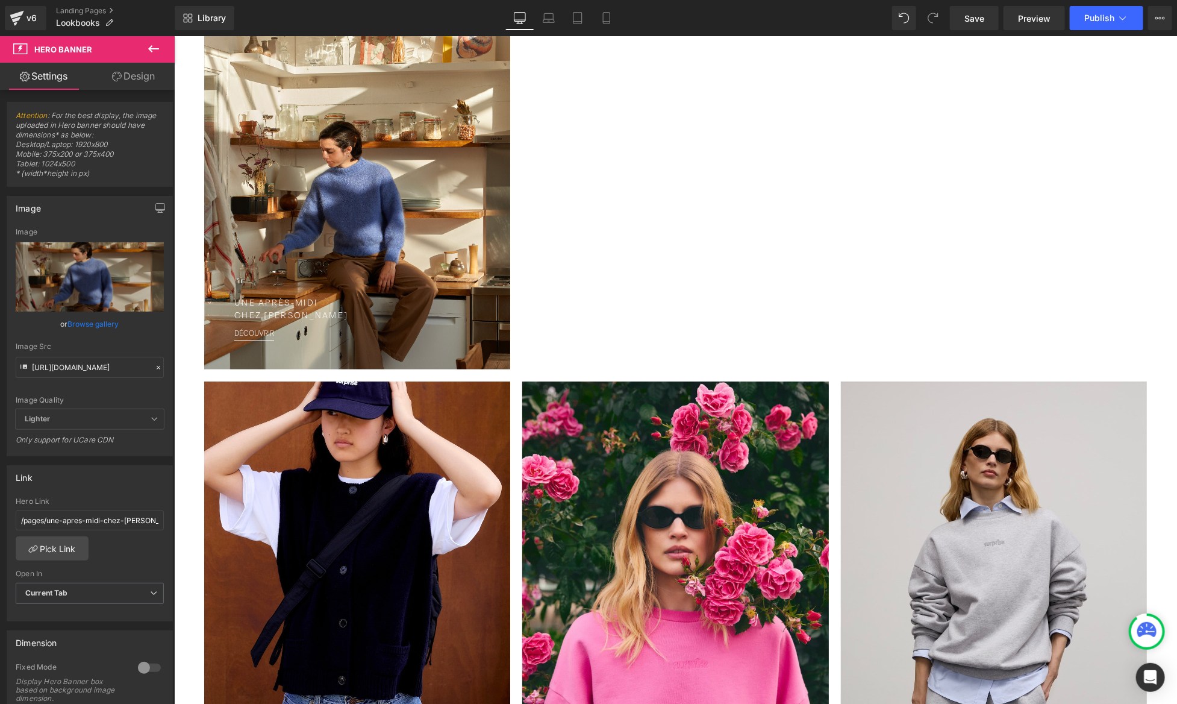
scroll to position [872, 0]
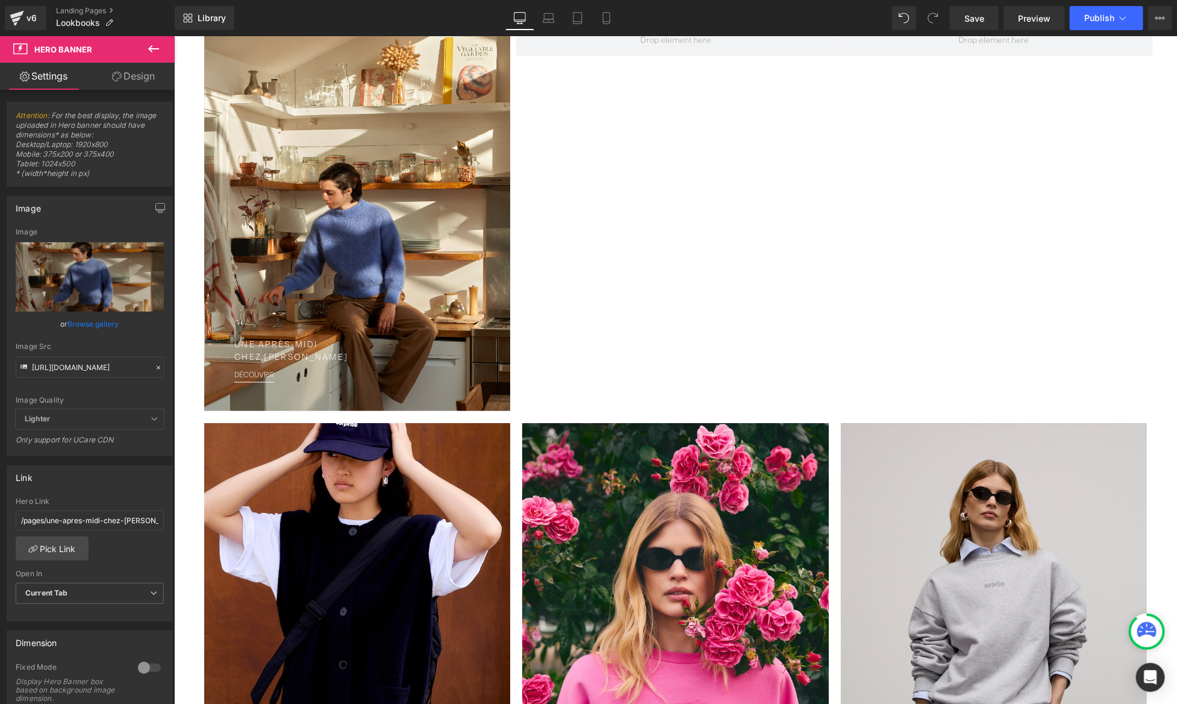
click at [387, 448] on div at bounding box center [357, 614] width 306 height 385
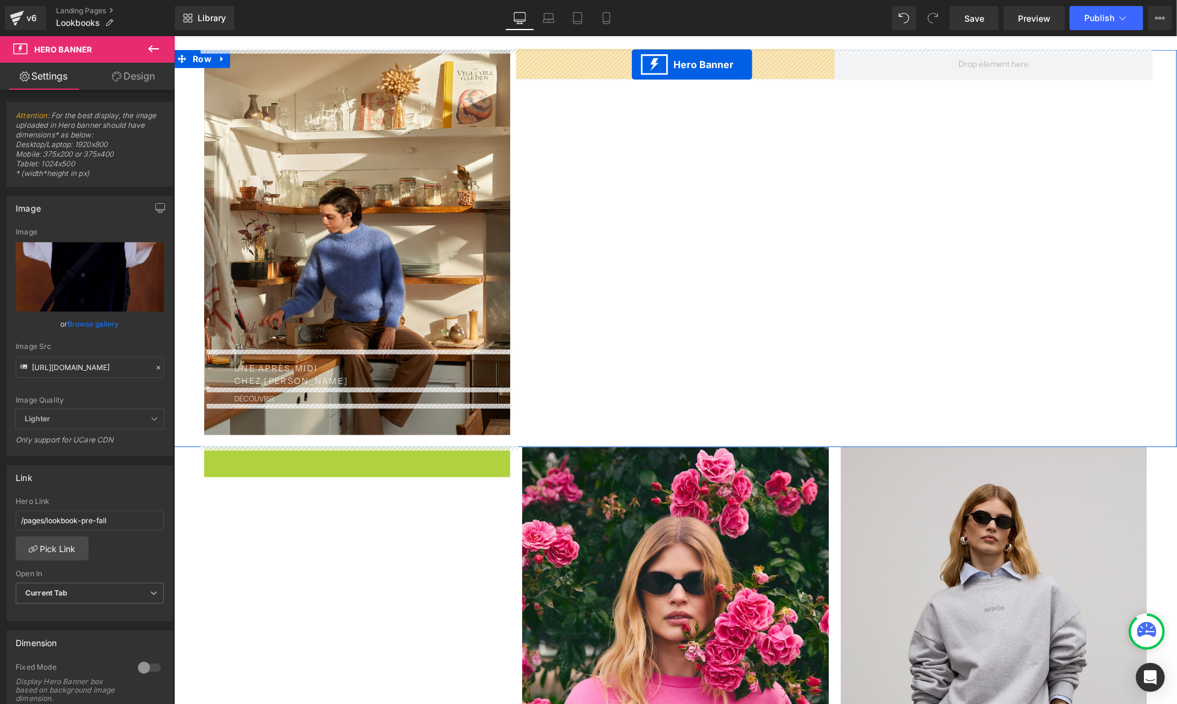
scroll to position [764, 0]
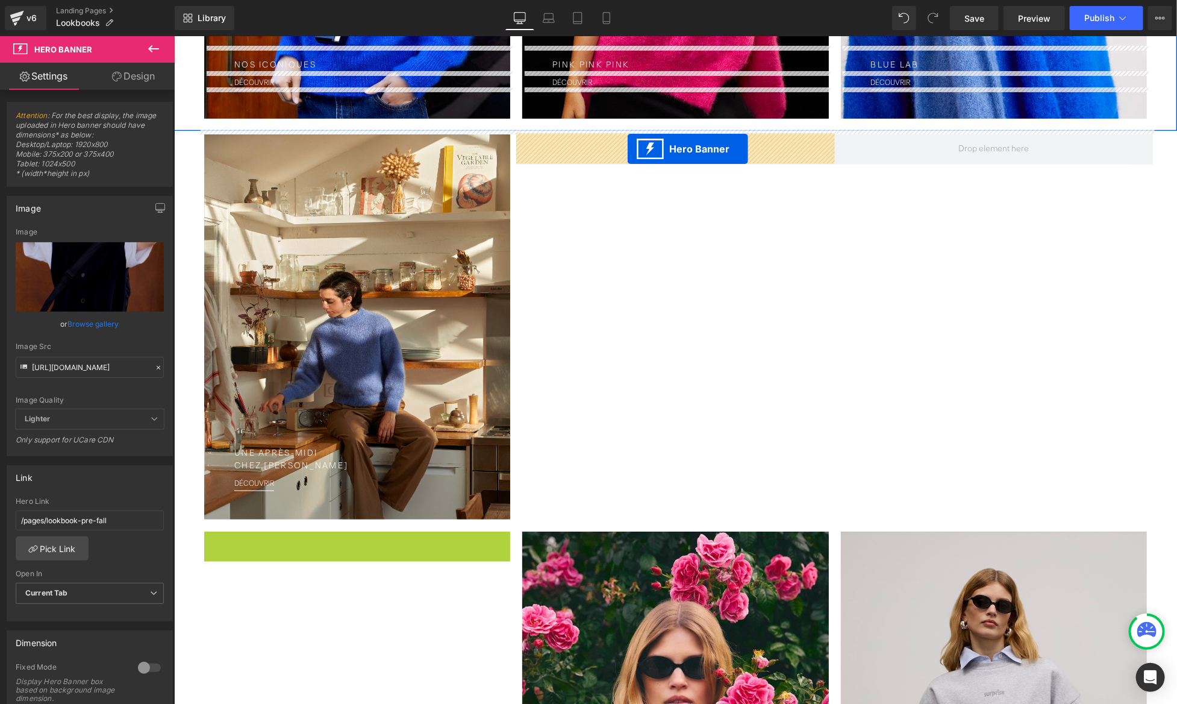
drag, startPoint x: 322, startPoint y: 432, endPoint x: 627, endPoint y: 148, distance: 416.9
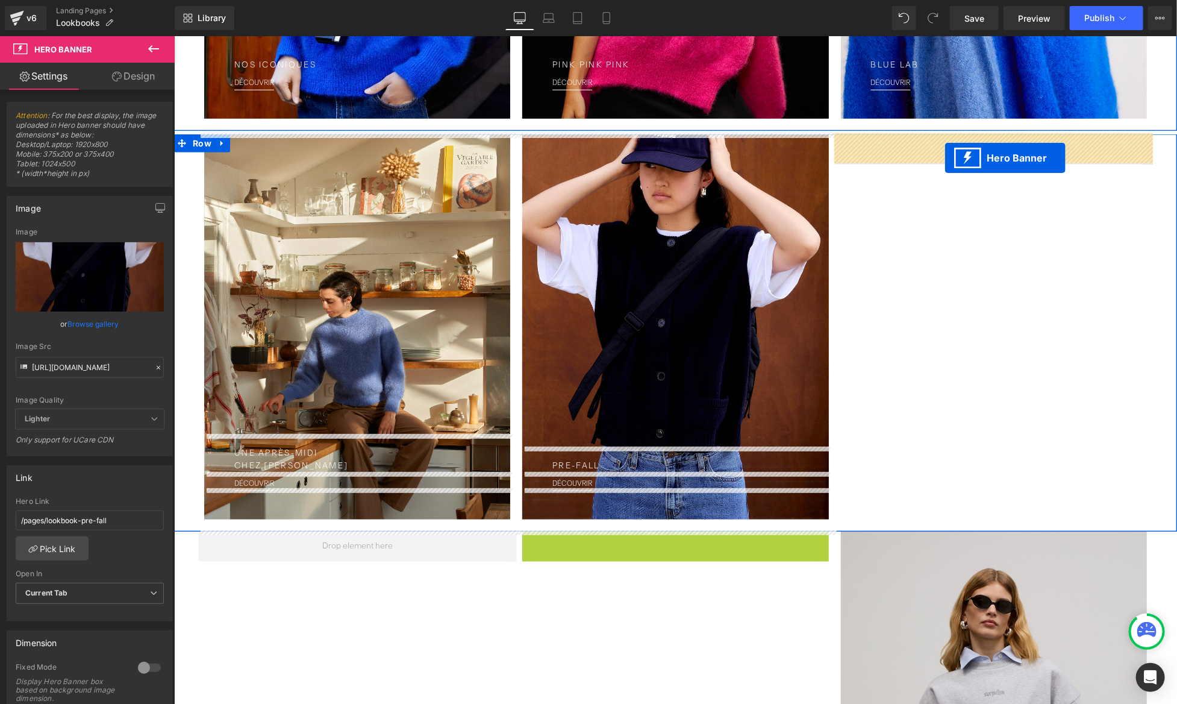
drag, startPoint x: 631, startPoint y: 542, endPoint x: 945, endPoint y: 157, distance: 495.9
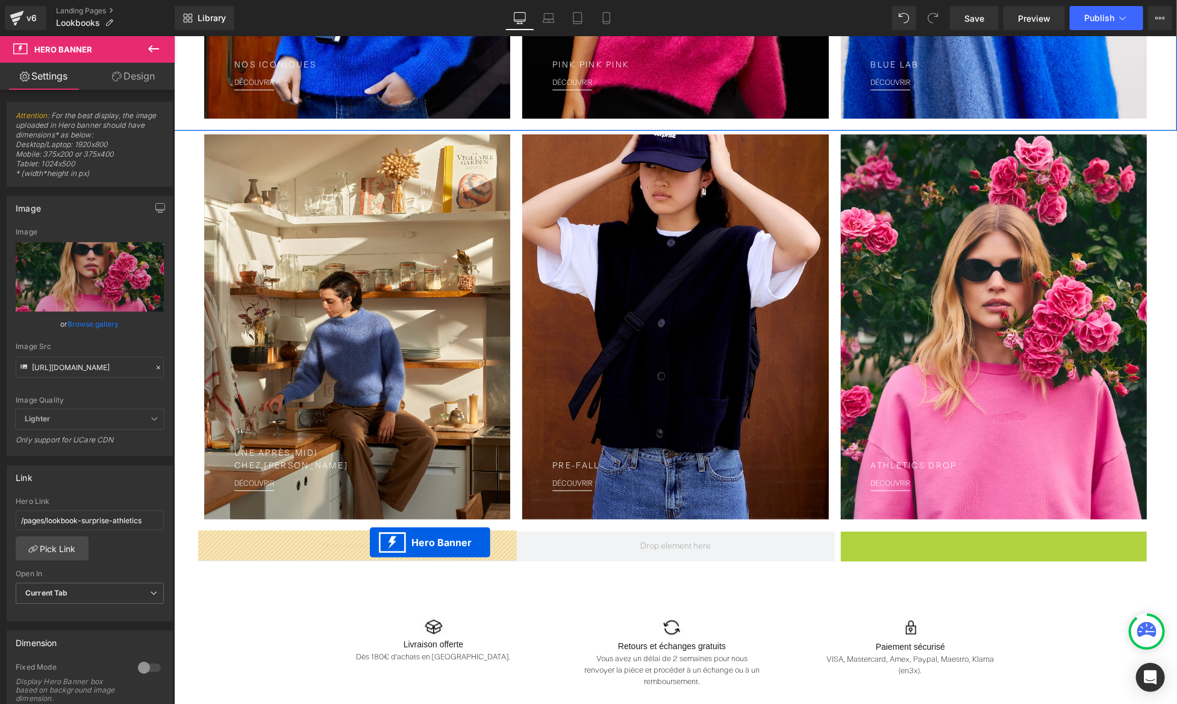
drag, startPoint x: 951, startPoint y: 537, endPoint x: 369, endPoint y: 542, distance: 581.4
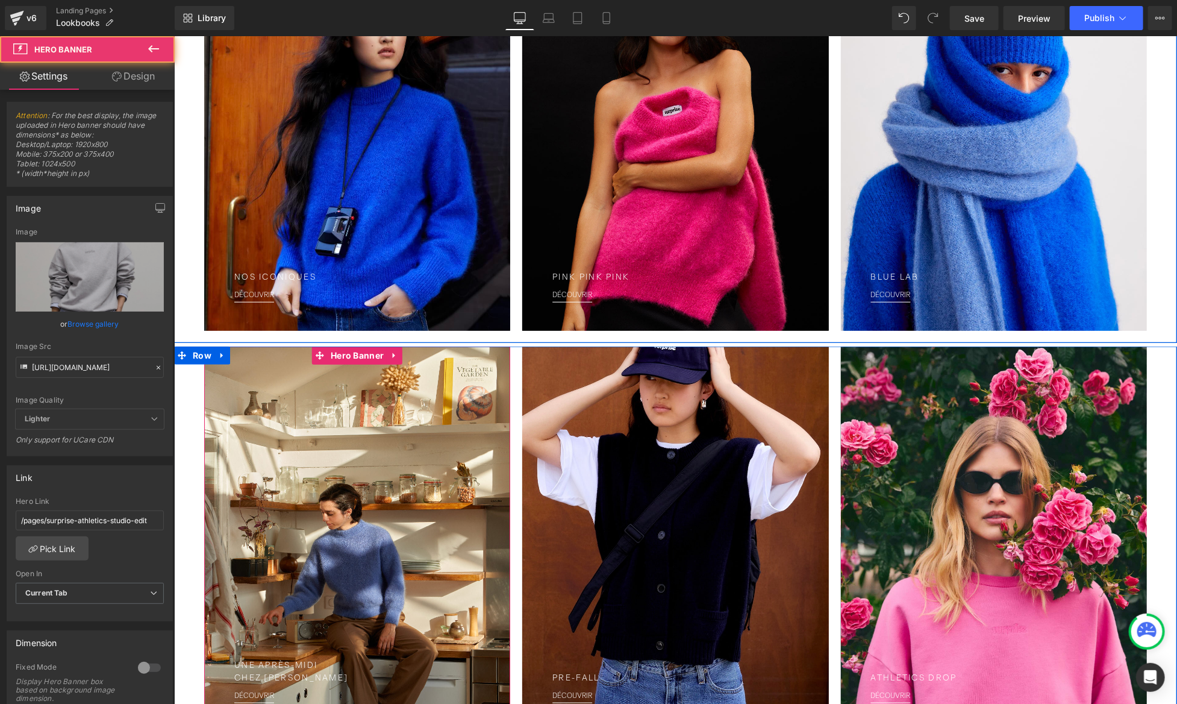
scroll to position [543, 0]
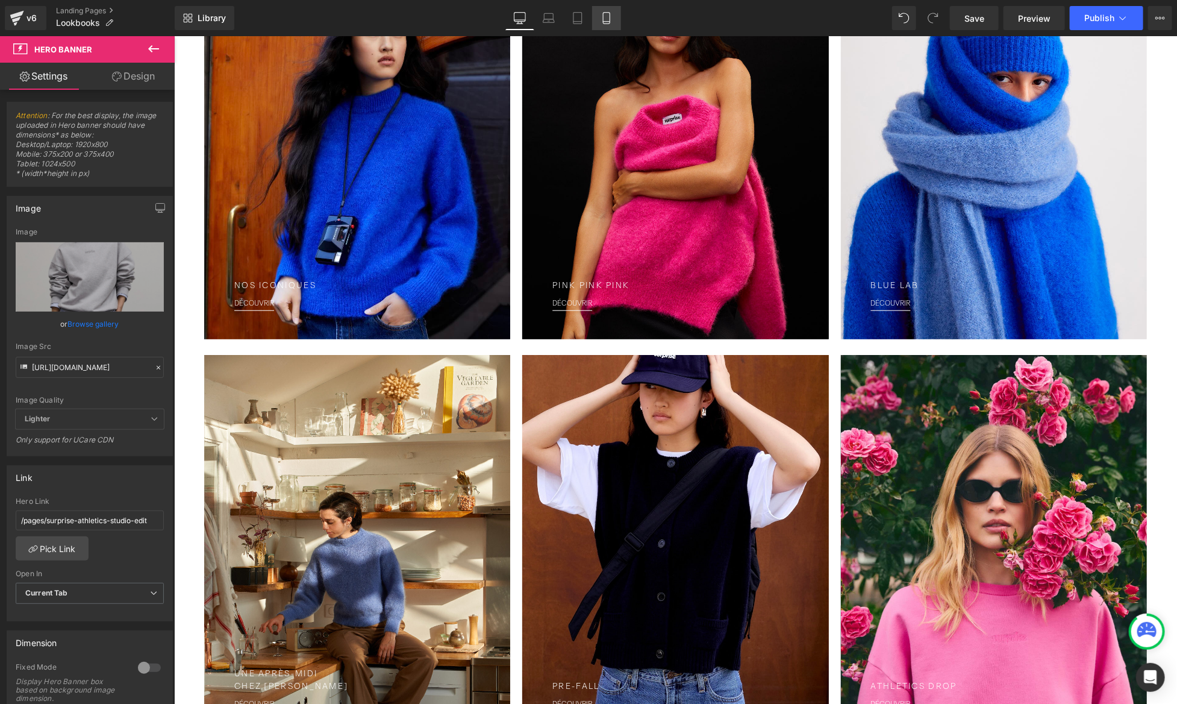
click at [609, 15] on icon at bounding box center [607, 18] width 12 height 12
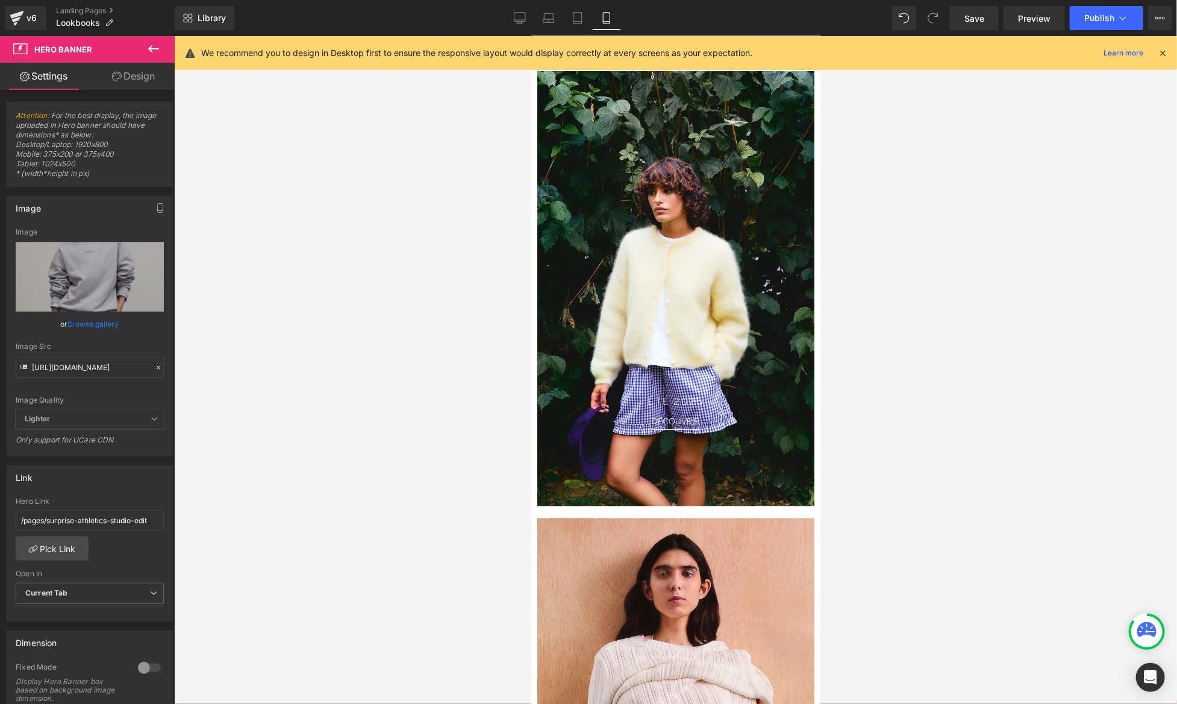
scroll to position [0, 0]
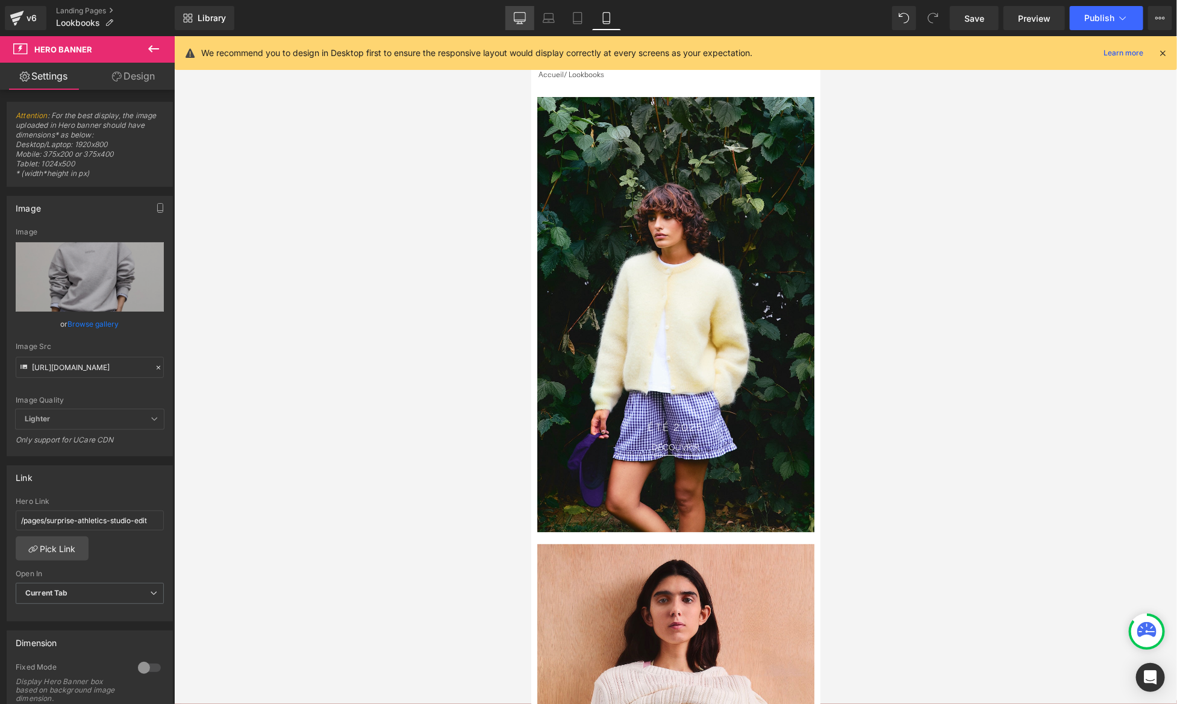
click at [521, 27] on link "Desktop" at bounding box center [519, 18] width 29 height 24
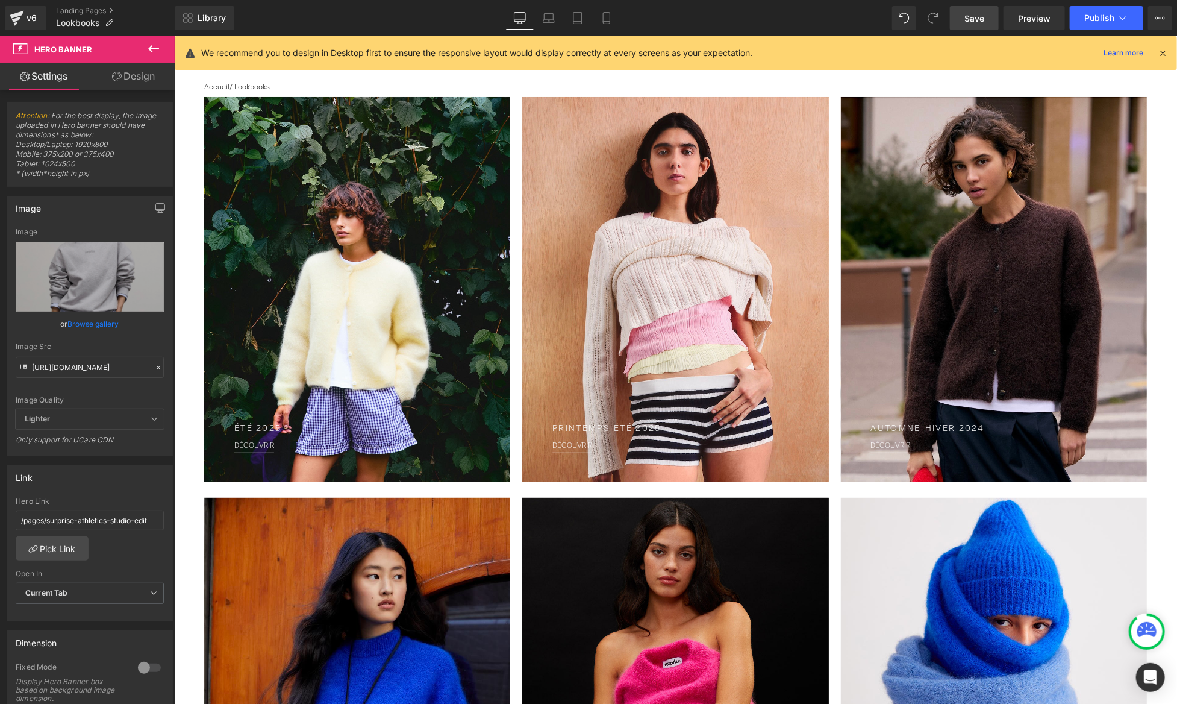
click at [993, 11] on link "Save" at bounding box center [974, 18] width 49 height 24
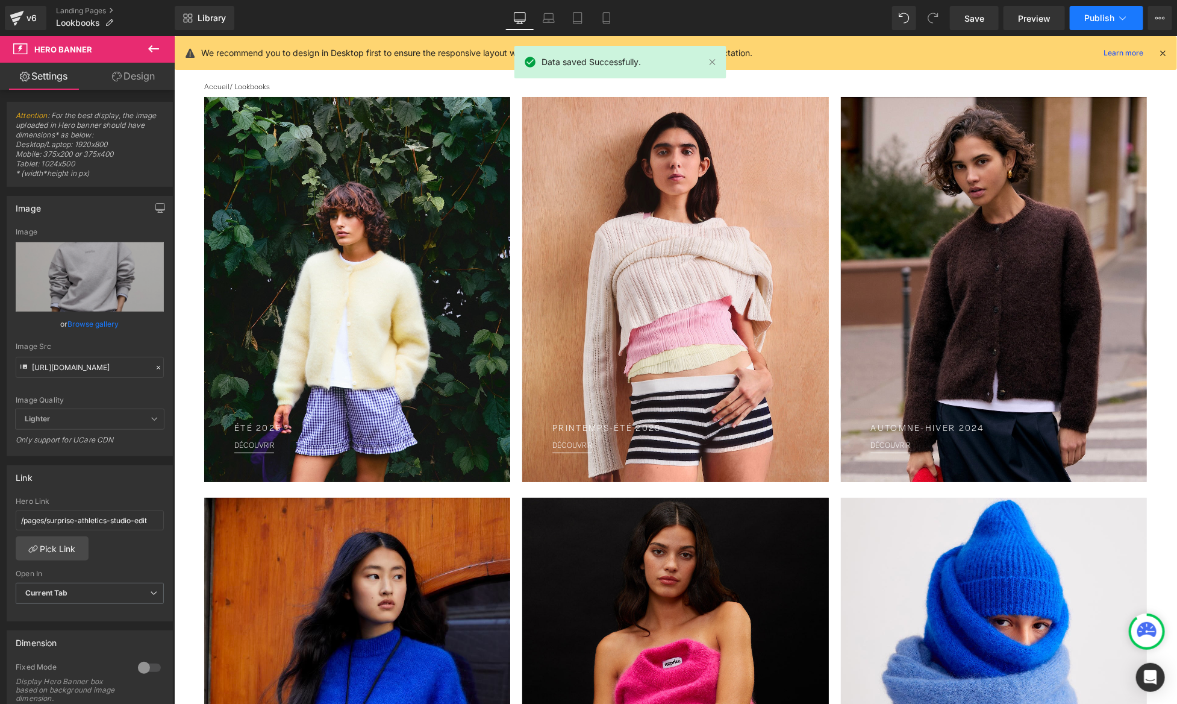
click at [1109, 17] on span "Publish" at bounding box center [1099, 18] width 30 height 10
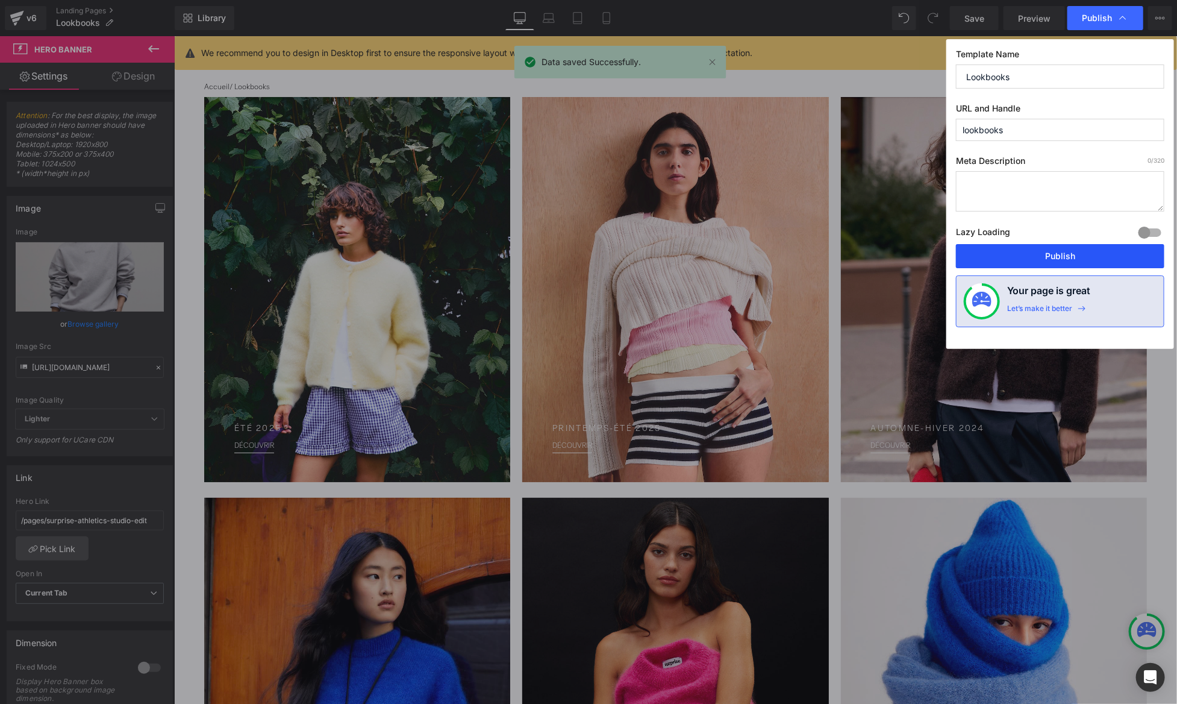
click at [1098, 251] on button "Publish" at bounding box center [1060, 256] width 208 height 24
